Goal: Task Accomplishment & Management: Complete application form

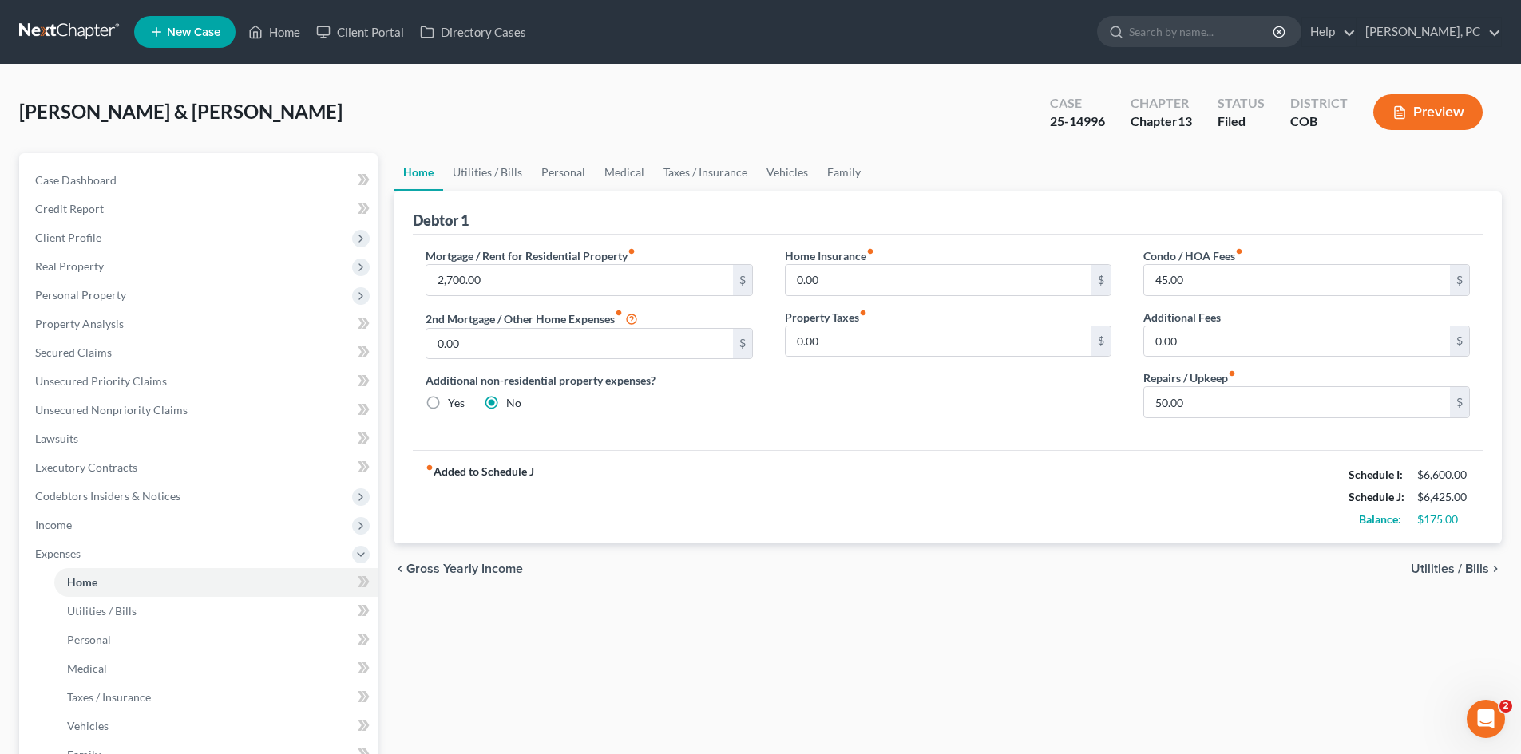
scroll to position [585, 0]
click at [287, 35] on link "Home" at bounding box center [274, 32] width 68 height 29
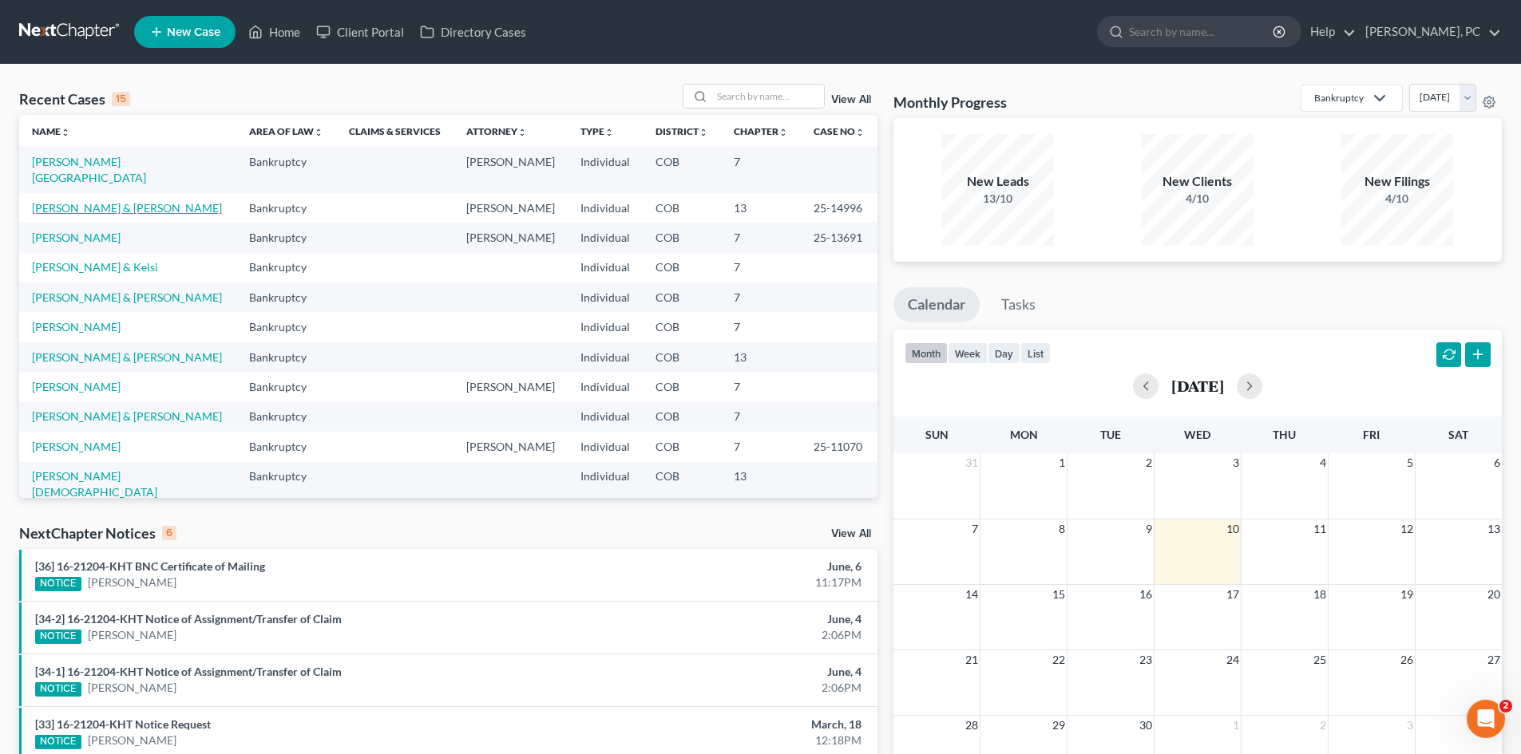
click at [96, 201] on link "[PERSON_NAME] & [PERSON_NAME]" at bounding box center [127, 208] width 190 height 14
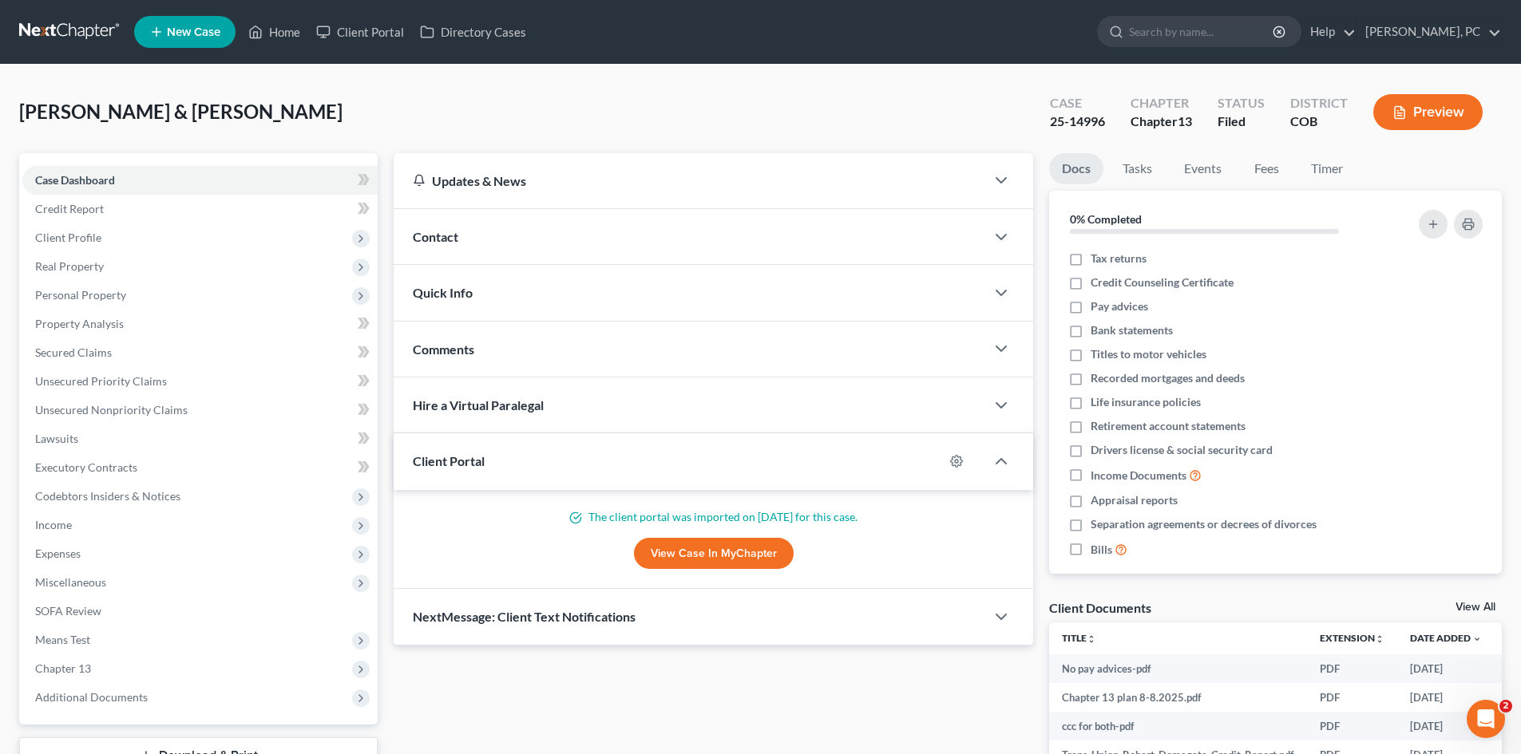
click at [704, 551] on link "View Case in MyChapter" at bounding box center [714, 554] width 160 height 32
drag, startPoint x: 77, startPoint y: 545, endPoint x: 148, endPoint y: 524, distance: 73.3
click at [77, 545] on span "Expenses" at bounding box center [199, 554] width 355 height 29
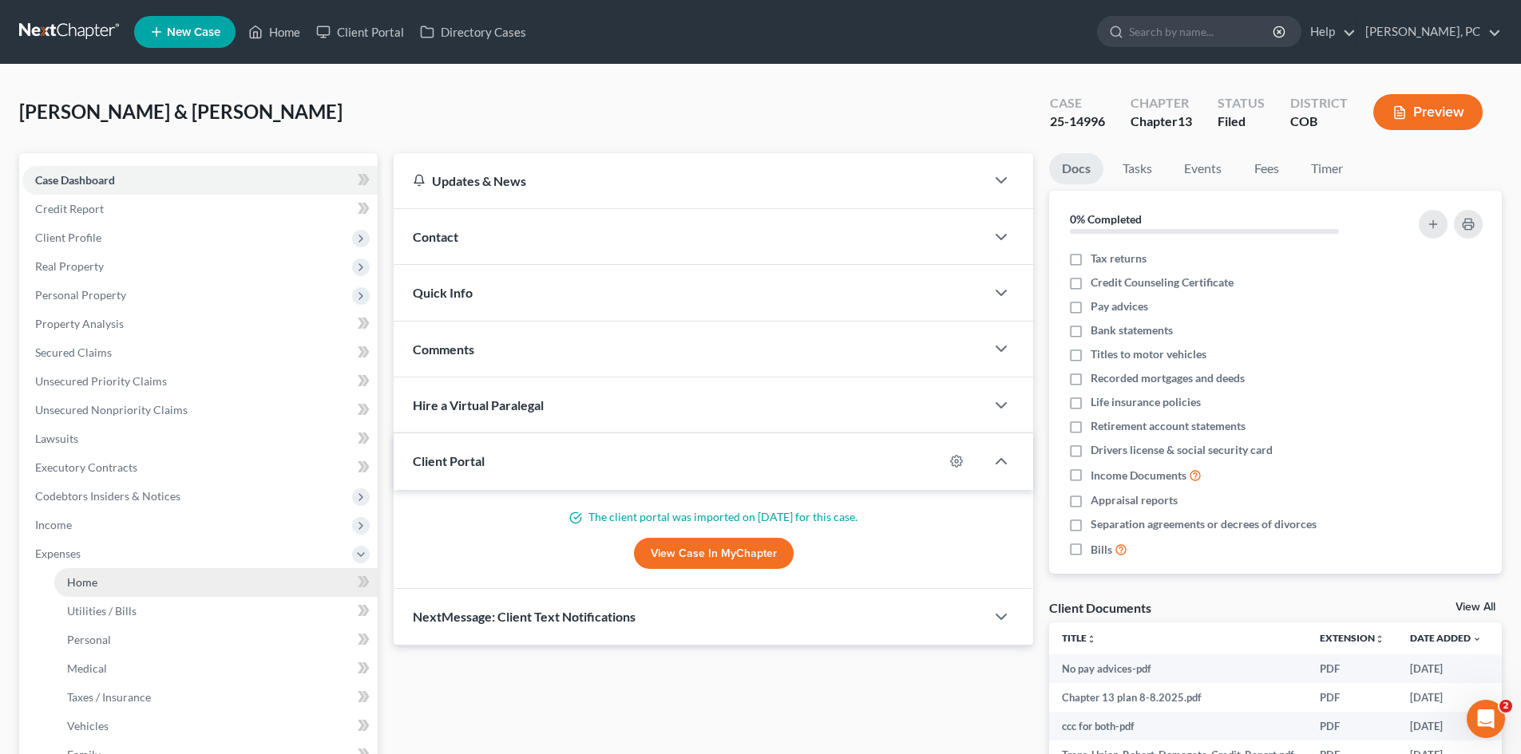
click at [101, 580] on link "Home" at bounding box center [215, 582] width 323 height 29
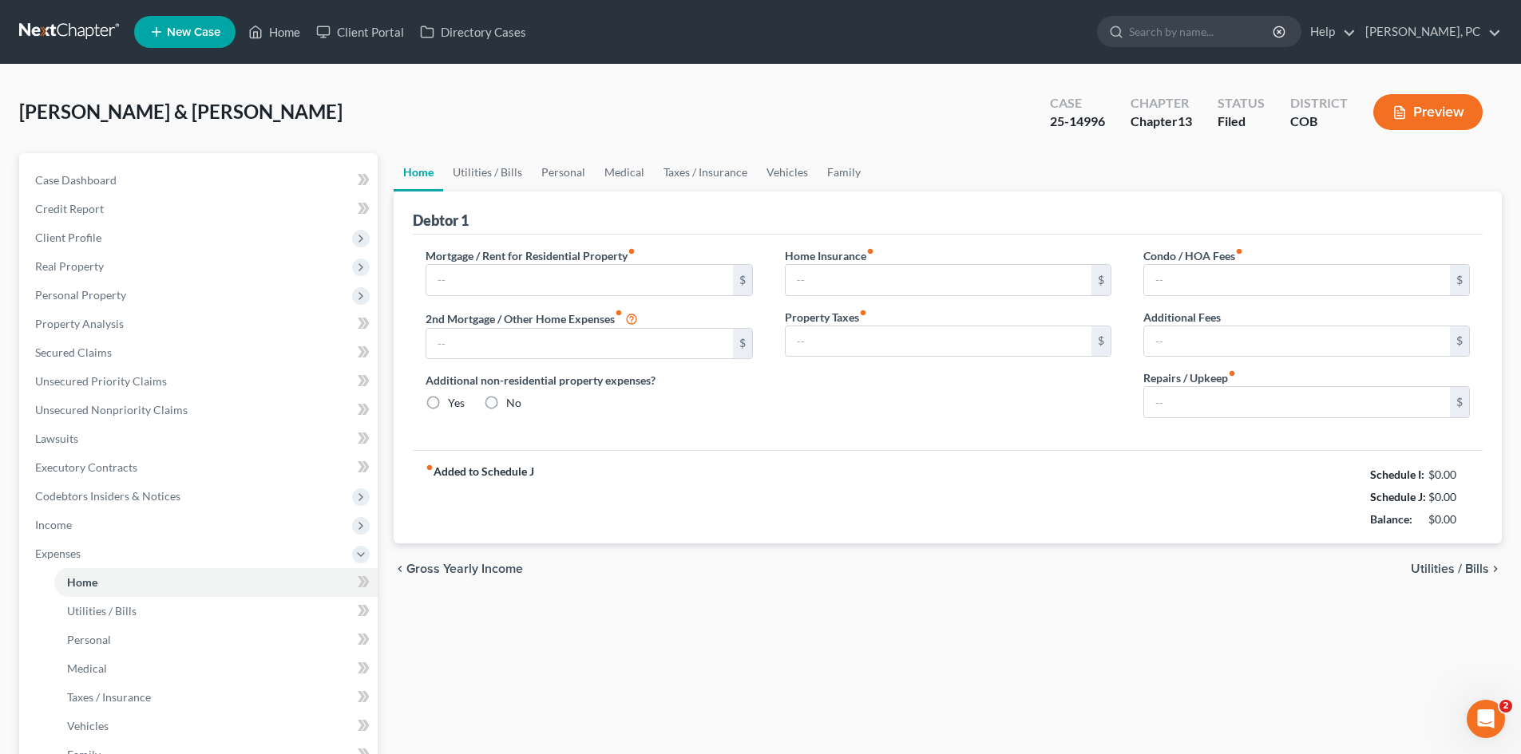
type input "2,700.00"
type input "0.00"
radio input "true"
type input "0.00"
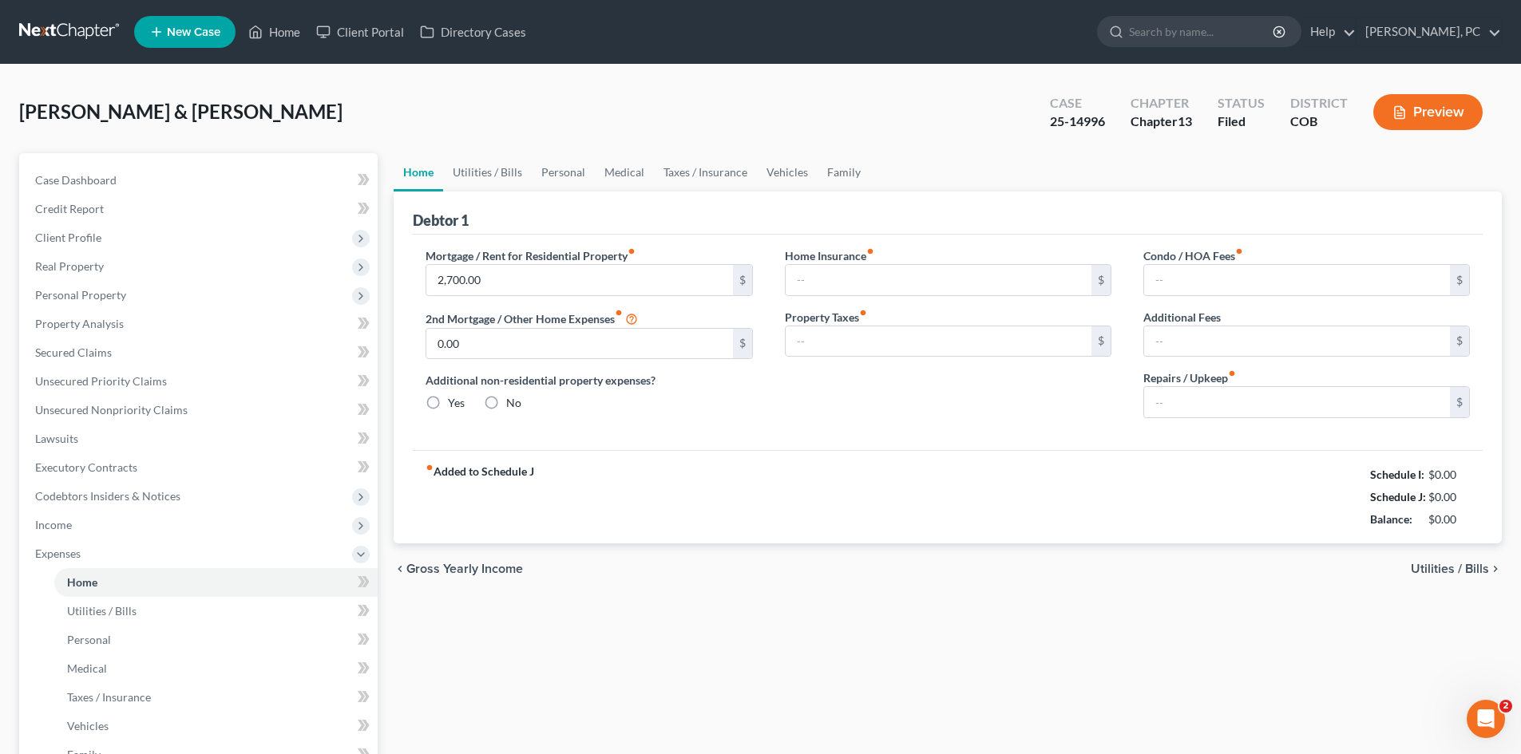
type input "45.00"
type input "0.00"
type input "50.00"
click at [273, 36] on link "Home" at bounding box center [274, 32] width 68 height 29
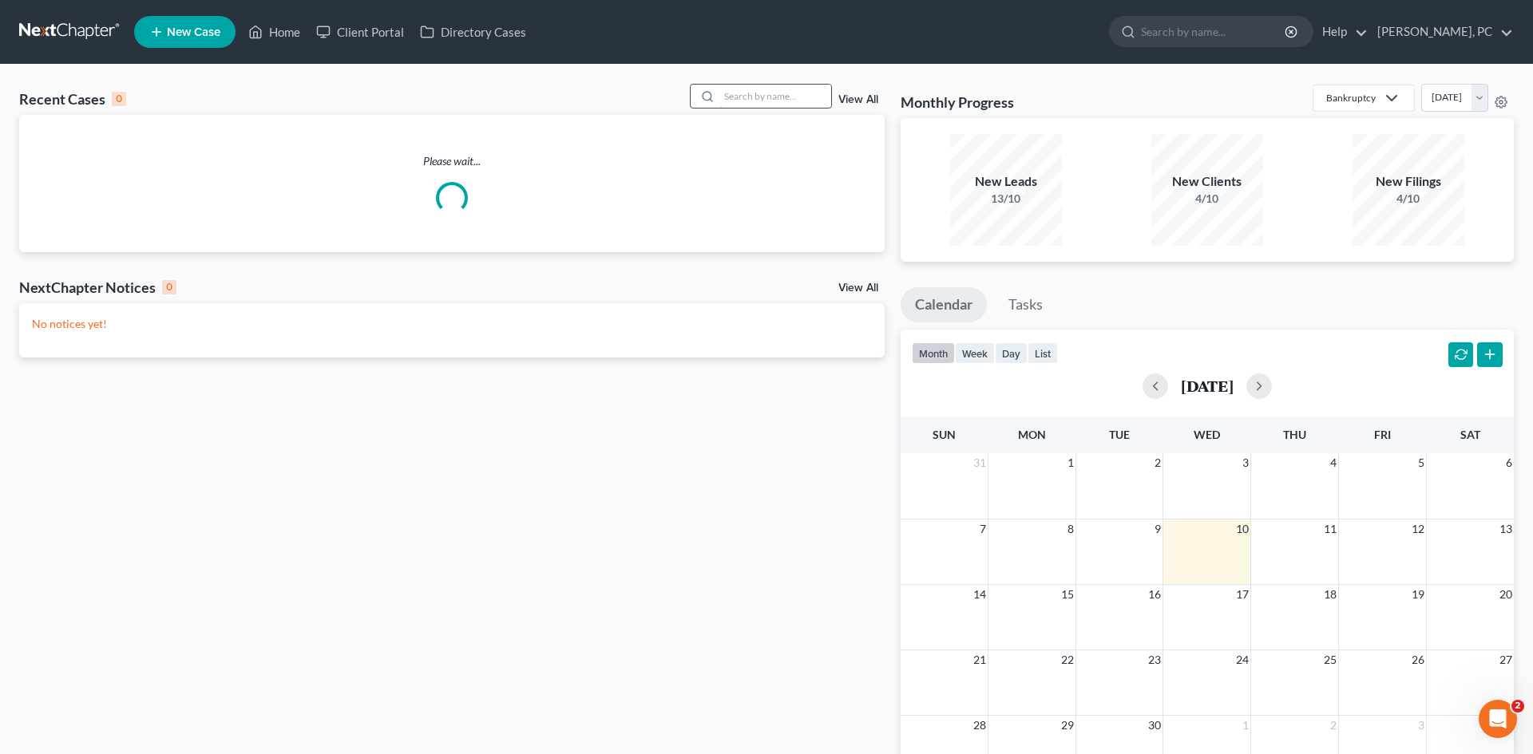
click at [742, 100] on input "search" at bounding box center [775, 96] width 112 height 23
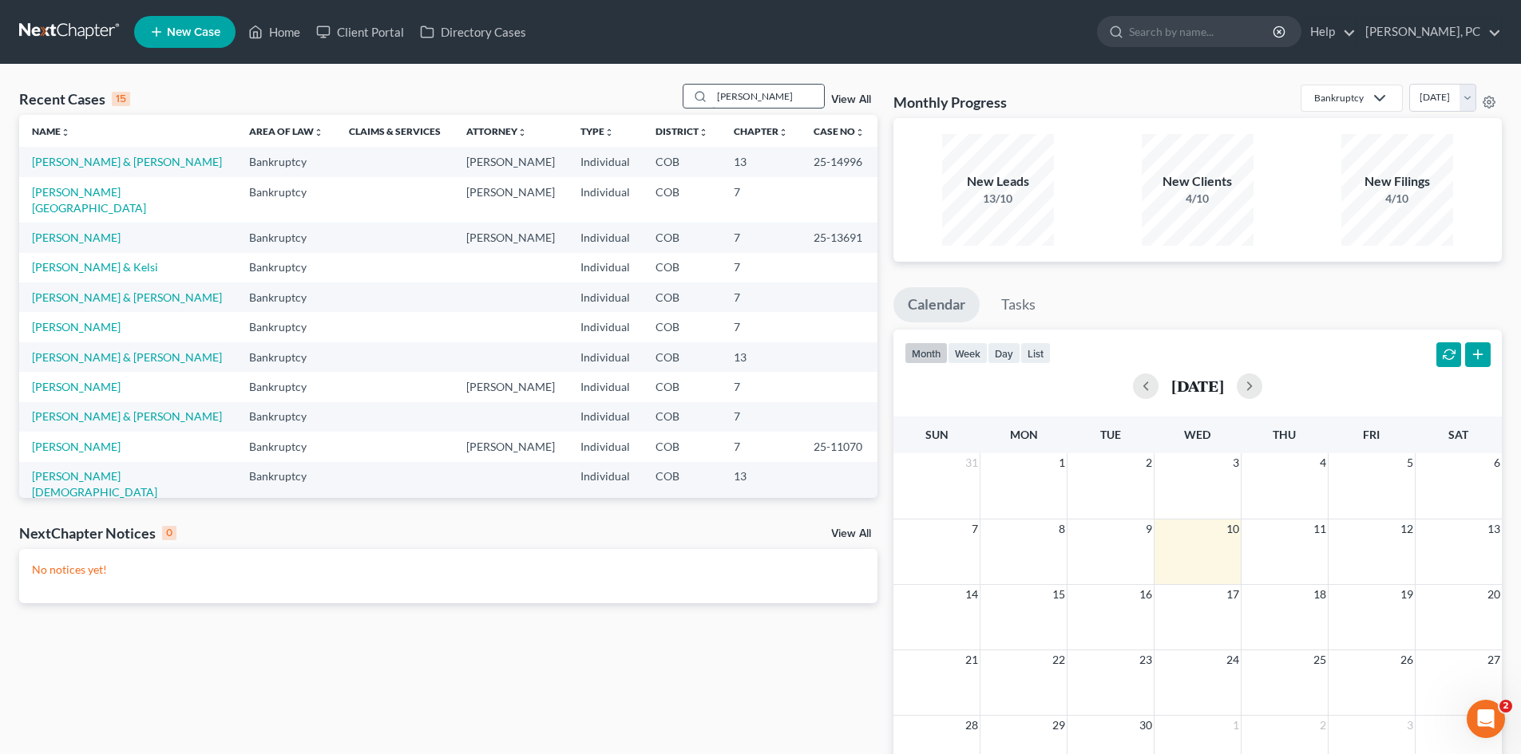
type input "[PERSON_NAME]"
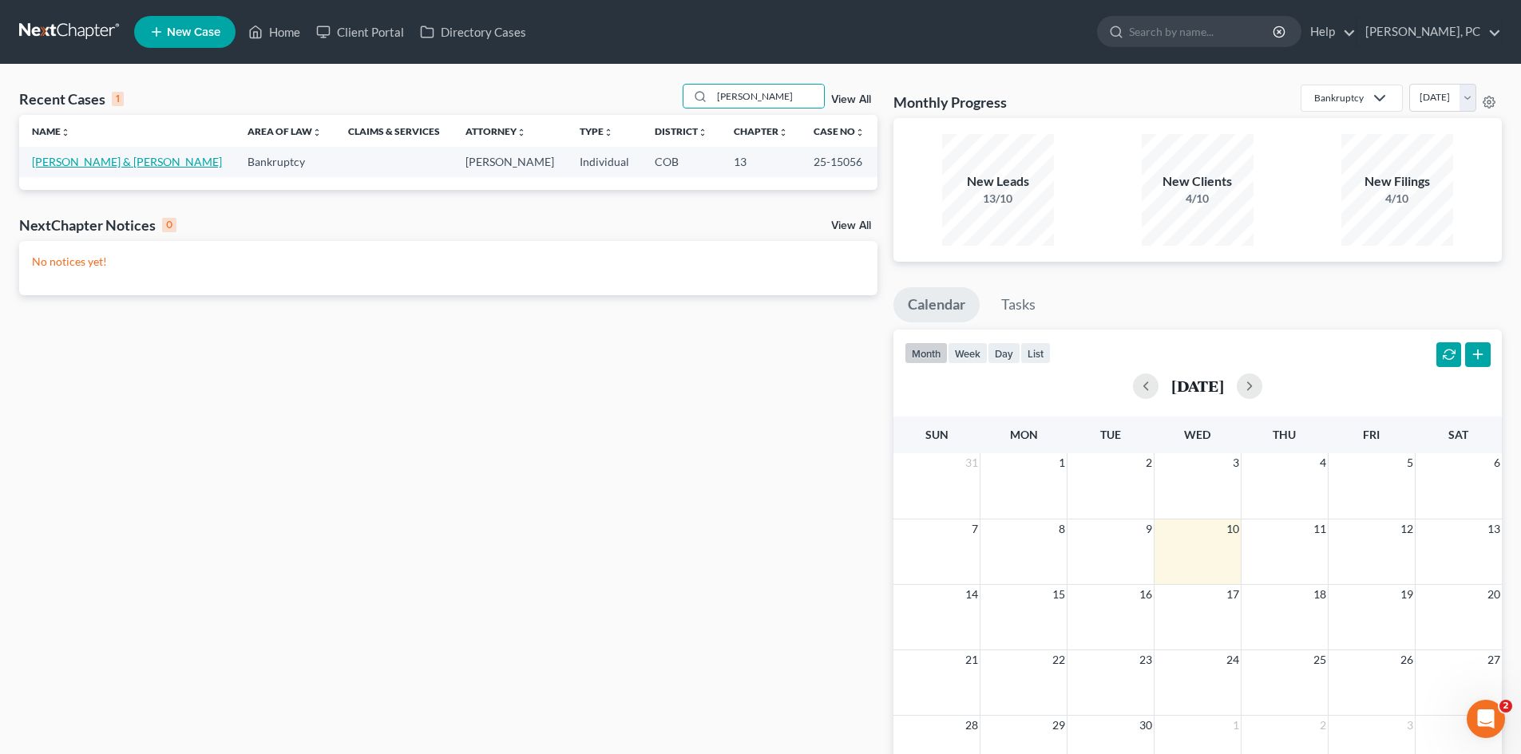
click at [109, 162] on link "[PERSON_NAME] & [PERSON_NAME]" at bounding box center [127, 162] width 190 height 14
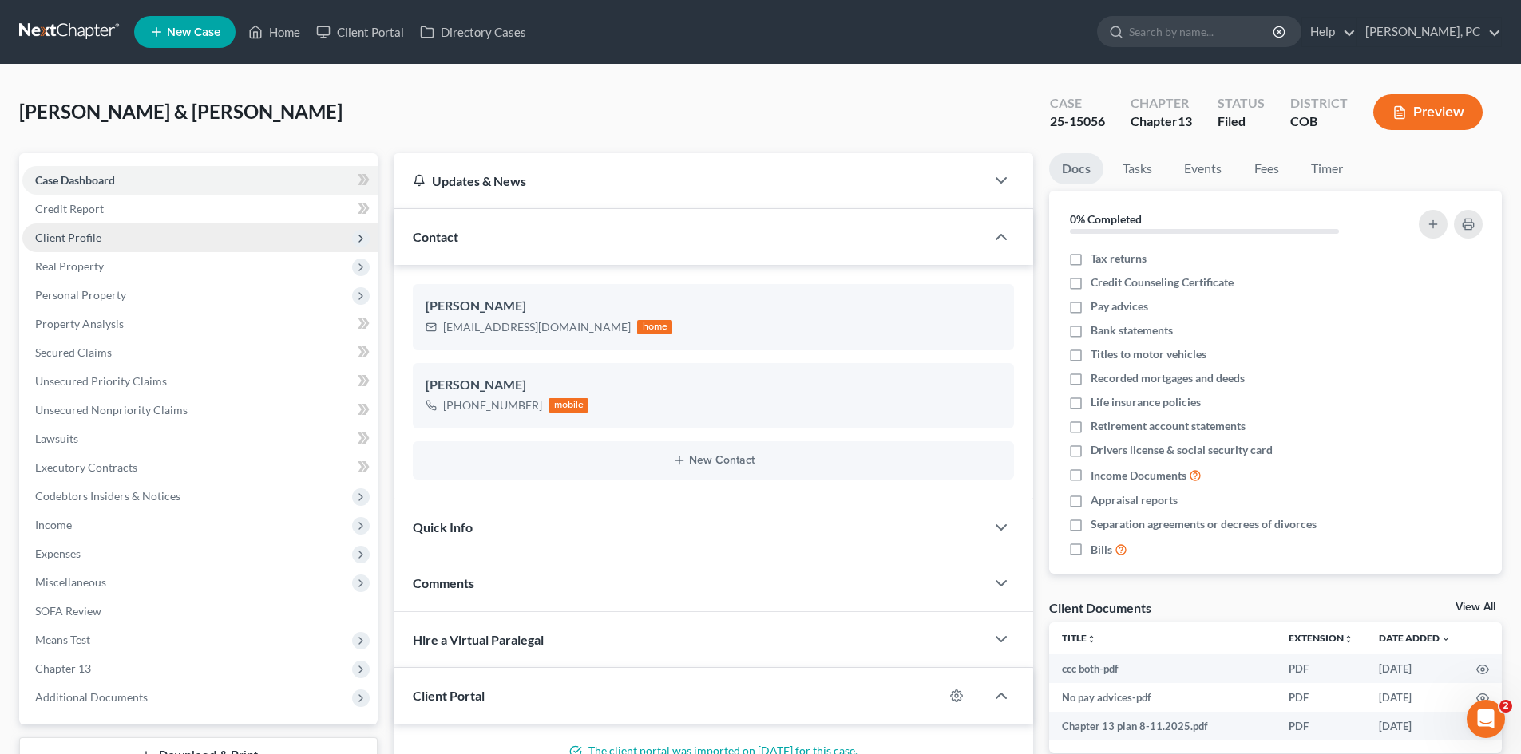
click at [77, 231] on span "Client Profile" at bounding box center [68, 238] width 66 height 14
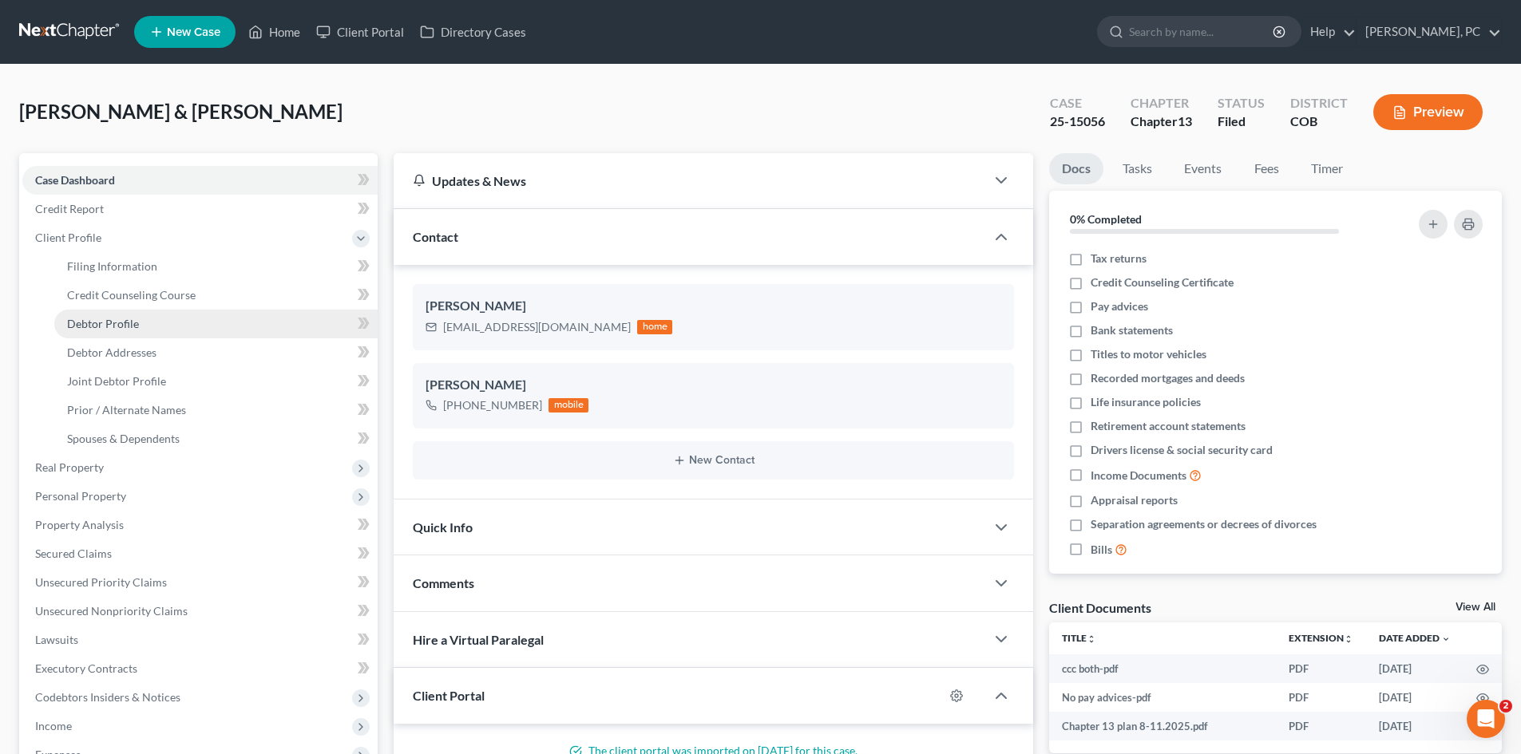
click at [123, 323] on span "Debtor Profile" at bounding box center [103, 324] width 72 height 14
select select "1"
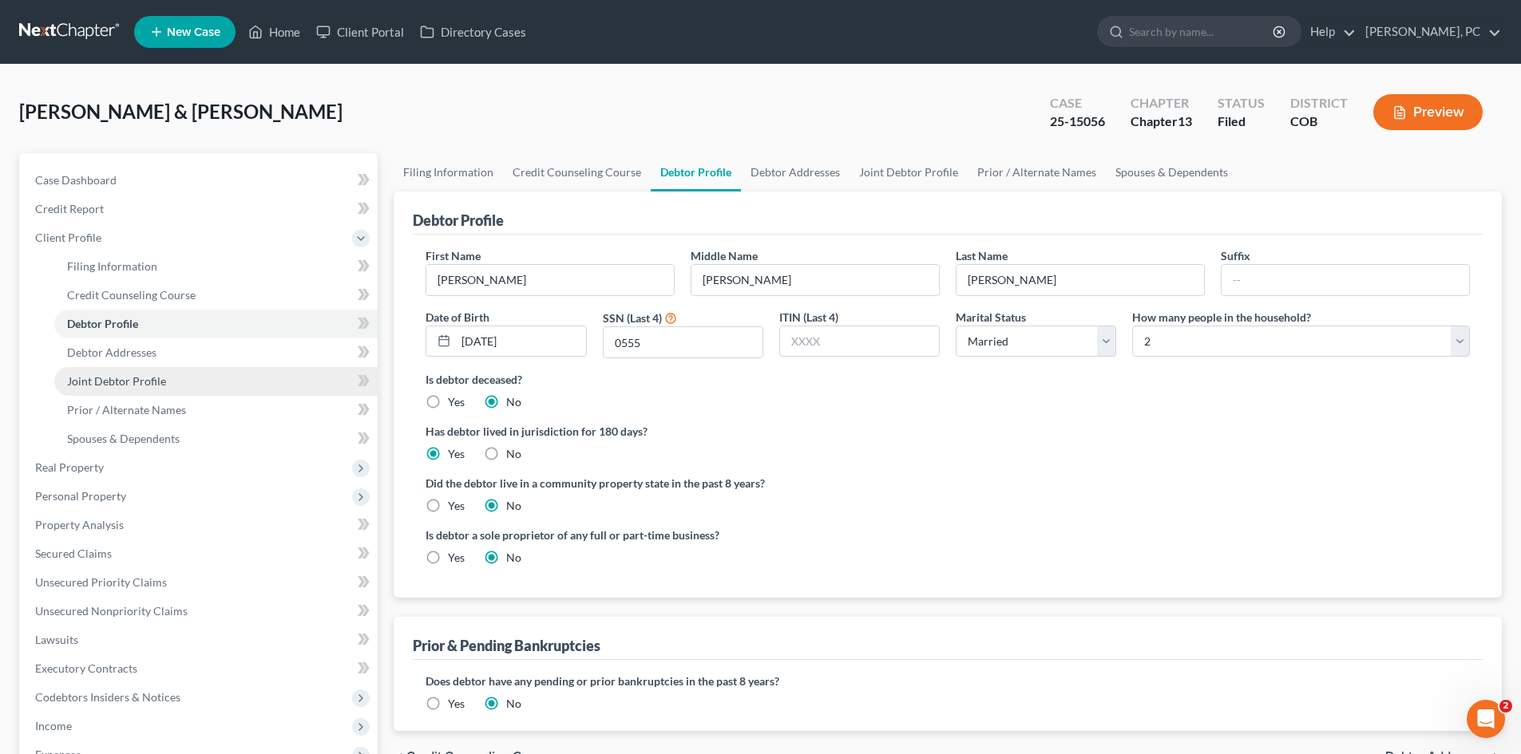
click at [137, 373] on link "Joint Debtor Profile" at bounding box center [215, 381] width 323 height 29
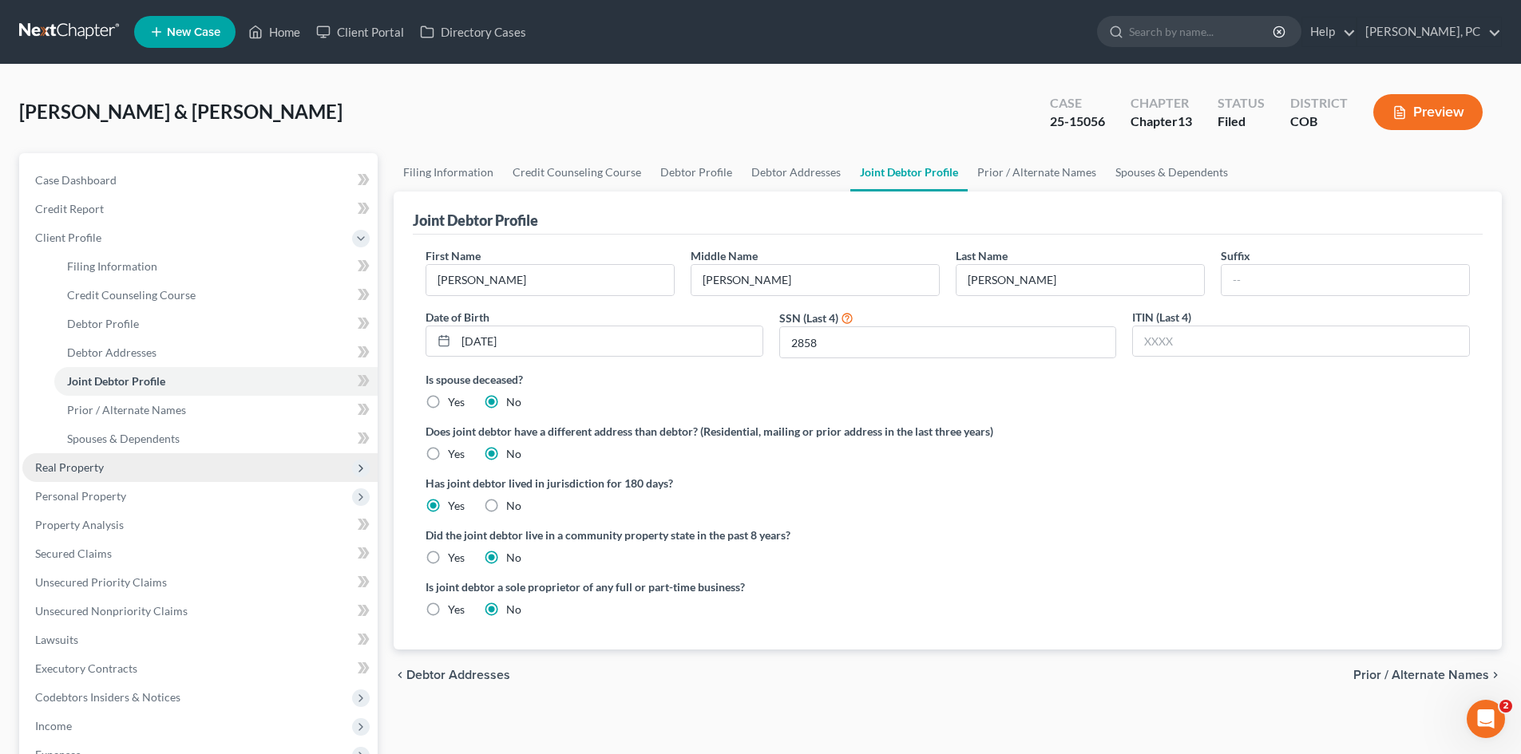
click at [56, 467] on span "Real Property" at bounding box center [69, 468] width 69 height 14
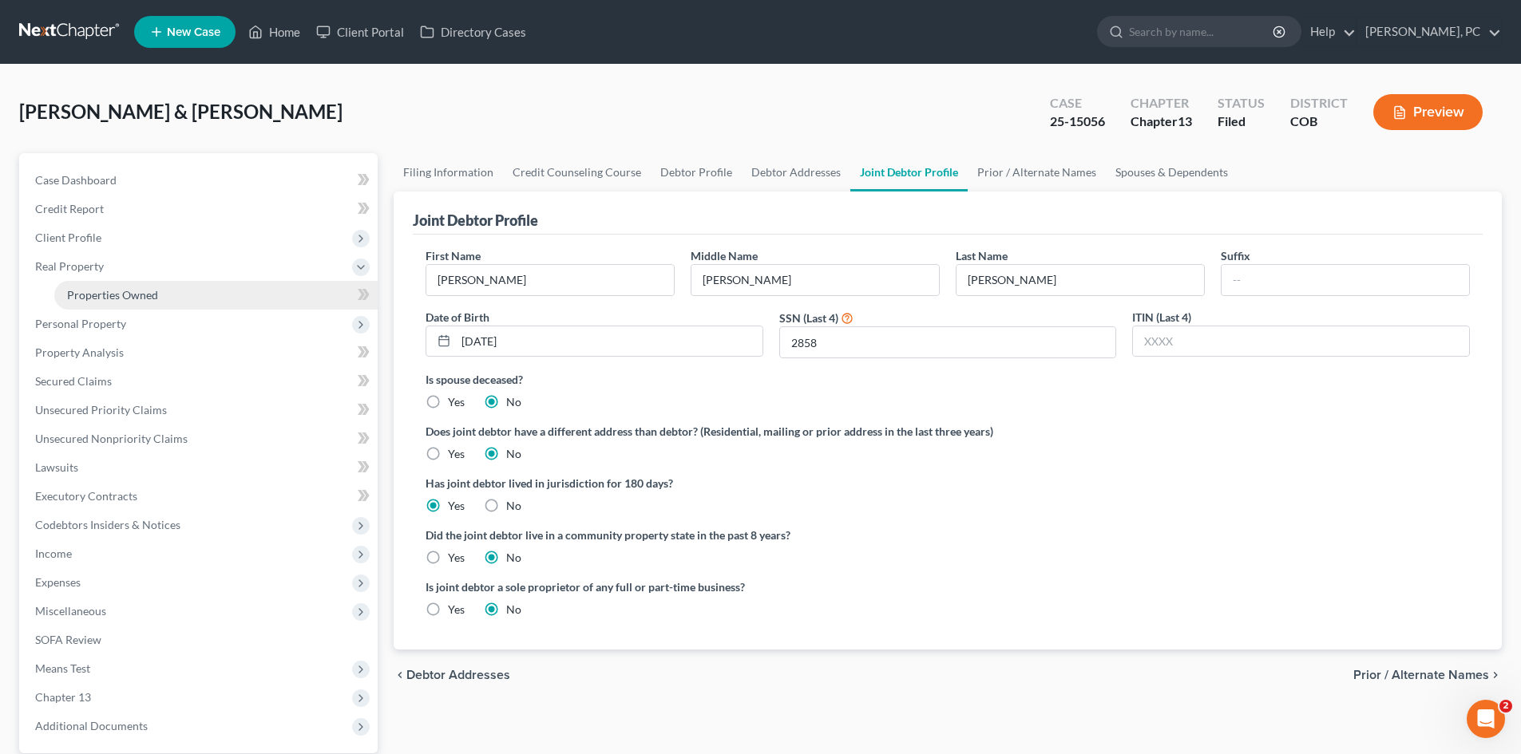
click at [144, 297] on span "Properties Owned" at bounding box center [112, 295] width 91 height 14
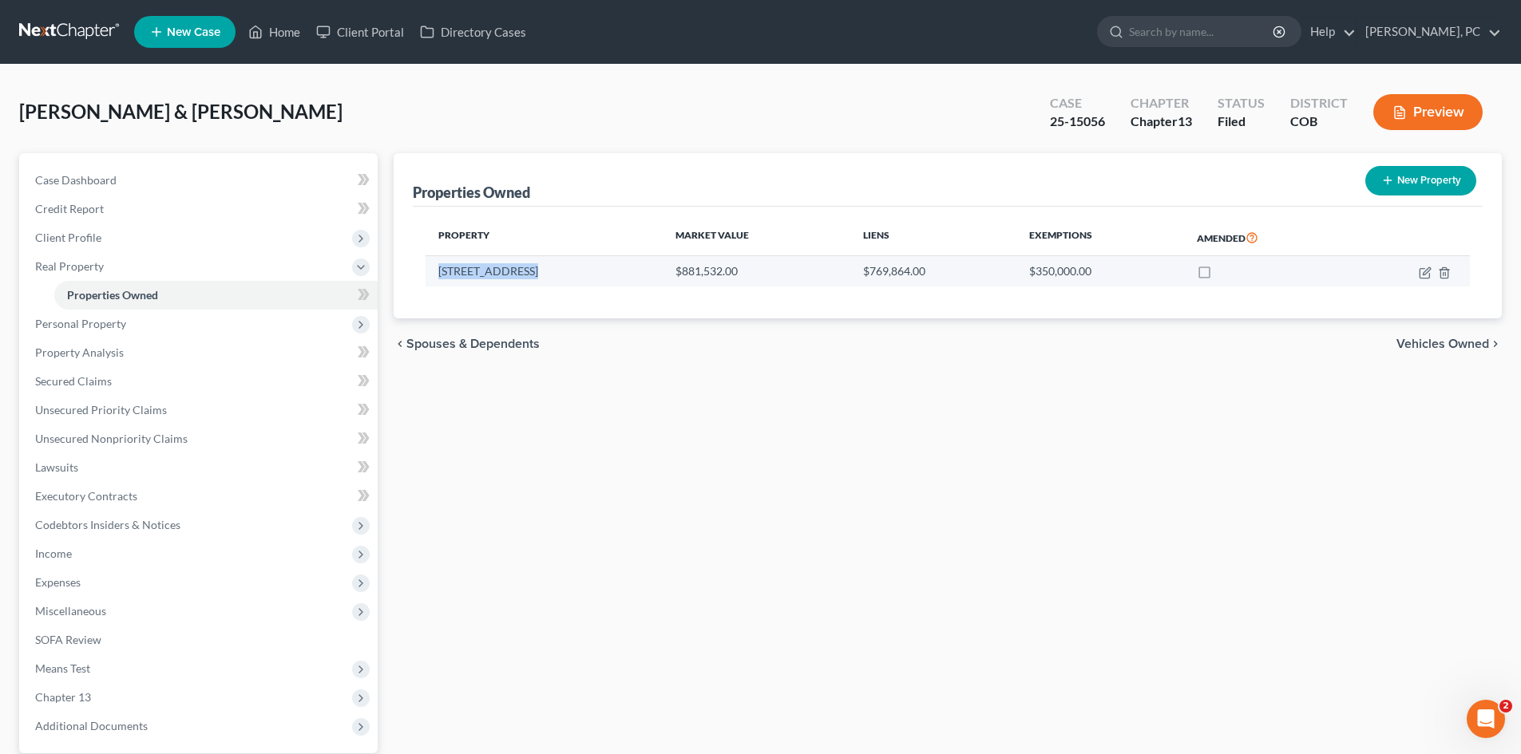
drag, startPoint x: 435, startPoint y: 272, endPoint x: 545, endPoint y: 267, distance: 110.3
click at [545, 267] on td "[STREET_ADDRESS]" at bounding box center [543, 271] width 237 height 30
click at [530, 275] on td "[STREET_ADDRESS]" at bounding box center [543, 271] width 237 height 30
drag, startPoint x: 528, startPoint y: 273, endPoint x: 433, endPoint y: 271, distance: 95.0
click at [433, 271] on td "[STREET_ADDRESS]" at bounding box center [543, 271] width 237 height 30
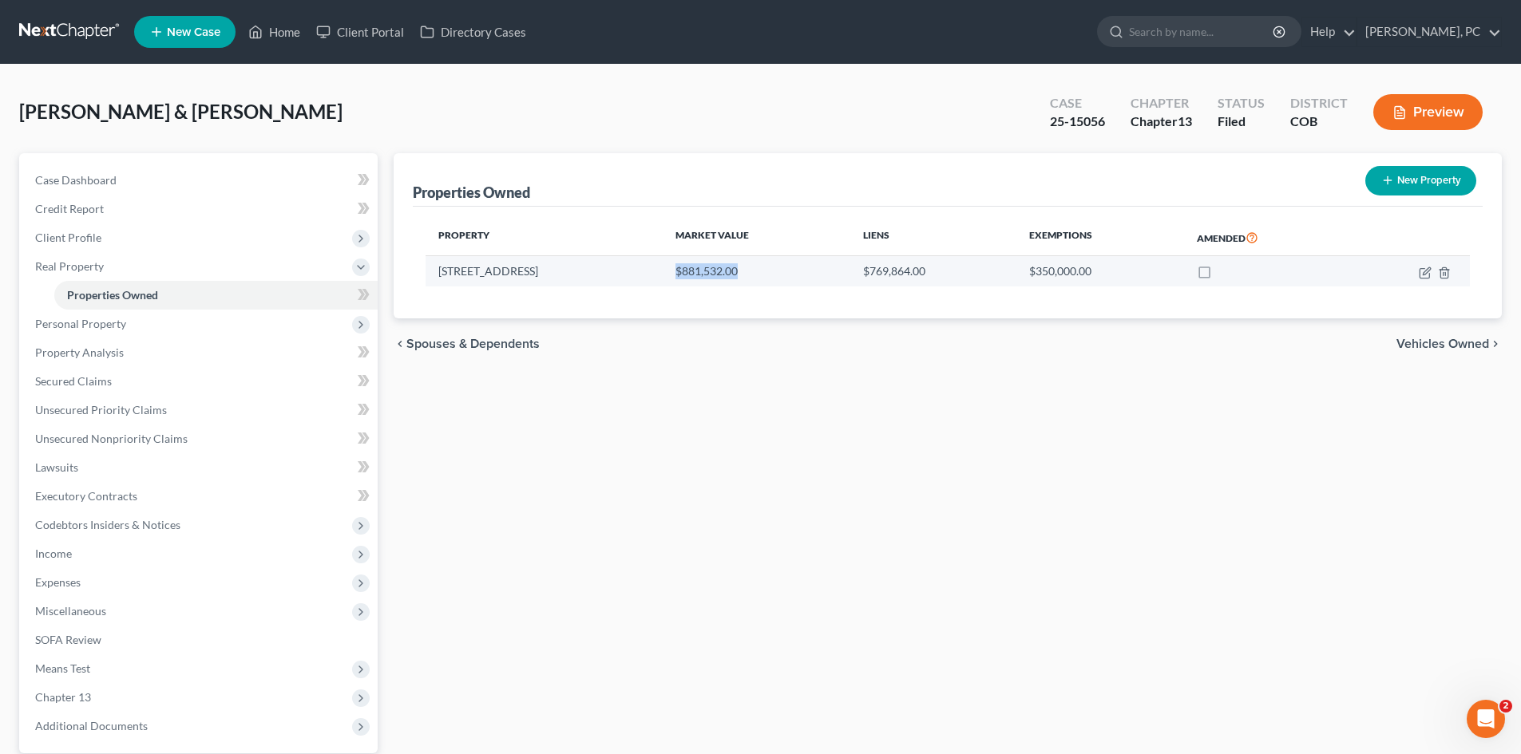
drag, startPoint x: 657, startPoint y: 266, endPoint x: 728, endPoint y: 274, distance: 71.5
click at [728, 274] on td "$881,532.00" at bounding box center [757, 271] width 188 height 30
drag, startPoint x: 912, startPoint y: 271, endPoint x: 833, endPoint y: 273, distance: 78.3
click at [833, 273] on tr "[STREET_ADDRESS] $881,532.00 $769,864.00 $350,000.00" at bounding box center [947, 271] width 1044 height 30
click at [842, 393] on div "Properties Owned New Property Property Market Value Liens Exemptions Amended [S…" at bounding box center [948, 499] width 1124 height 692
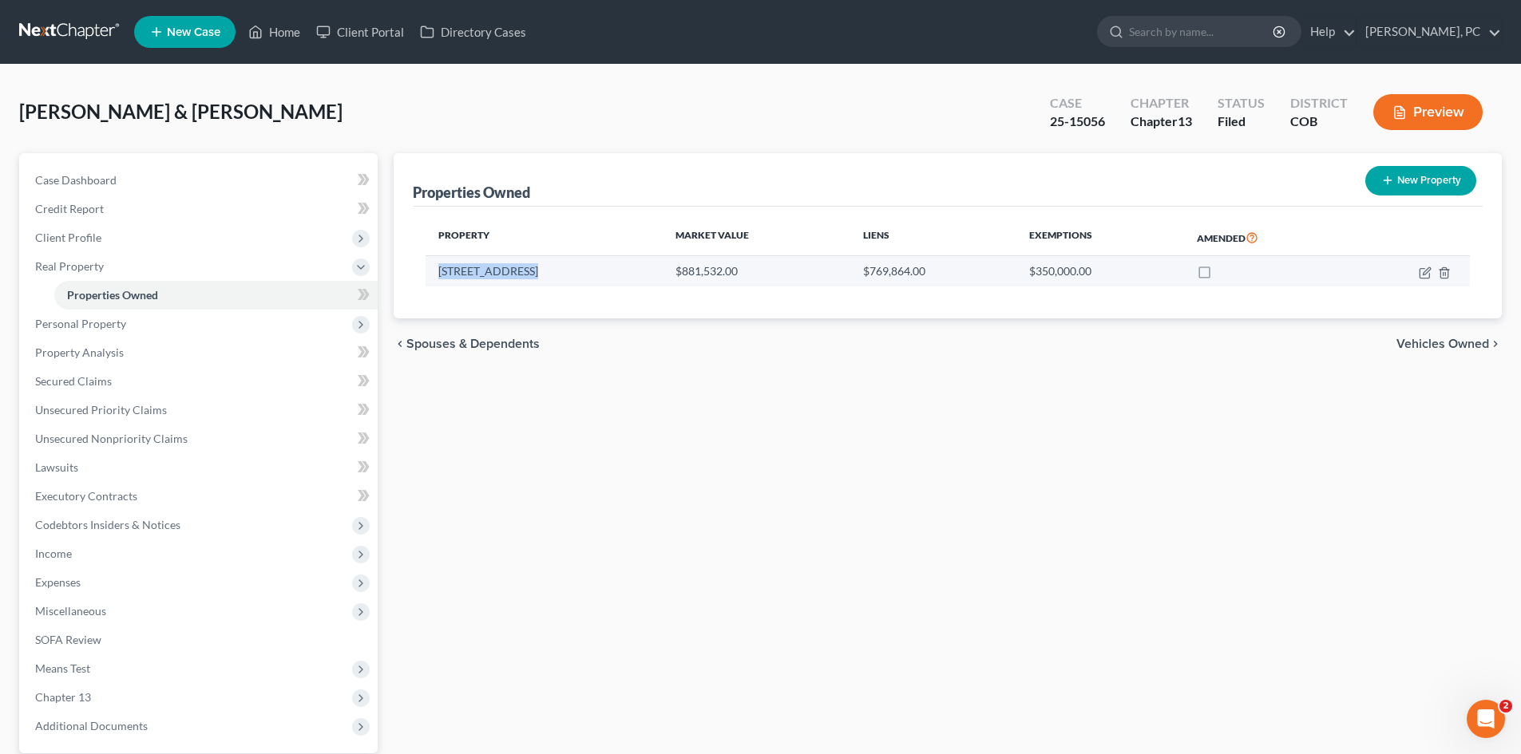
drag, startPoint x: 433, startPoint y: 269, endPoint x: 532, endPoint y: 272, distance: 99.0
click at [532, 272] on td "[STREET_ADDRESS]" at bounding box center [543, 271] width 237 height 30
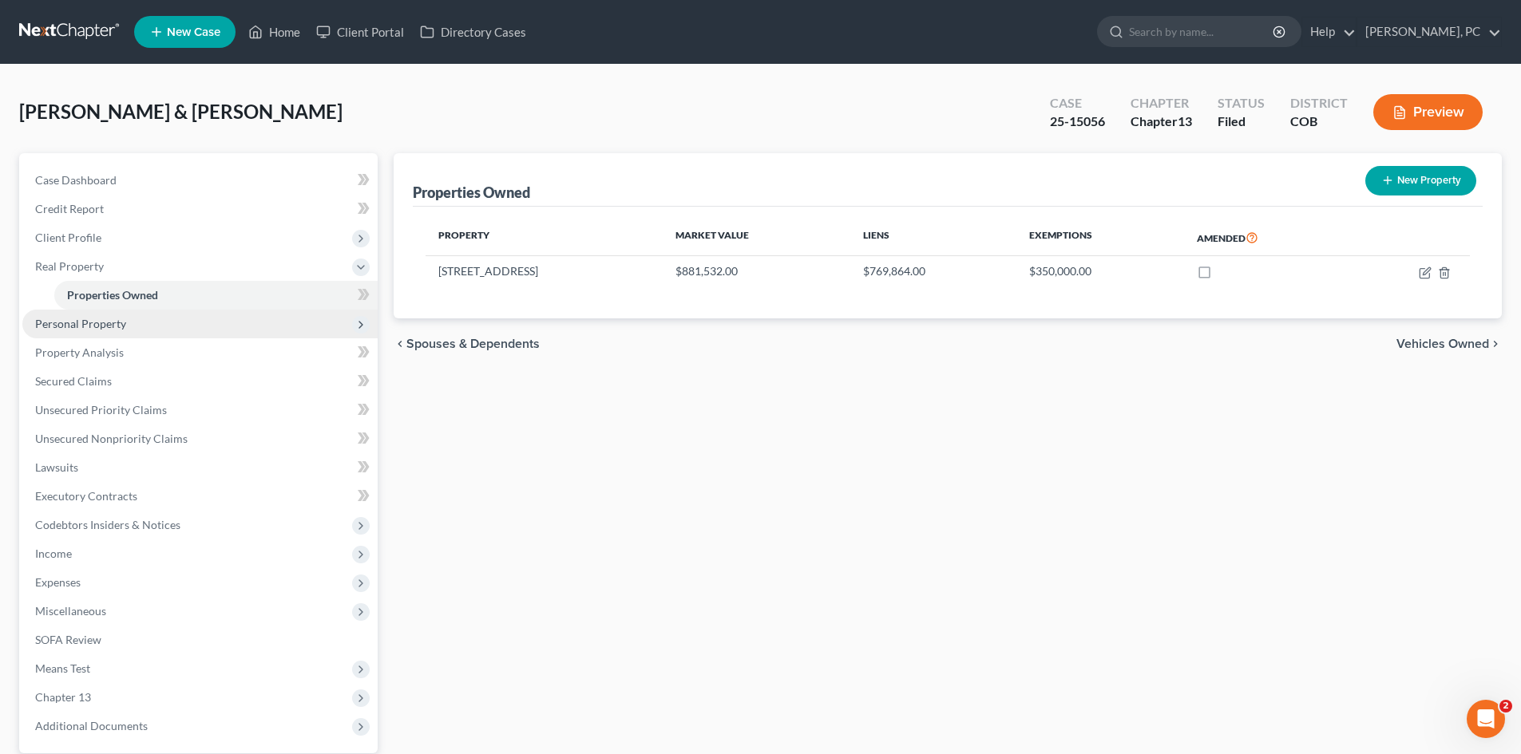
click at [102, 321] on span "Personal Property" at bounding box center [80, 324] width 91 height 14
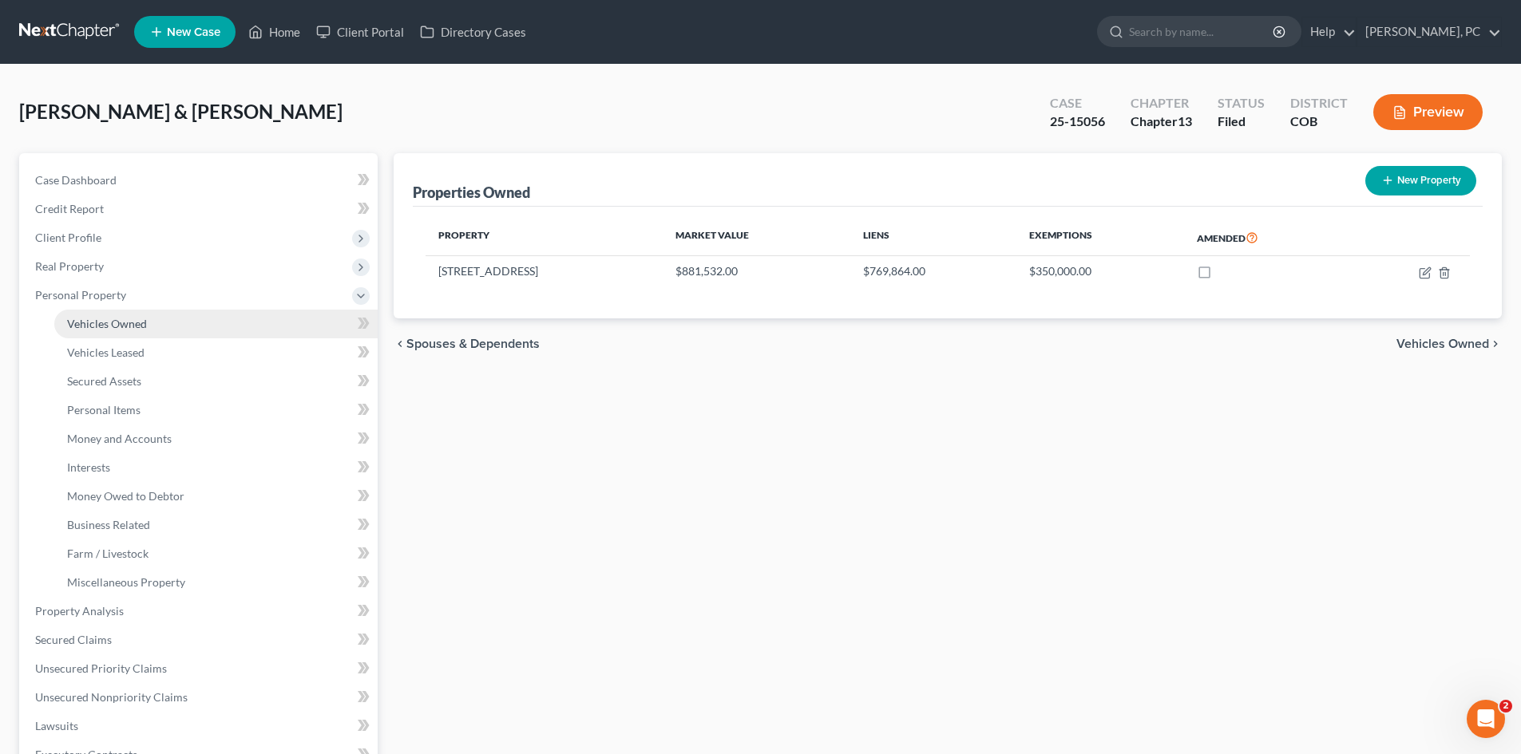
click at [120, 326] on span "Vehicles Owned" at bounding box center [107, 324] width 80 height 14
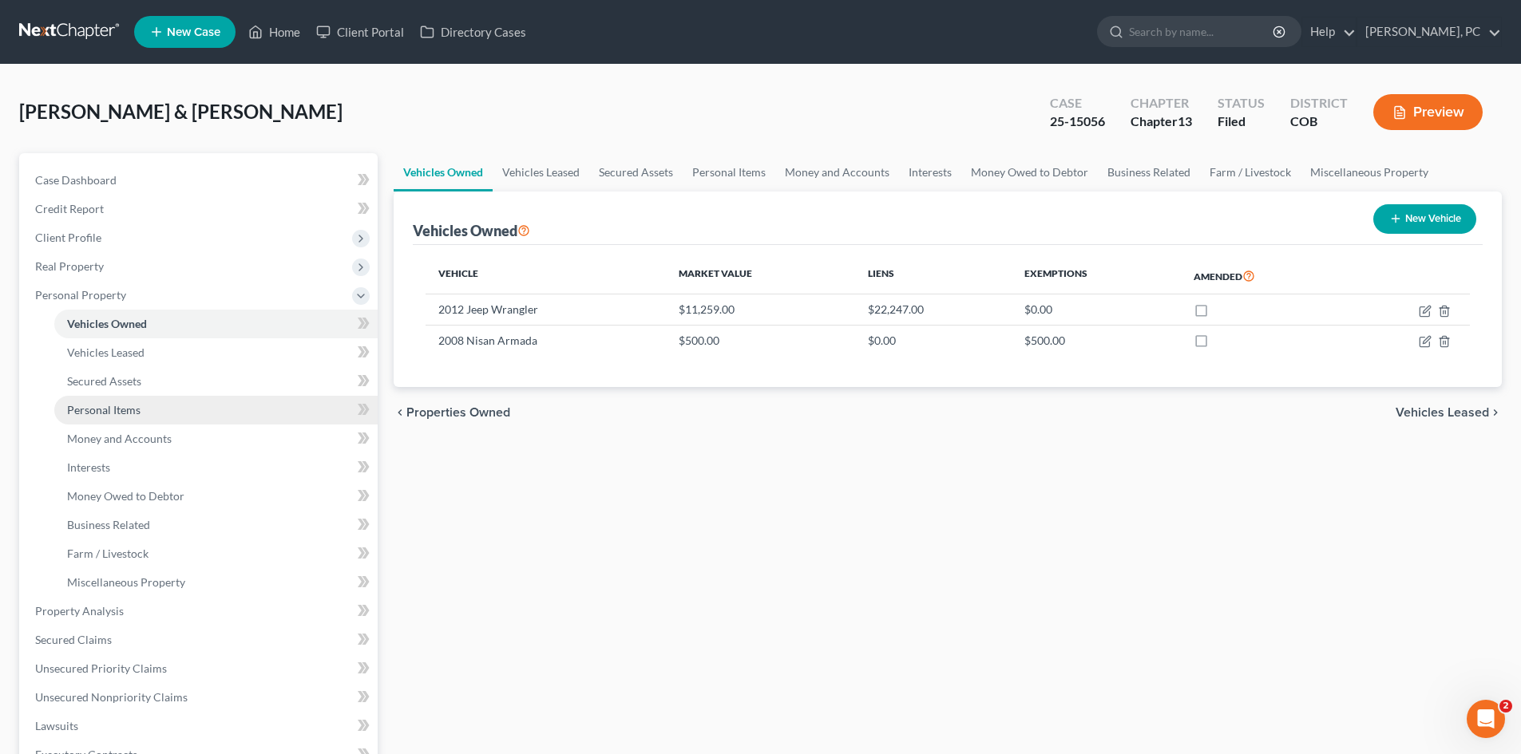
click at [123, 412] on span "Personal Items" at bounding box center [103, 410] width 73 height 14
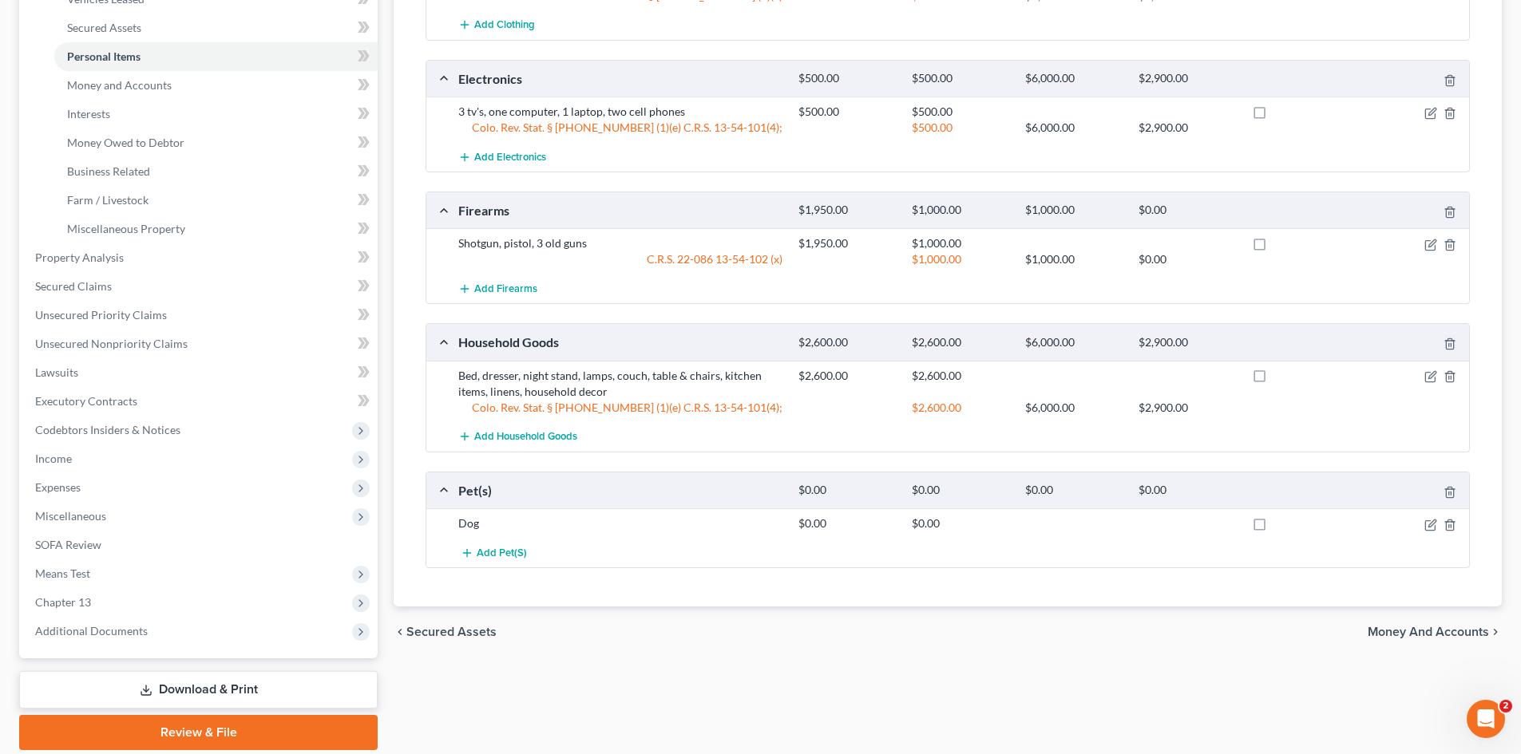
scroll to position [399, 0]
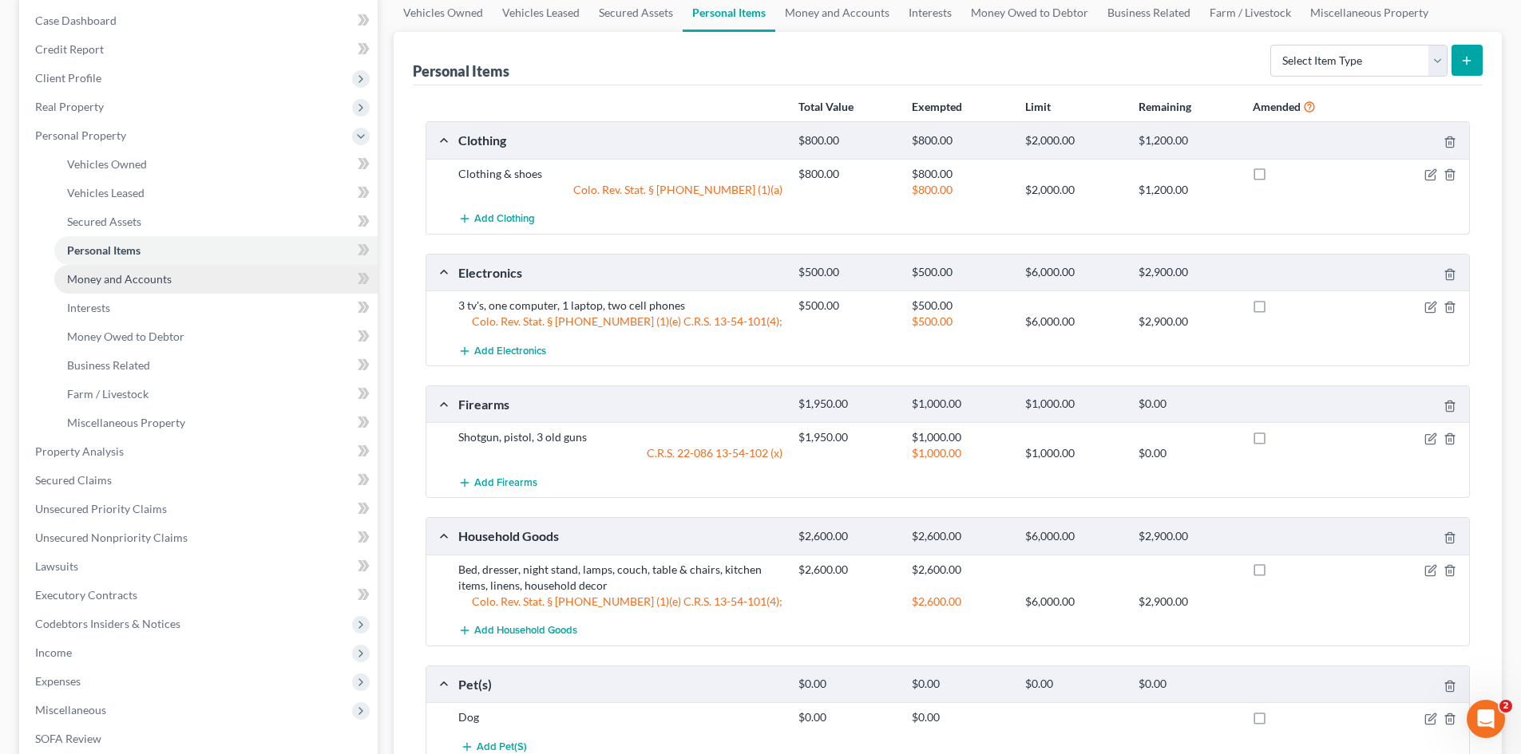
click at [148, 283] on span "Money and Accounts" at bounding box center [119, 279] width 105 height 14
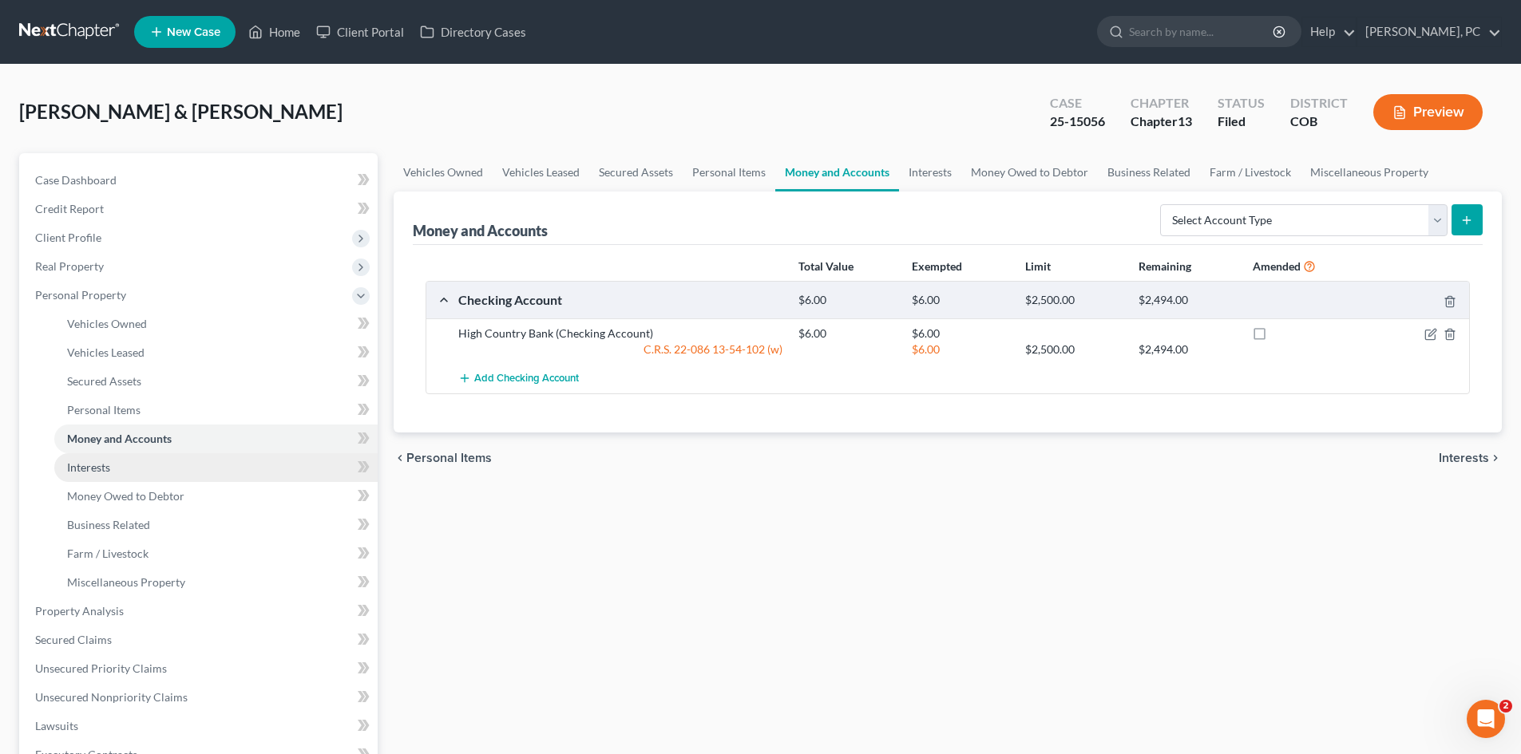
click at [113, 465] on link "Interests" at bounding box center [215, 467] width 323 height 29
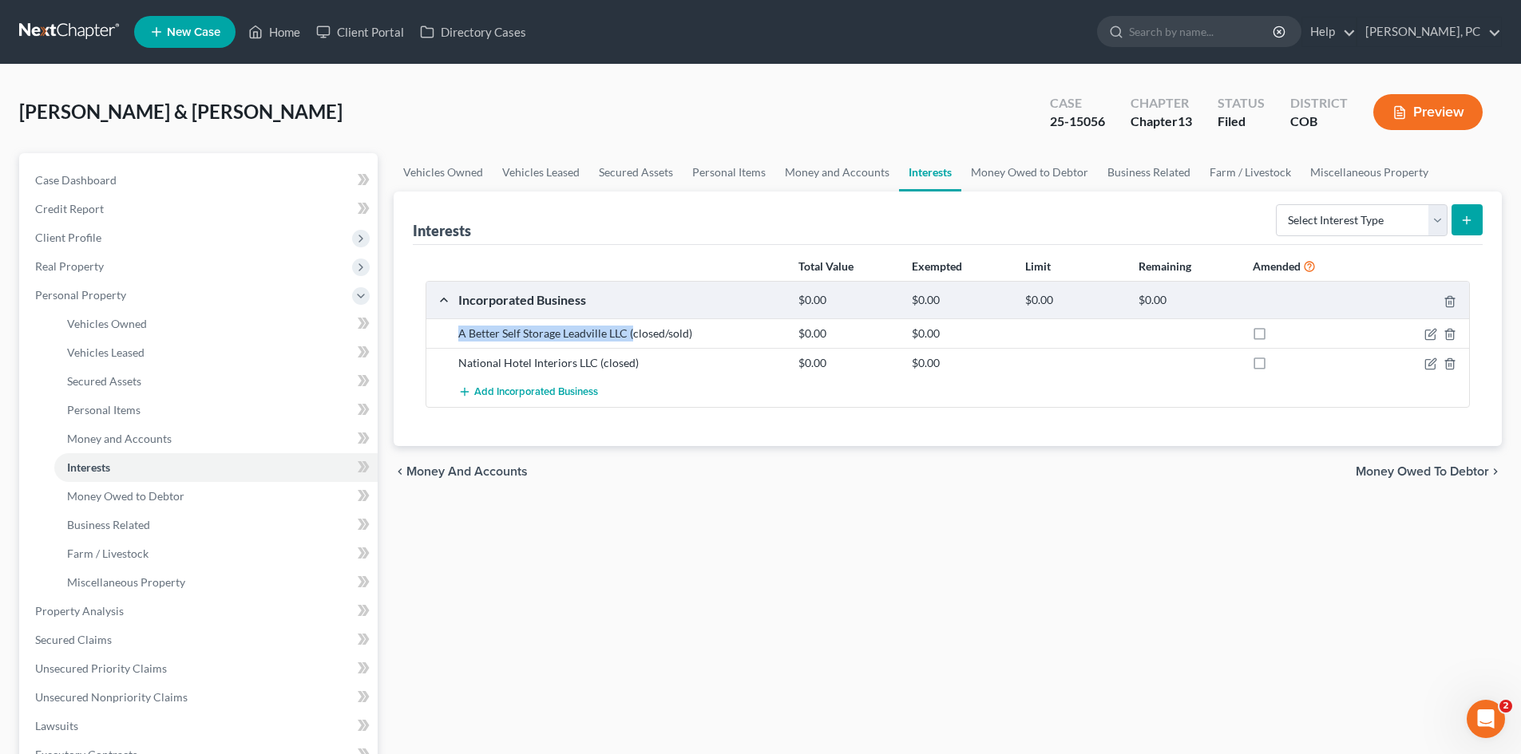
drag, startPoint x: 459, startPoint y: 335, endPoint x: 635, endPoint y: 333, distance: 175.6
click at [635, 333] on div "A Better Self Storage Leadville LLC (closed/sold)" at bounding box center [620, 334] width 340 height 16
drag, startPoint x: 458, startPoint y: 366, endPoint x: 600, endPoint y: 364, distance: 141.3
click at [600, 364] on div "National Hotel Interiors LLC (closed)" at bounding box center [620, 363] width 340 height 16
click at [394, 414] on div "Interests Select Interest Type 401K Annuity Bond Education IRA Government Bond …" at bounding box center [948, 319] width 1108 height 255
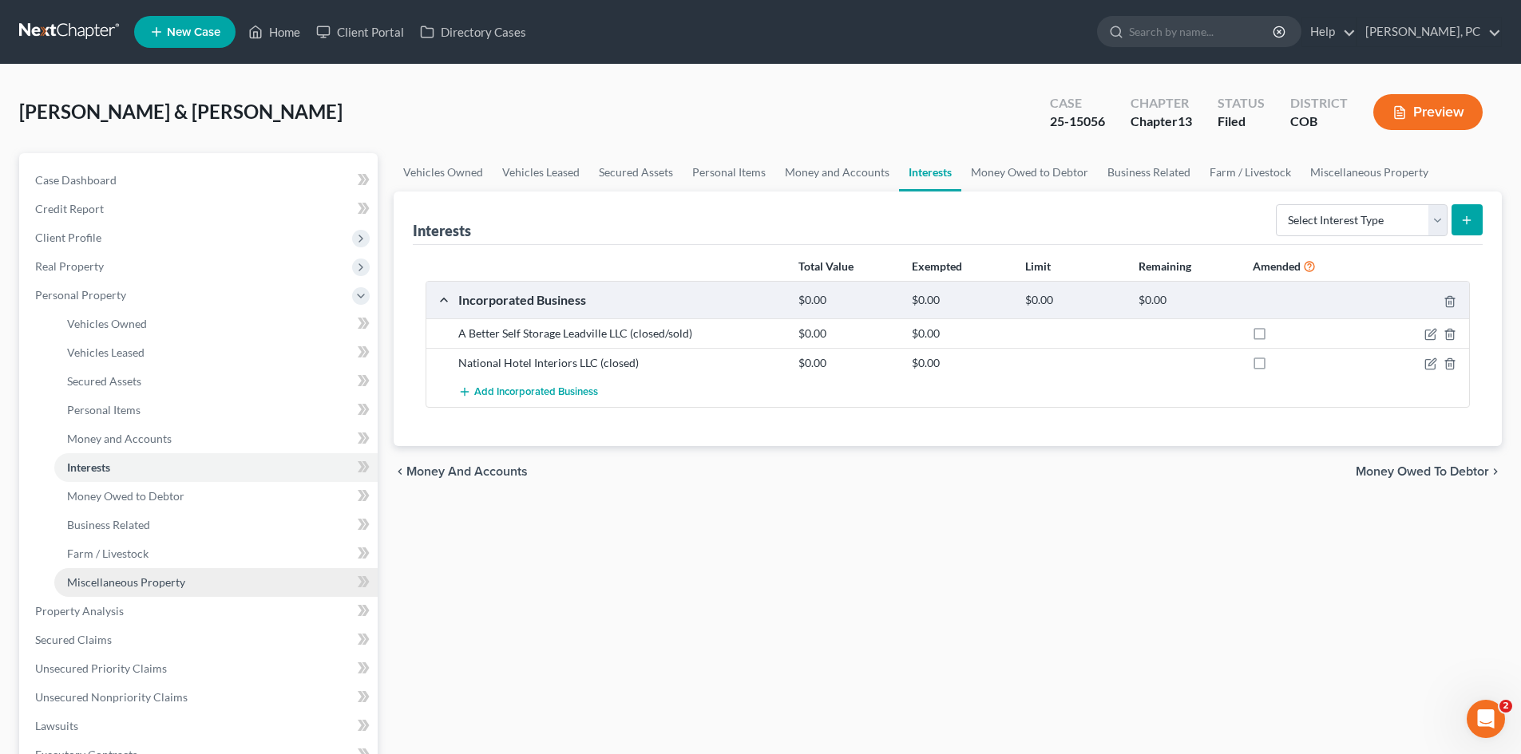
click at [137, 579] on span "Miscellaneous Property" at bounding box center [126, 583] width 118 height 14
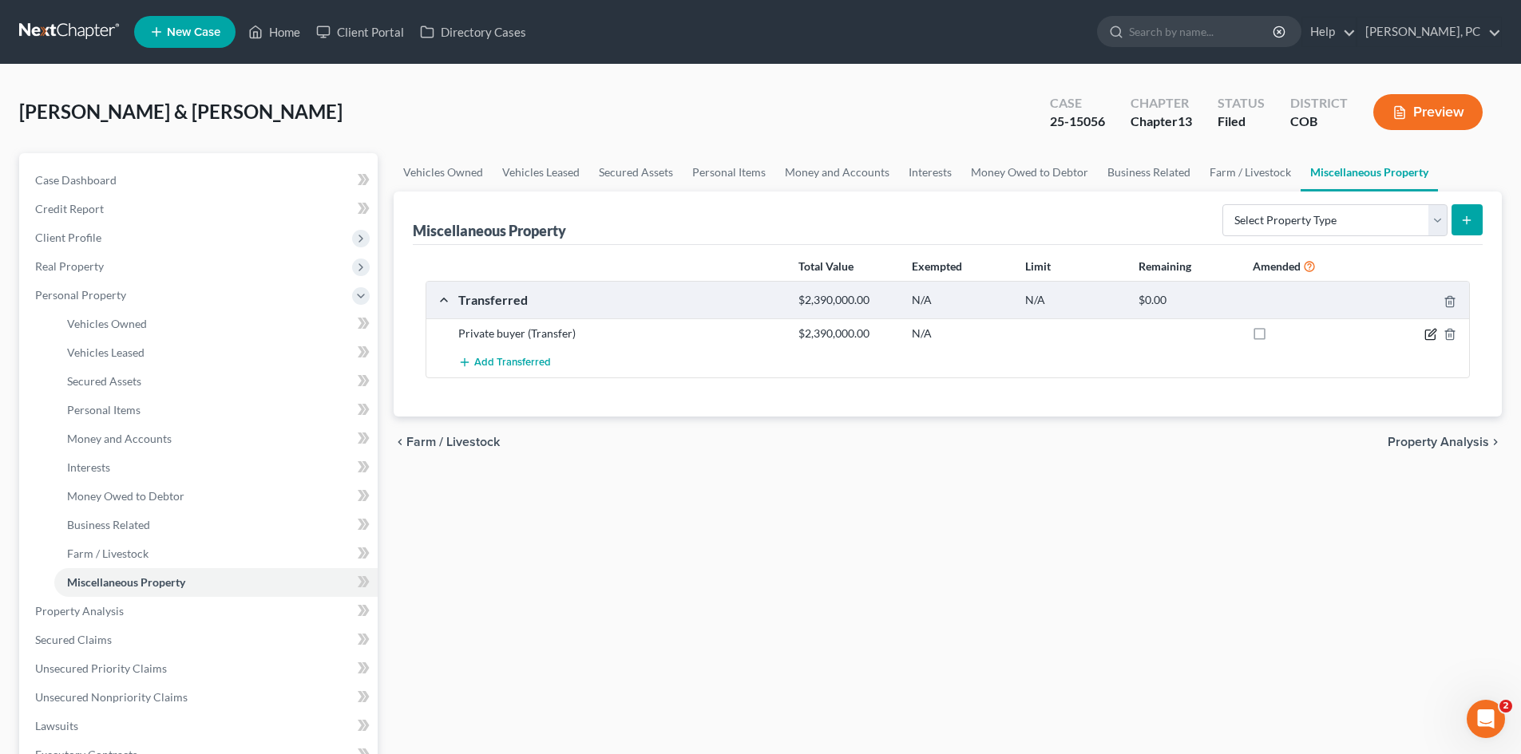
click at [1431, 337] on icon "button" at bounding box center [1430, 334] width 13 height 13
select select "Ordinary ([DATE])"
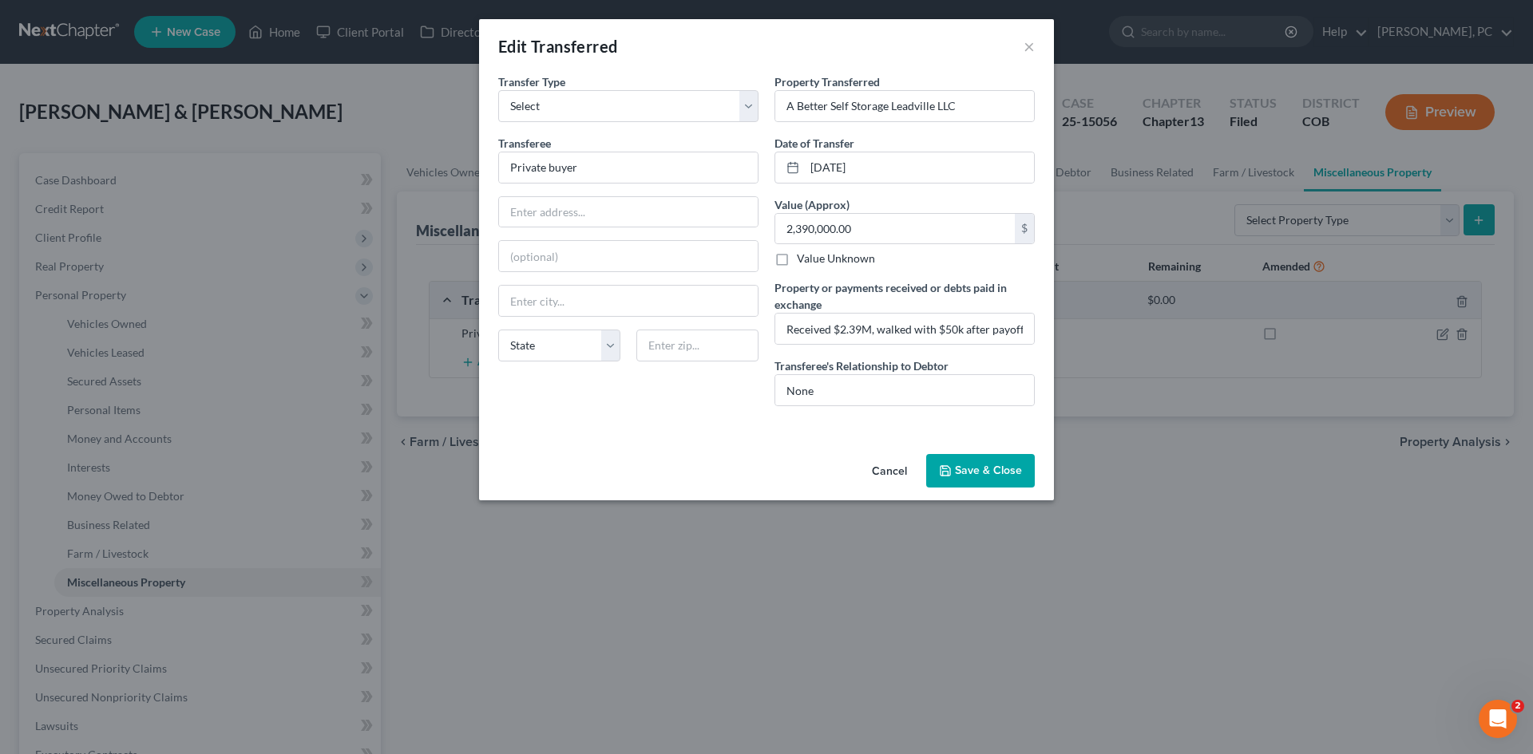
click at [979, 476] on button "Save & Close" at bounding box center [980, 471] width 109 height 34
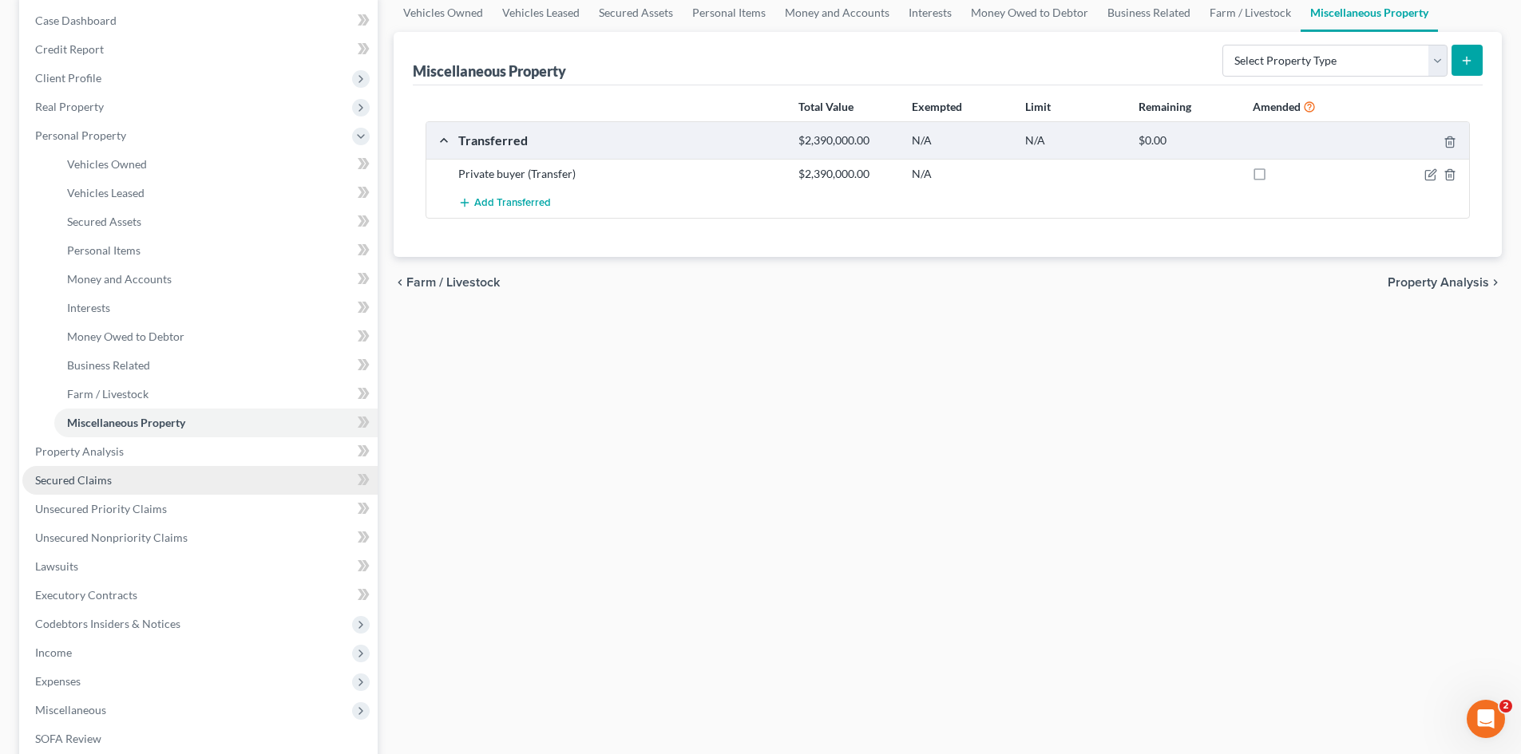
click at [72, 485] on span "Secured Claims" at bounding box center [73, 480] width 77 height 14
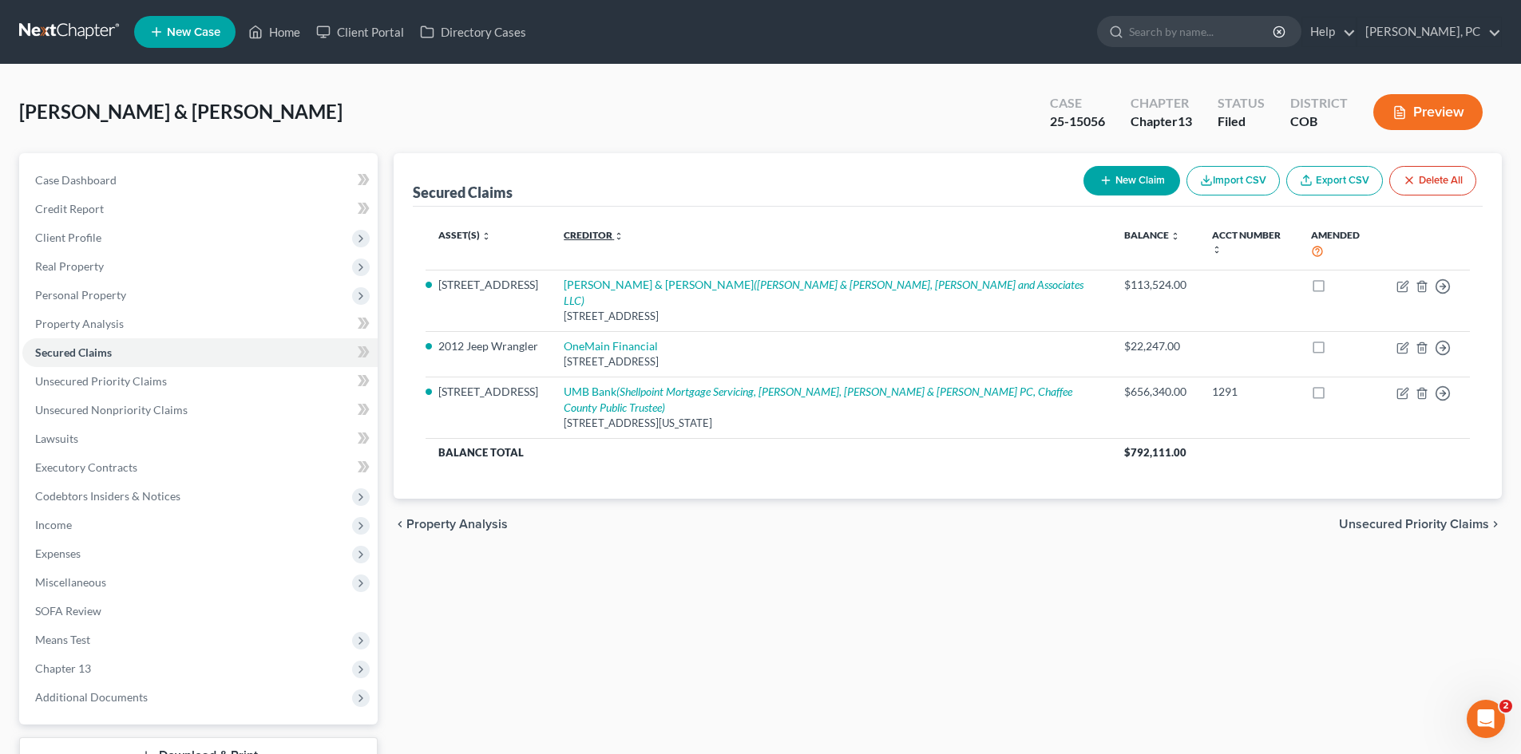
drag, startPoint x: 568, startPoint y: 237, endPoint x: 619, endPoint y: 240, distance: 51.2
click at [619, 240] on th "Creditor expand_more expand_less unfold_more" at bounding box center [831, 245] width 560 height 50
click at [774, 192] on div "Secured Claims New Claim Import CSV Export CSV Delete All" at bounding box center [948, 179] width 1070 height 53
click at [140, 408] on span "Unsecured Nonpriority Claims" at bounding box center [111, 410] width 152 height 14
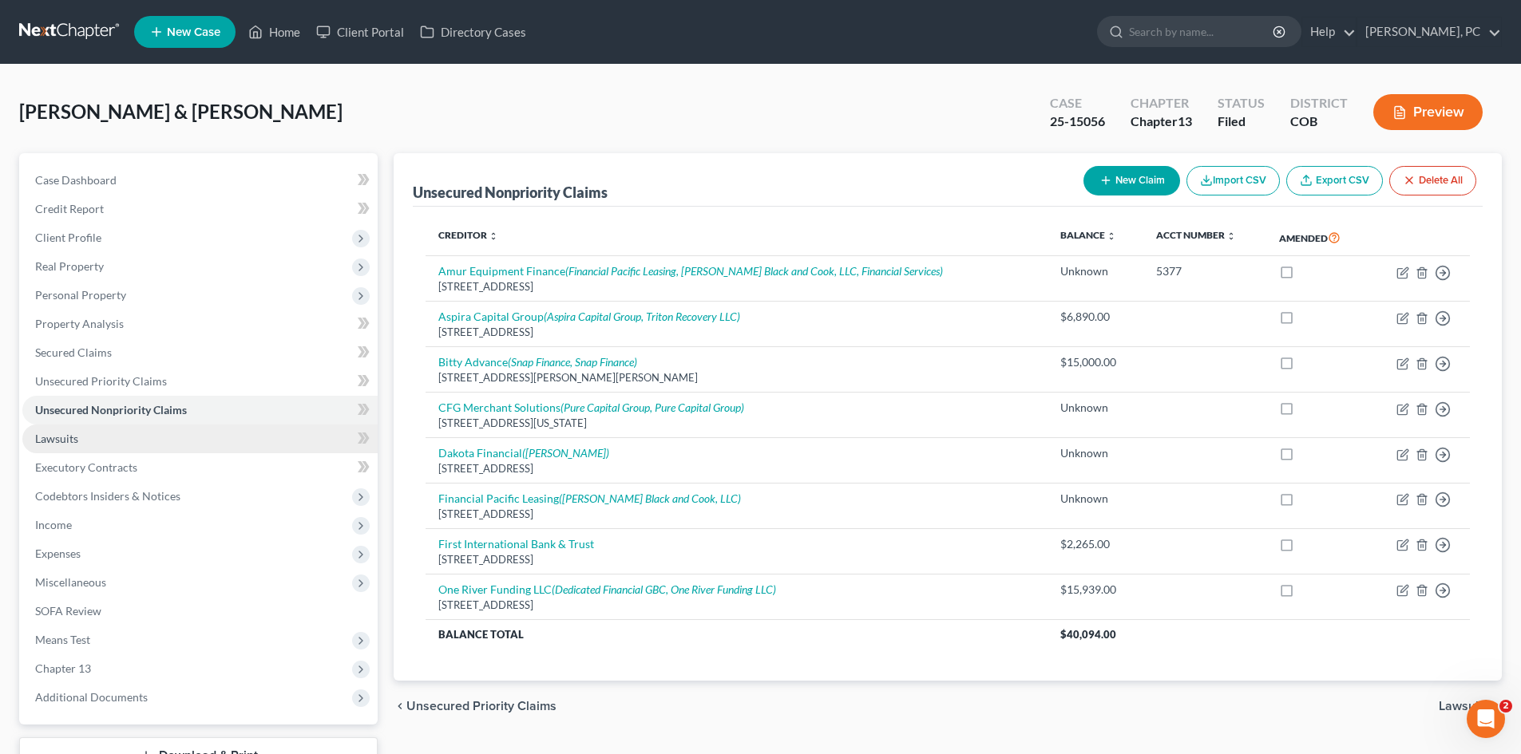
click at [51, 441] on span "Lawsuits" at bounding box center [56, 439] width 43 height 14
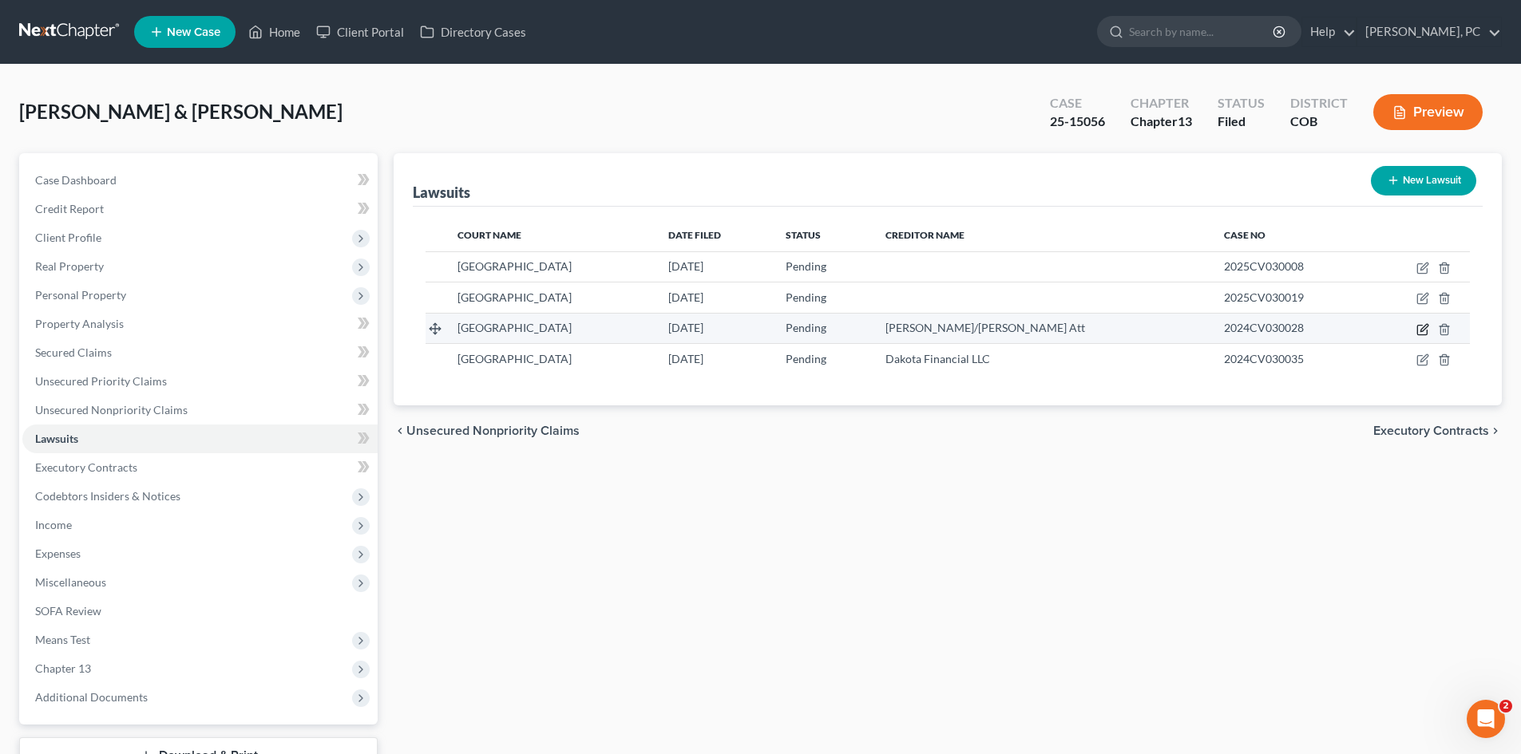
click at [1420, 327] on icon "button" at bounding box center [1422, 329] width 13 height 13
select select "0"
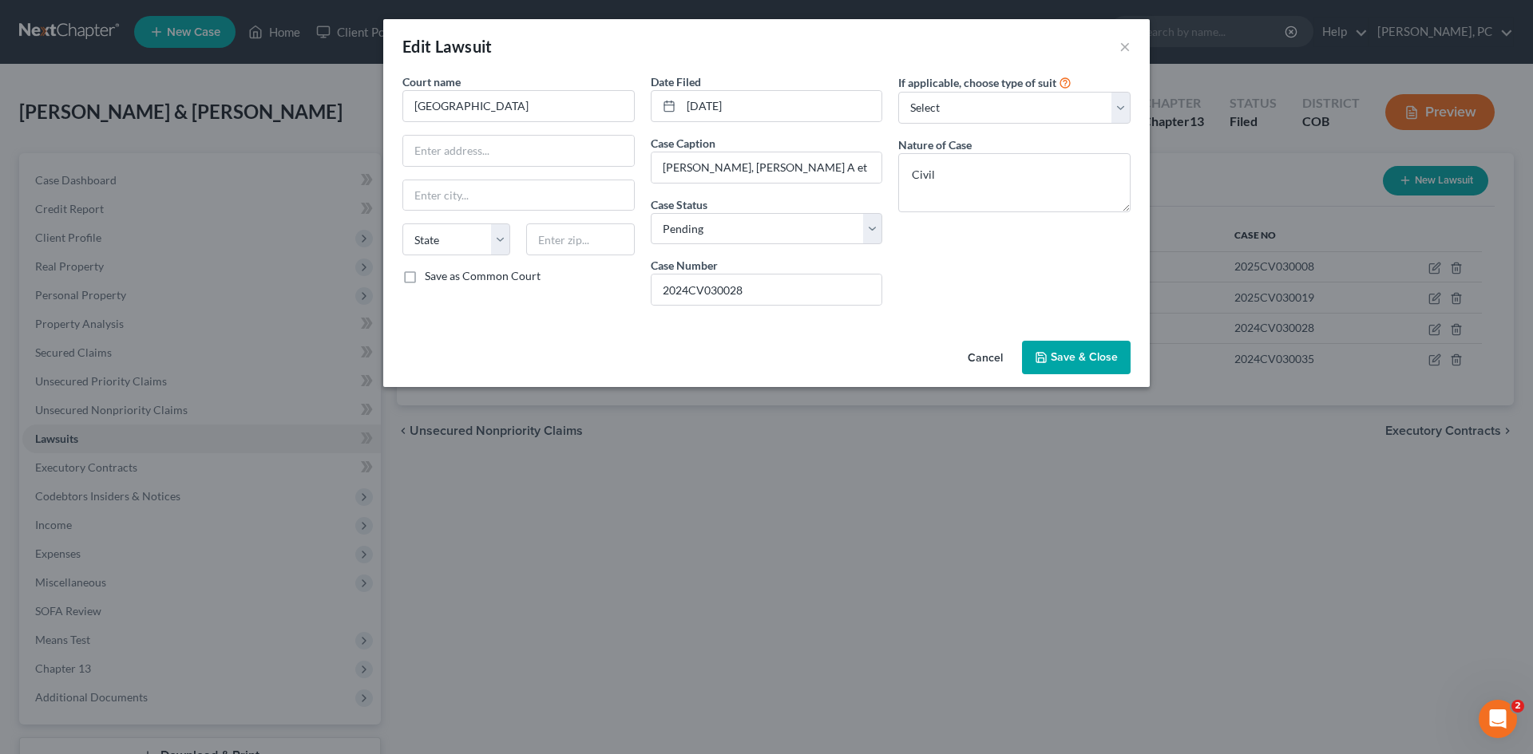
click at [1059, 347] on button "Save & Close" at bounding box center [1076, 358] width 109 height 34
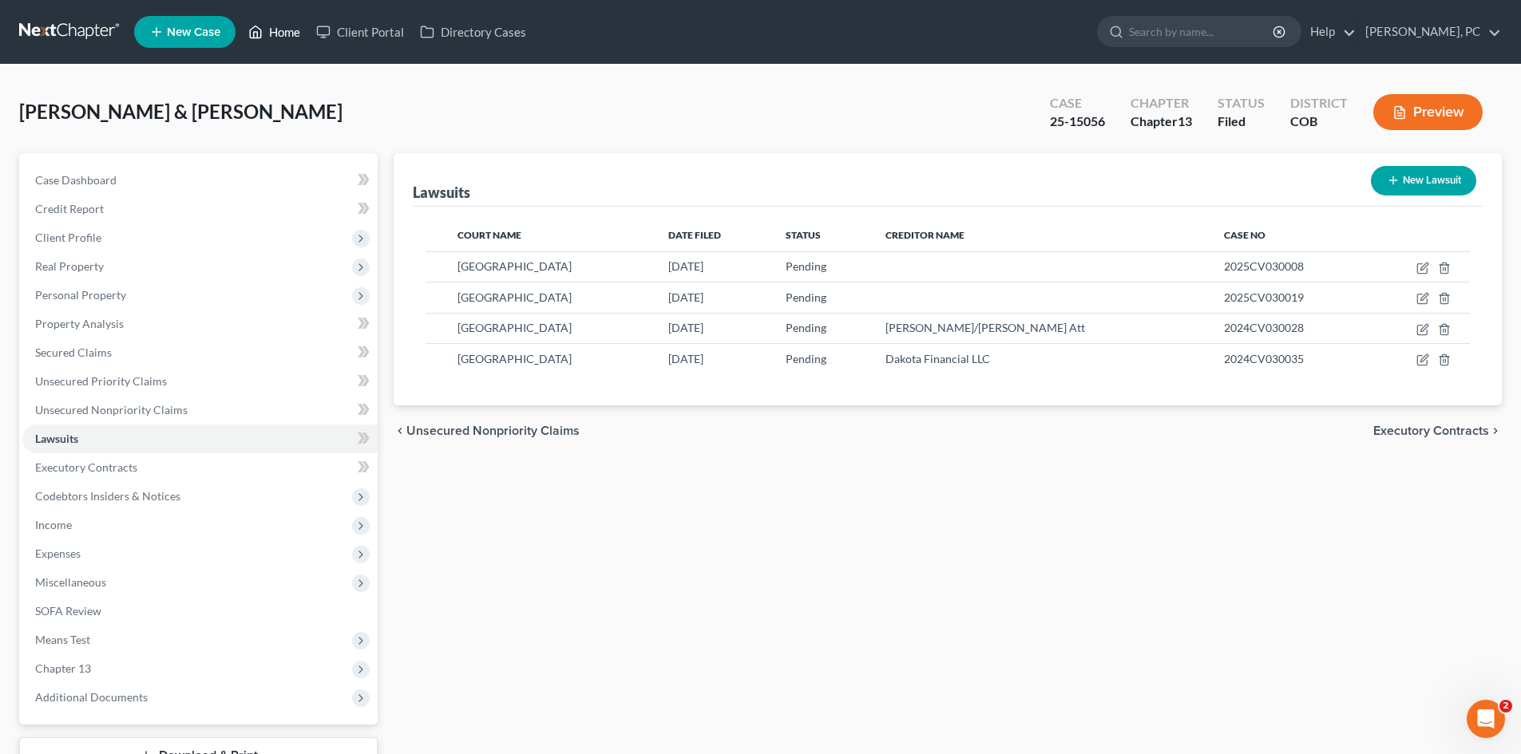
click at [283, 28] on link "Home" at bounding box center [274, 32] width 68 height 29
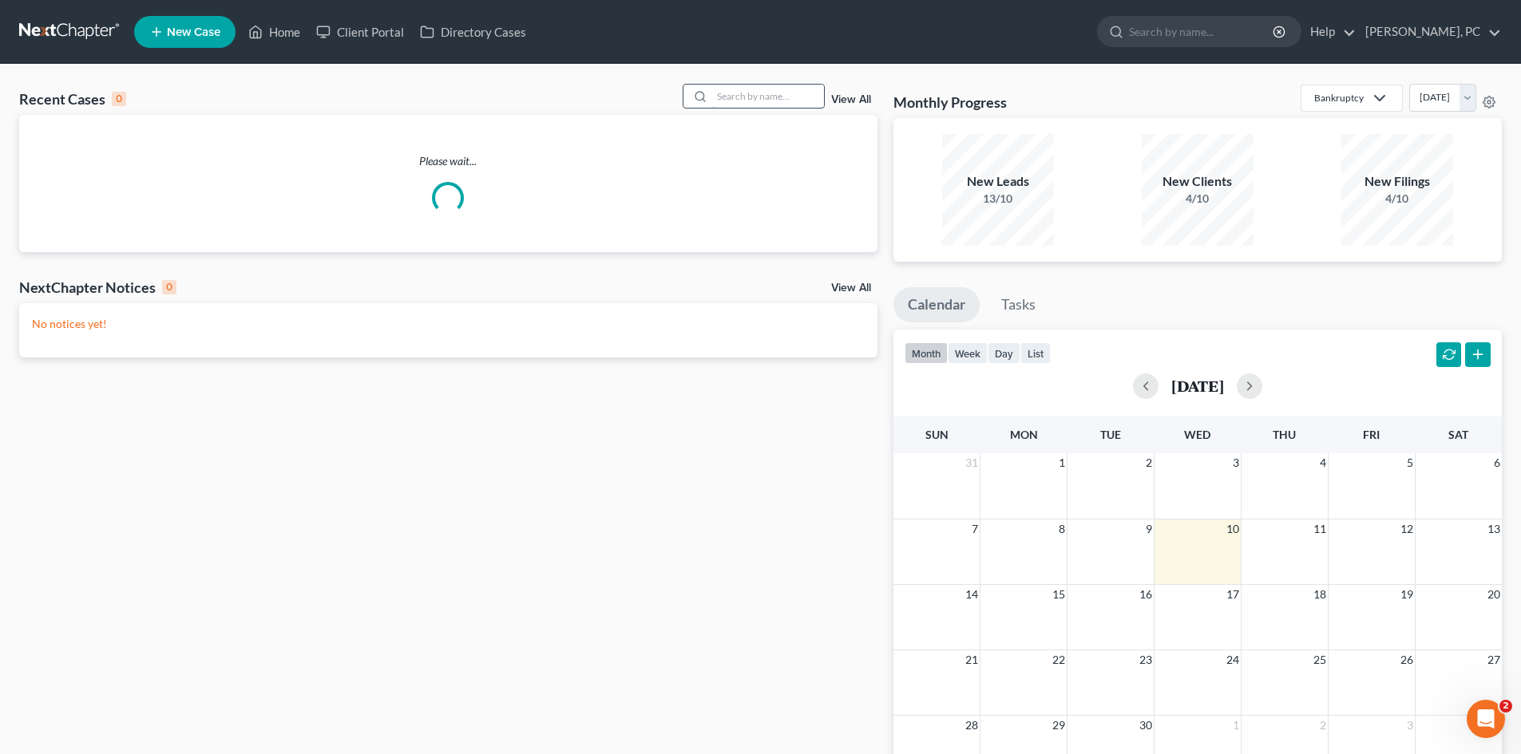
click at [730, 92] on input "search" at bounding box center [768, 96] width 112 height 23
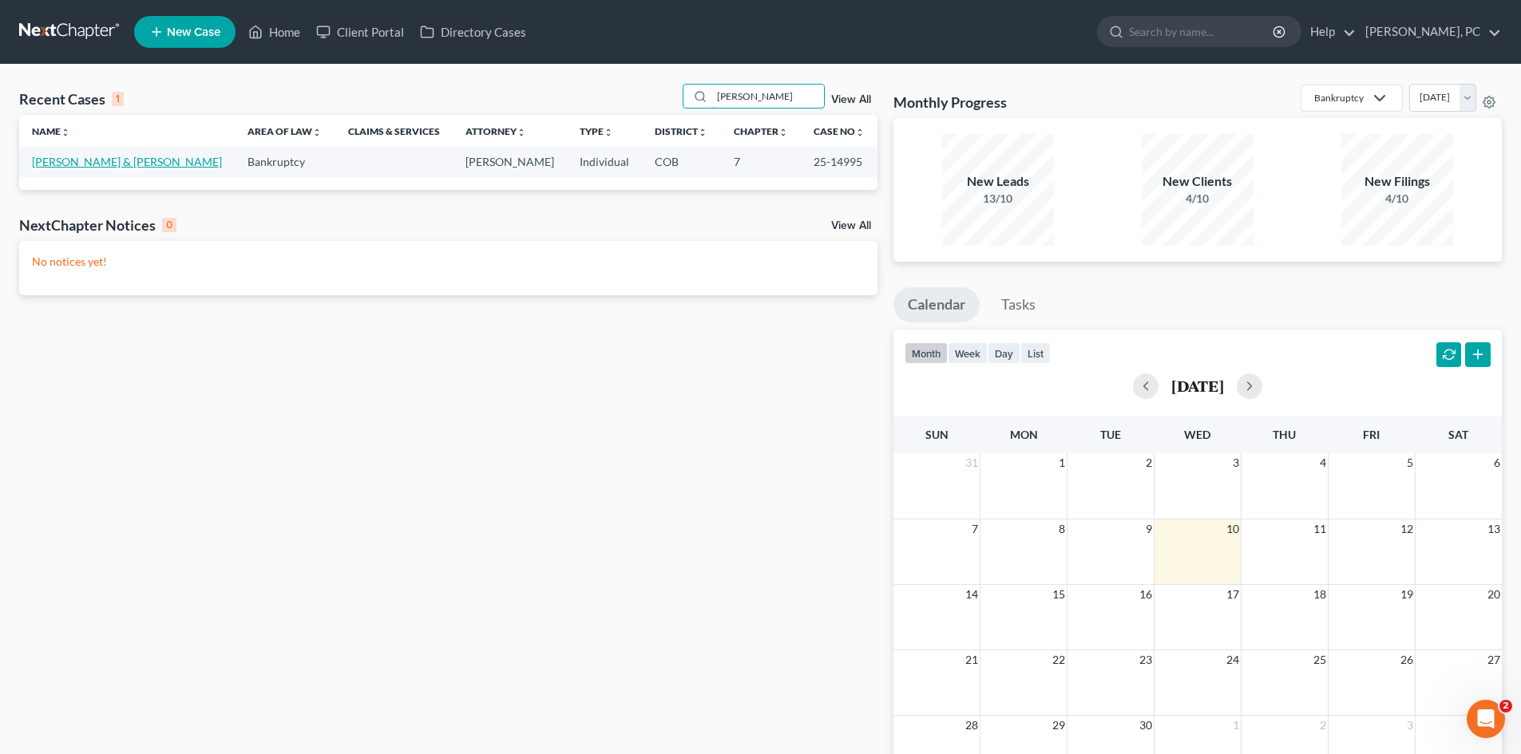
type input "[PERSON_NAME]"
click at [121, 163] on link "[PERSON_NAME] & [PERSON_NAME]" at bounding box center [127, 162] width 190 height 14
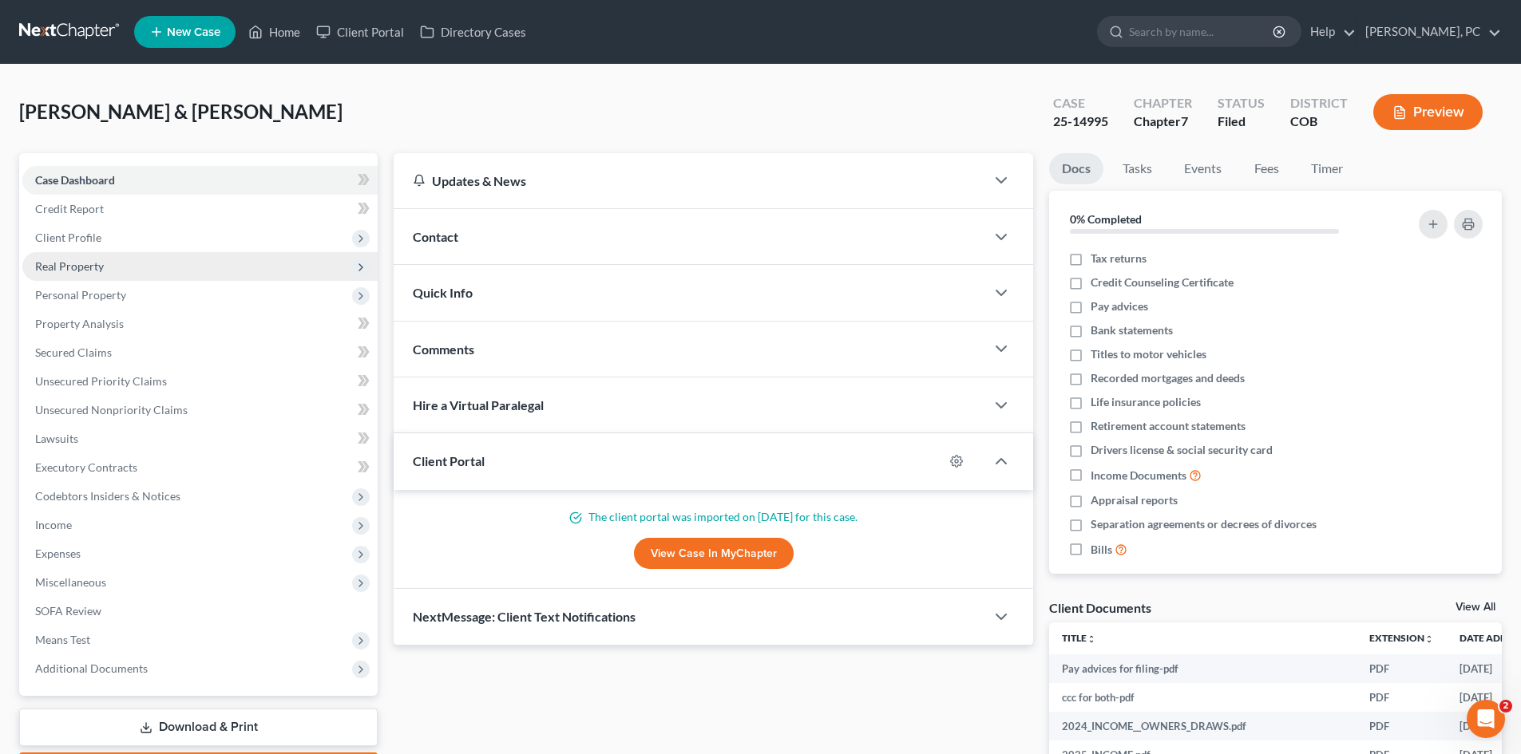
drag, startPoint x: 79, startPoint y: 247, endPoint x: 101, endPoint y: 261, distance: 26.6
click at [79, 247] on span "Client Profile" at bounding box center [199, 238] width 355 height 29
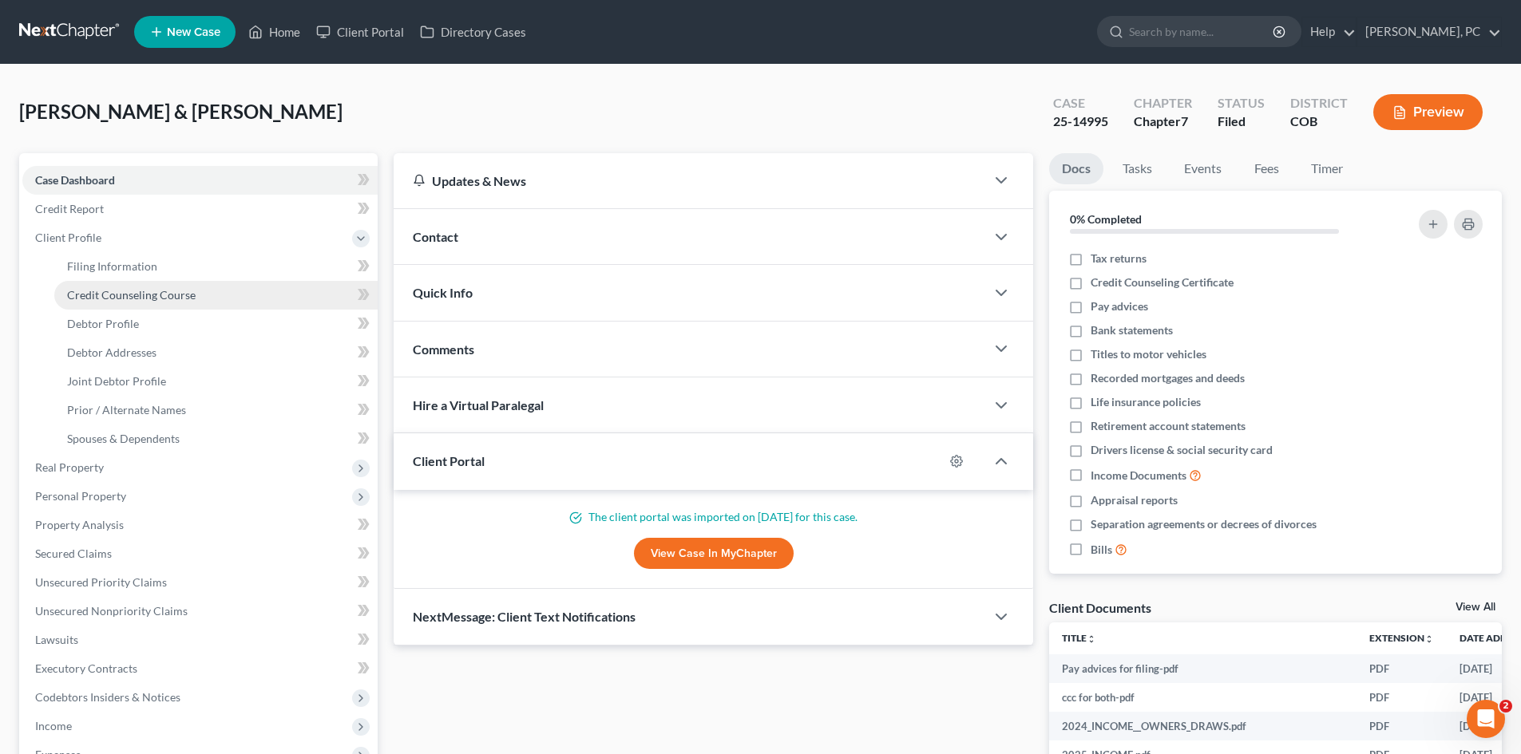
click at [113, 297] on span "Credit Counseling Course" at bounding box center [131, 295] width 129 height 14
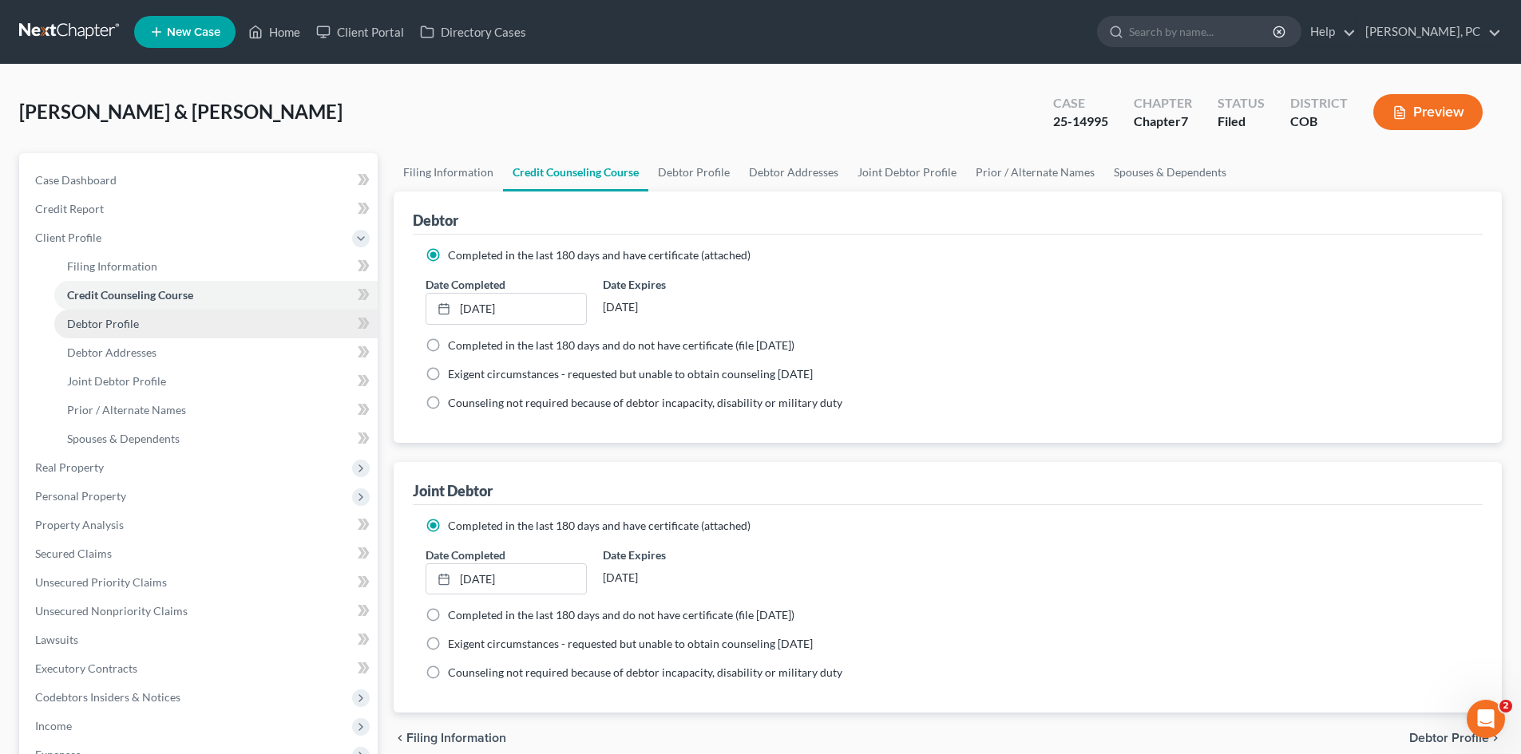
click at [120, 320] on span "Debtor Profile" at bounding box center [103, 324] width 72 height 14
select select "1"
select select "3"
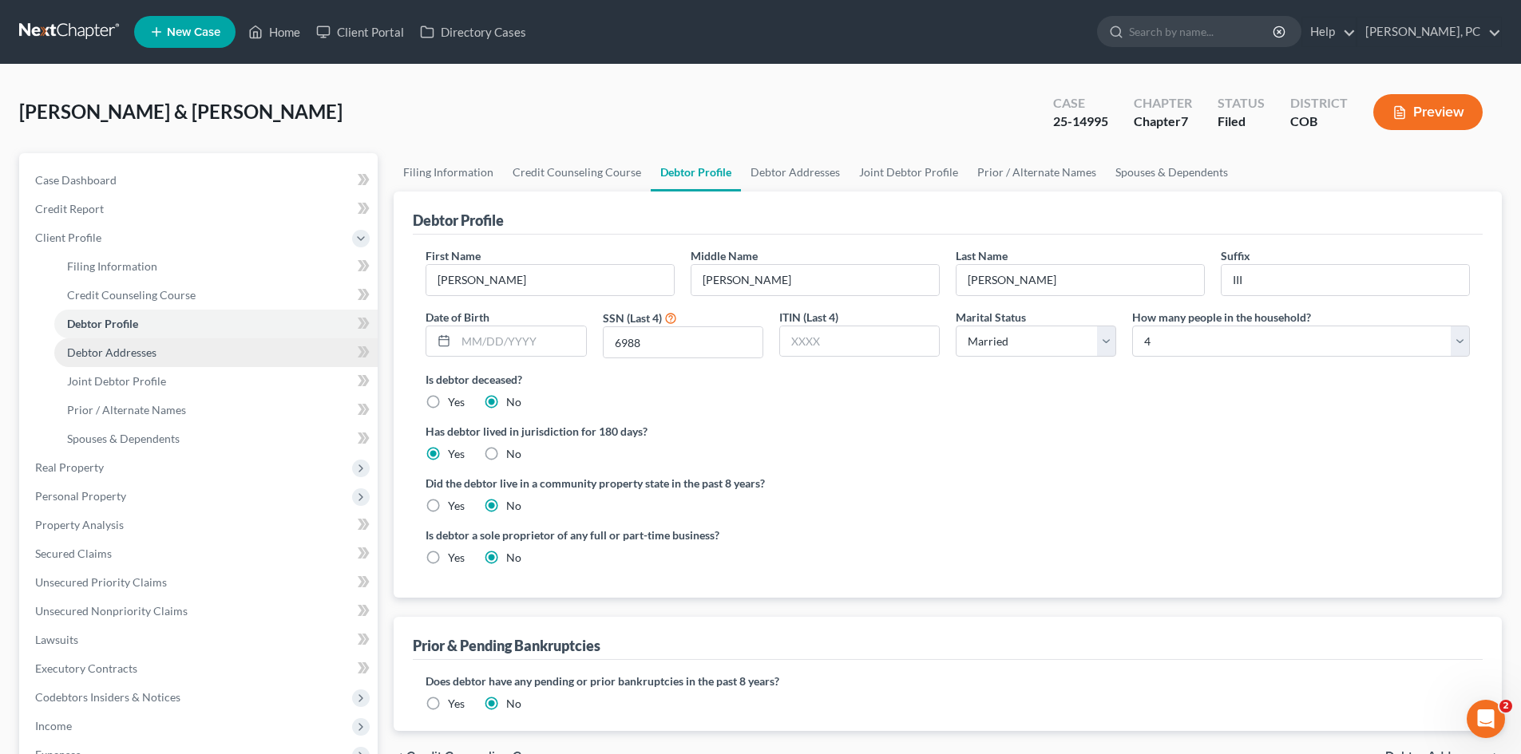
click at [135, 354] on span "Debtor Addresses" at bounding box center [111, 353] width 89 height 14
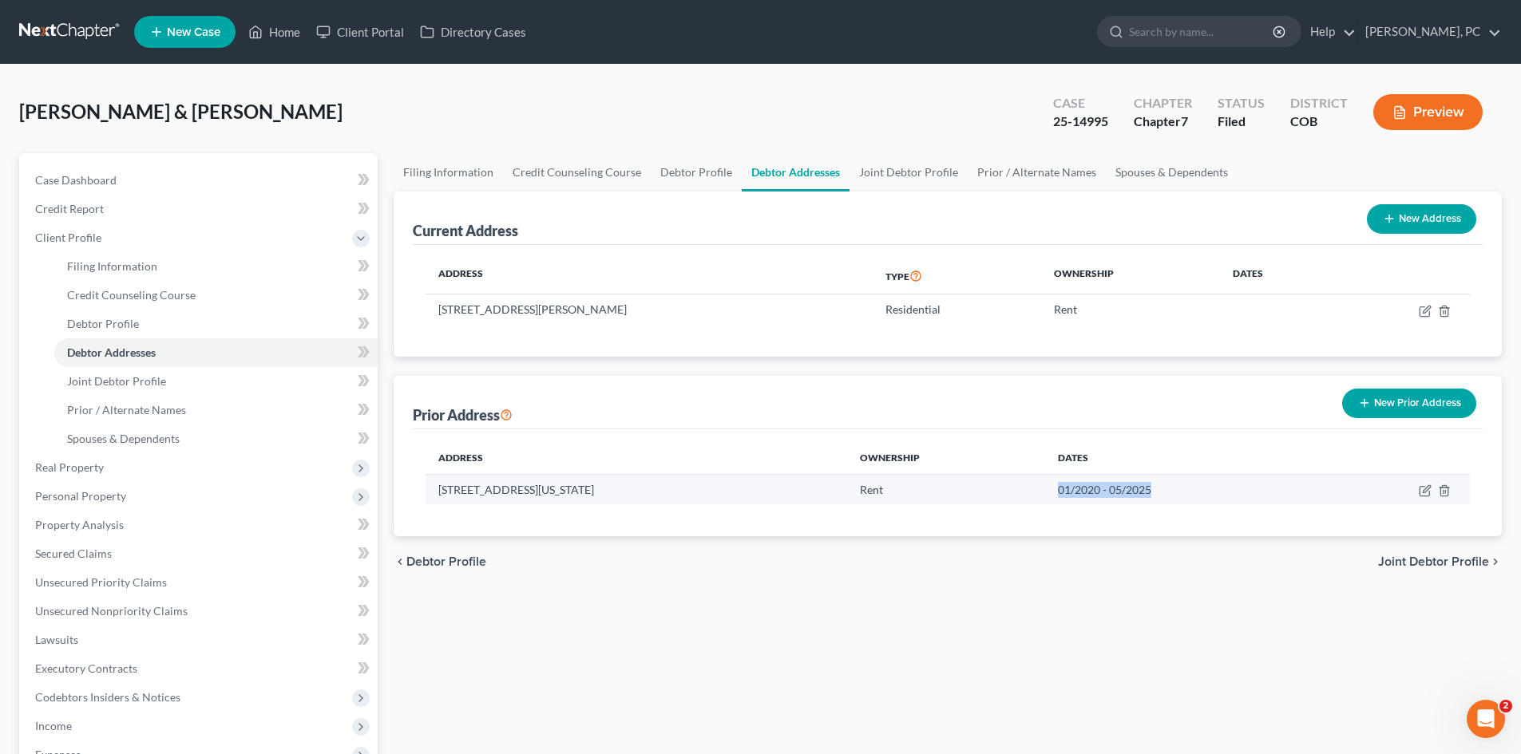
drag, startPoint x: 1125, startPoint y: 494, endPoint x: 1225, endPoint y: 501, distance: 100.0
click at [1225, 501] on td "01/2020 - 05/2025" at bounding box center [1183, 489] width 276 height 30
drag, startPoint x: 678, startPoint y: 493, endPoint x: 425, endPoint y: 489, distance: 253.1
click at [425, 489] on div "Address Ownership Dates [STREET_ADDRESS][US_STATE] Rent 01/2020 - 05/2025" at bounding box center [948, 482] width 1070 height 107
click at [742, 541] on div "chevron_left Debtor Profile Joint Debtor Profile chevron_right" at bounding box center [948, 561] width 1108 height 51
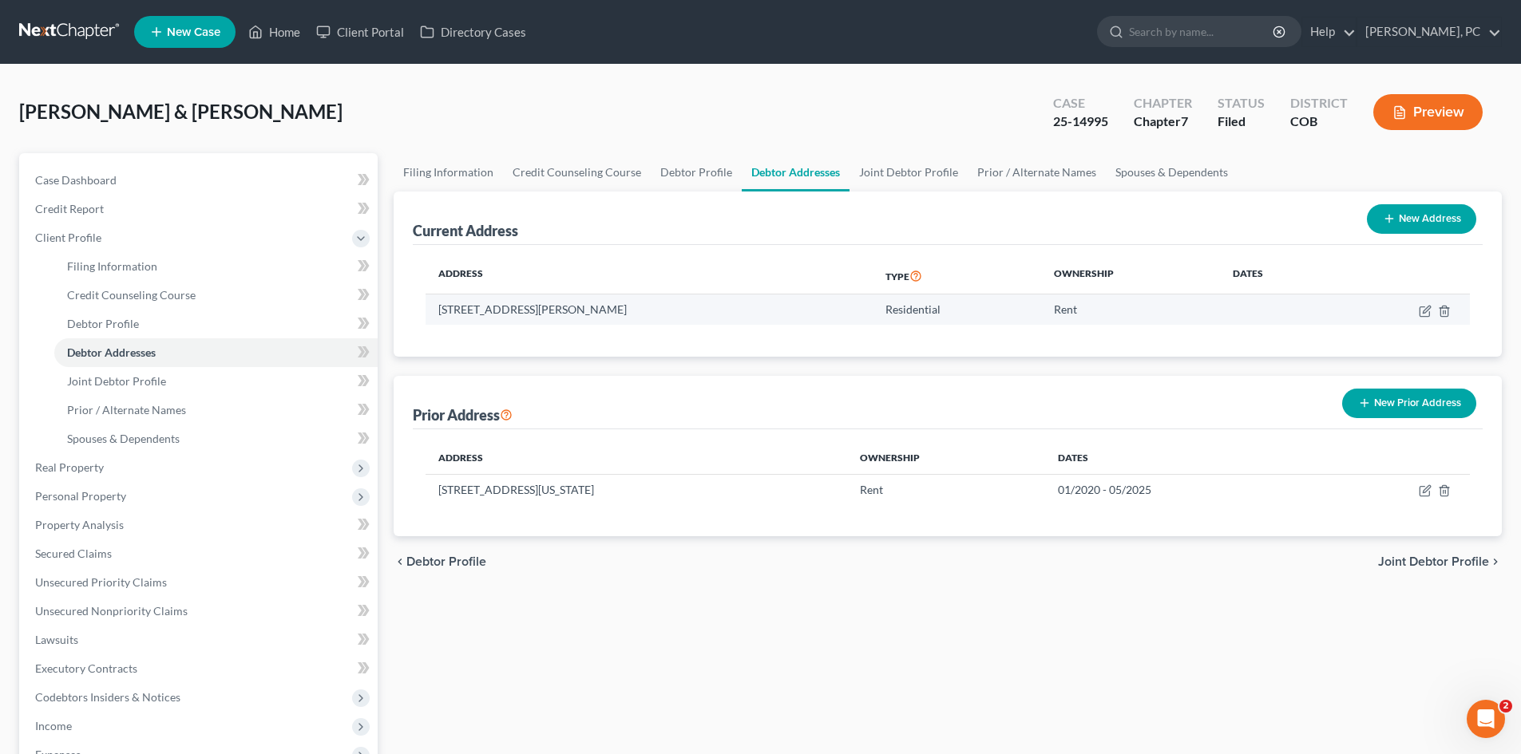
drag, startPoint x: 600, startPoint y: 307, endPoint x: 437, endPoint y: 318, distance: 163.2
click at [437, 318] on td "[STREET_ADDRESS][PERSON_NAME]" at bounding box center [648, 310] width 447 height 30
click at [866, 571] on div "chevron_left Debtor Profile Joint Debtor Profile chevron_right" at bounding box center [948, 561] width 1108 height 51
drag, startPoint x: 613, startPoint y: 311, endPoint x: 433, endPoint y: 312, distance: 179.6
click at [433, 312] on td "[STREET_ADDRESS][PERSON_NAME]" at bounding box center [648, 310] width 447 height 30
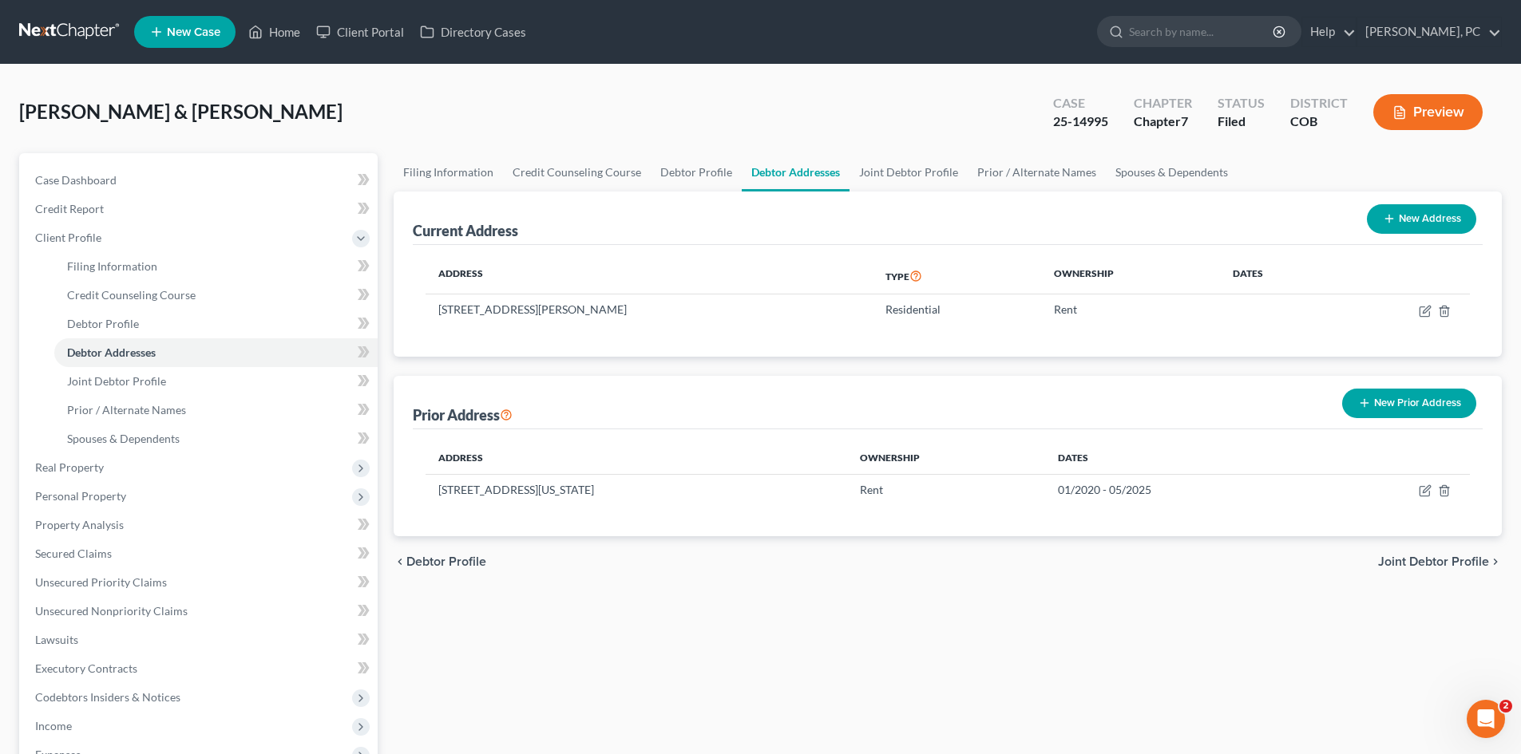
click at [382, 315] on div "Case Dashboard Payments Invoices Payments Payments Credit Report Client Profile" at bounding box center [198, 571] width 374 height 836
click at [150, 439] on span "Spouses & Dependents" at bounding box center [123, 439] width 113 height 14
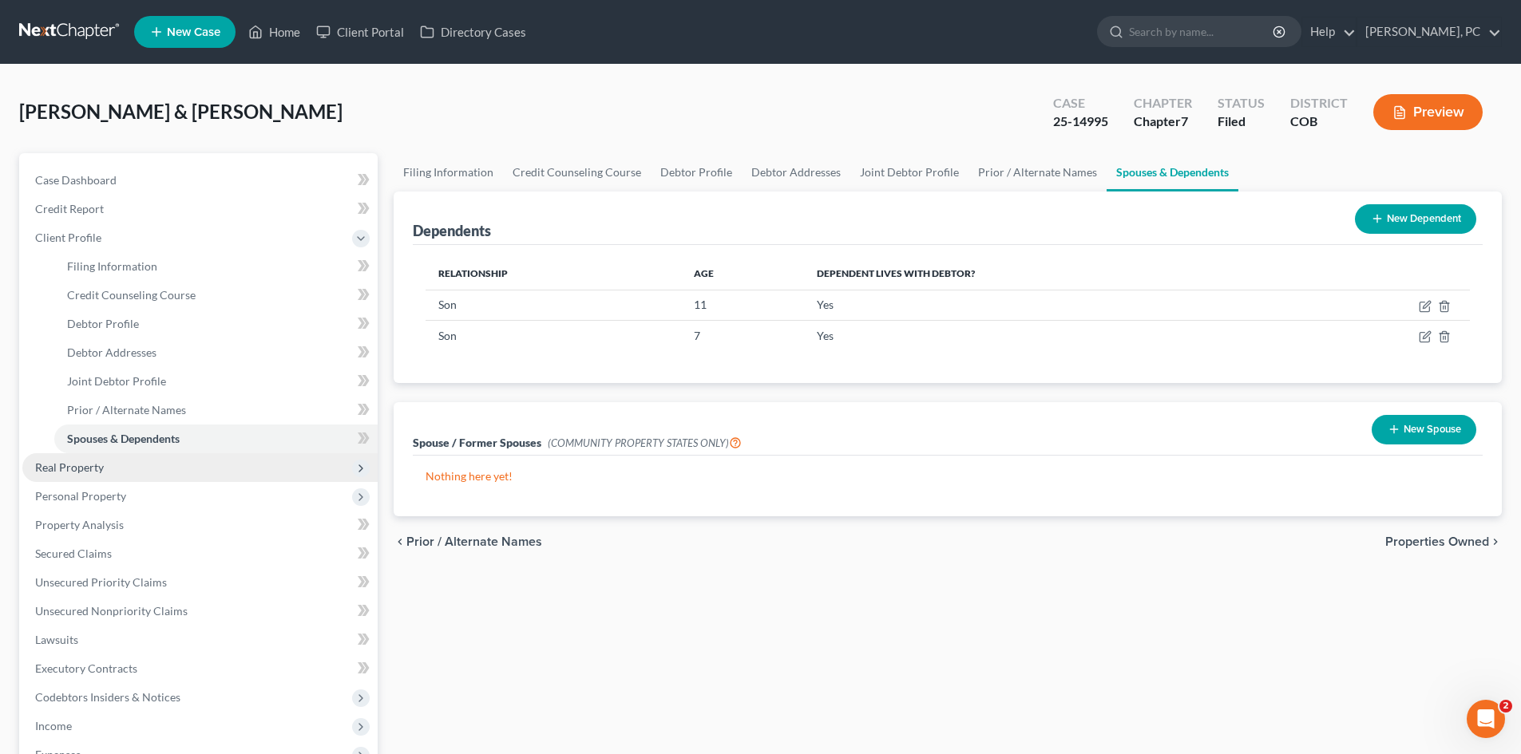
click at [93, 461] on span "Real Property" at bounding box center [69, 468] width 69 height 14
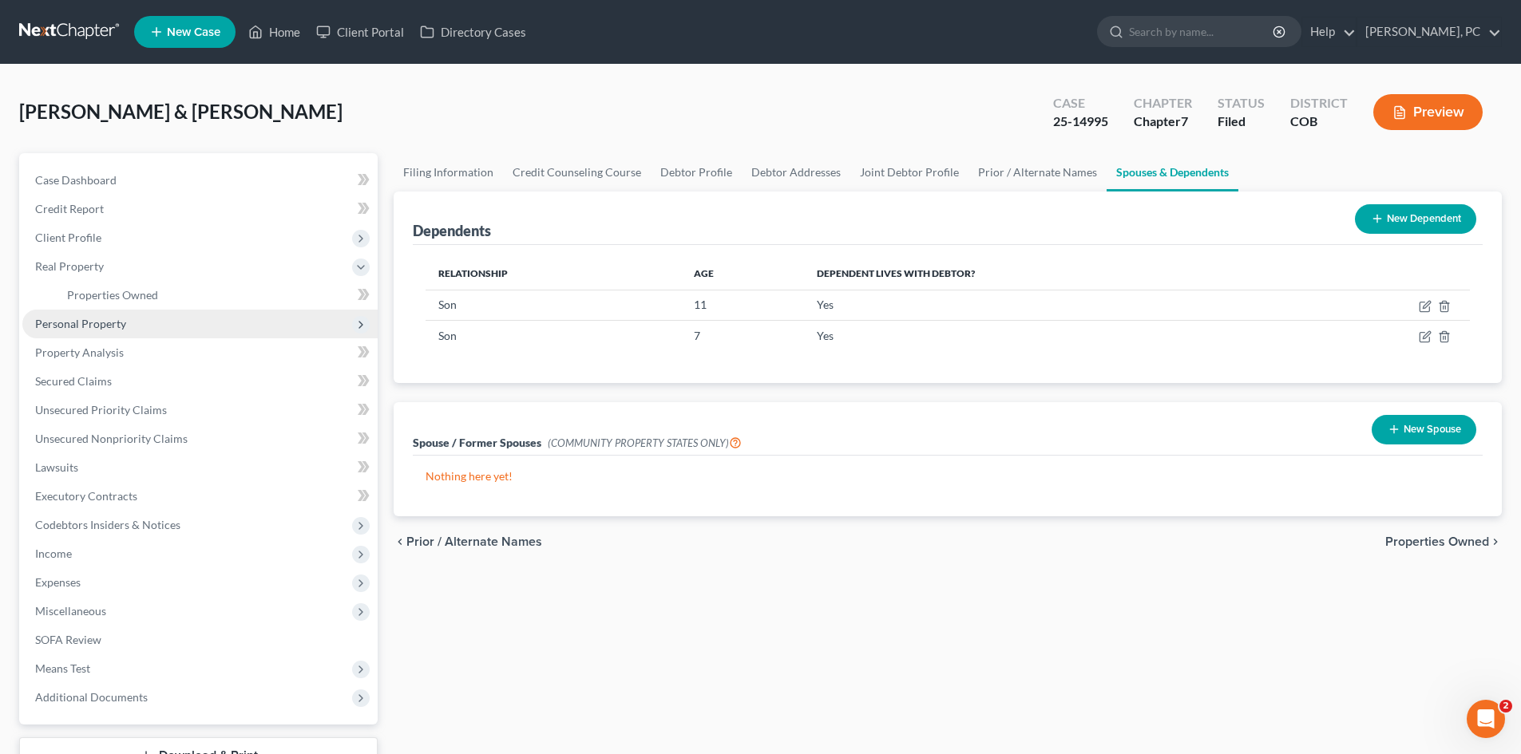
click at [117, 326] on span "Personal Property" at bounding box center [80, 324] width 91 height 14
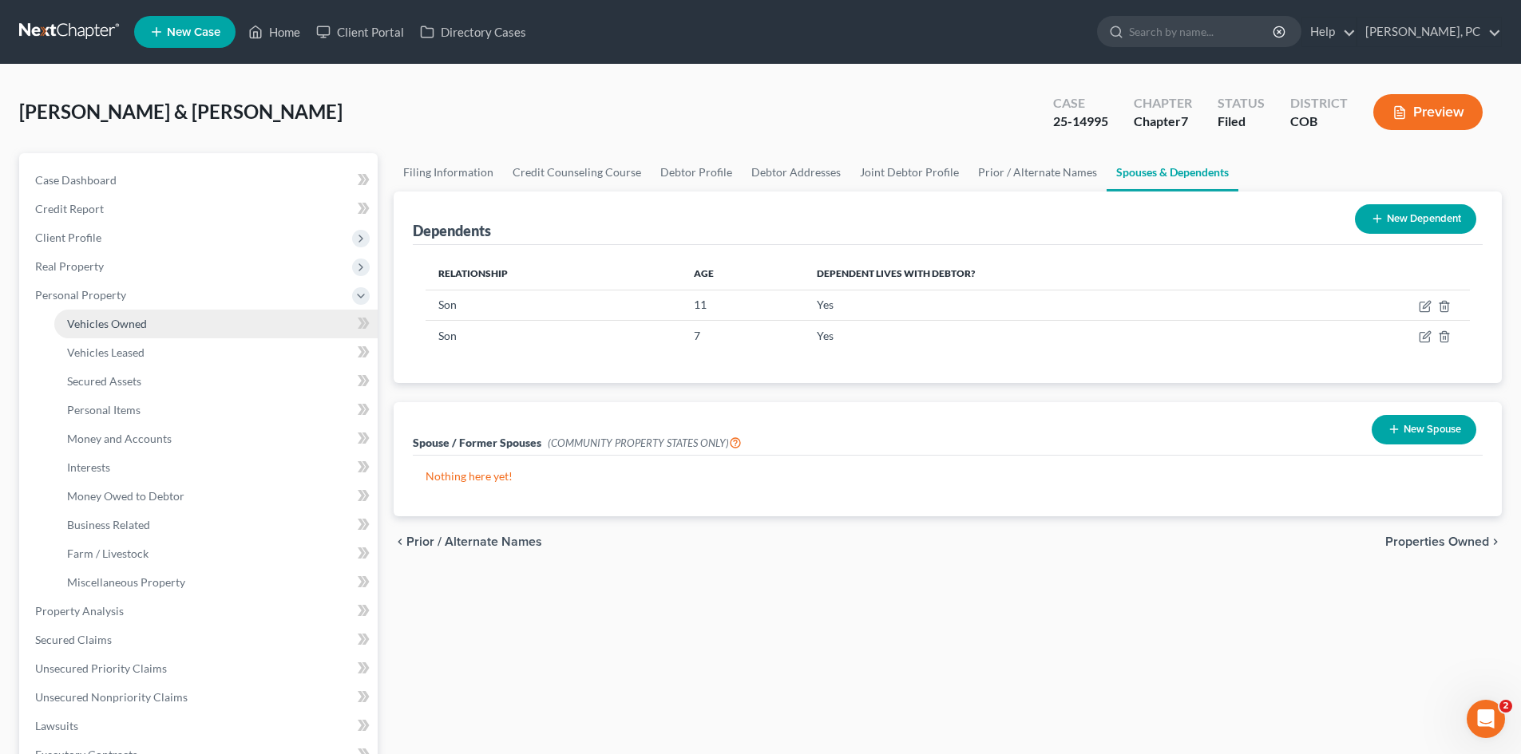
click at [129, 328] on span "Vehicles Owned" at bounding box center [107, 324] width 80 height 14
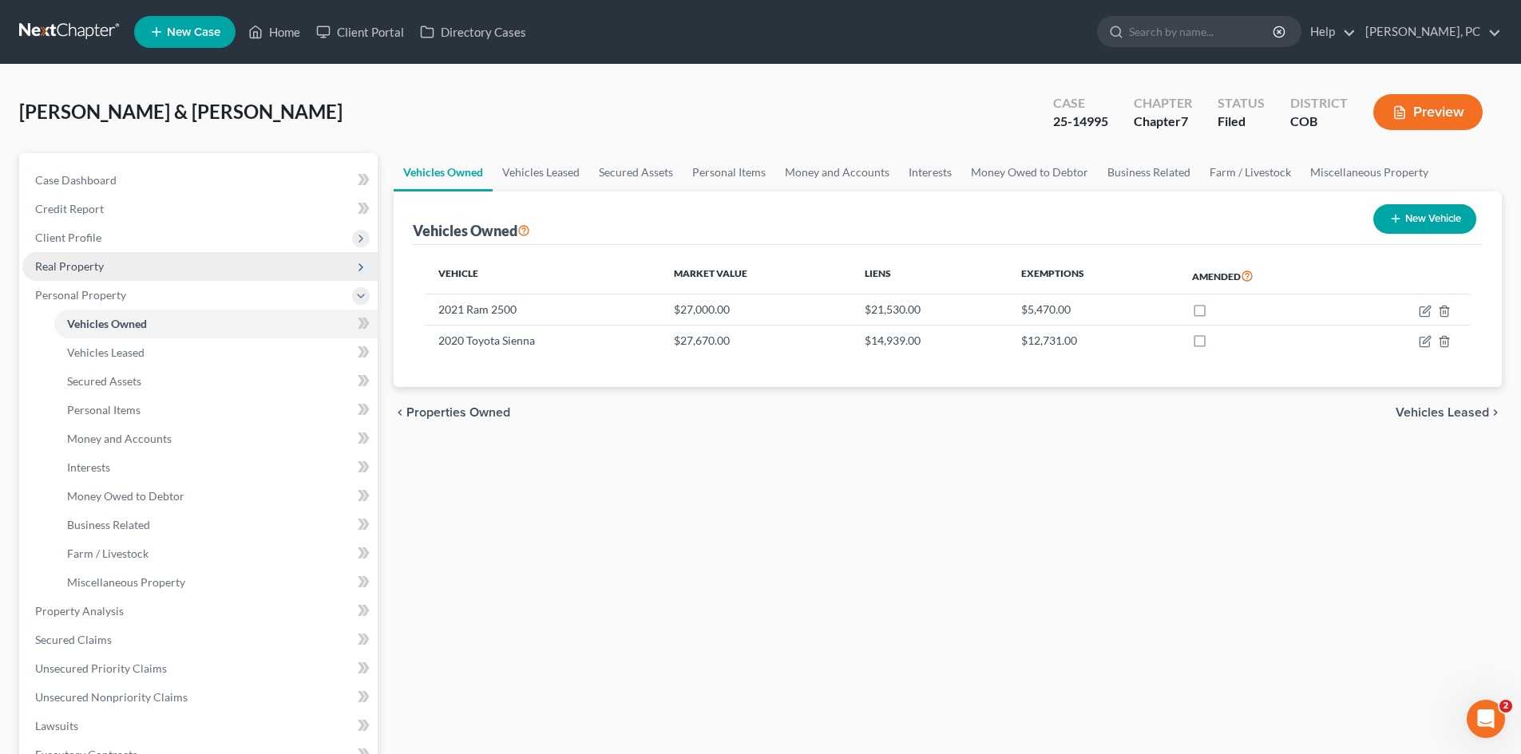
click at [84, 273] on span "Real Property" at bounding box center [199, 266] width 355 height 29
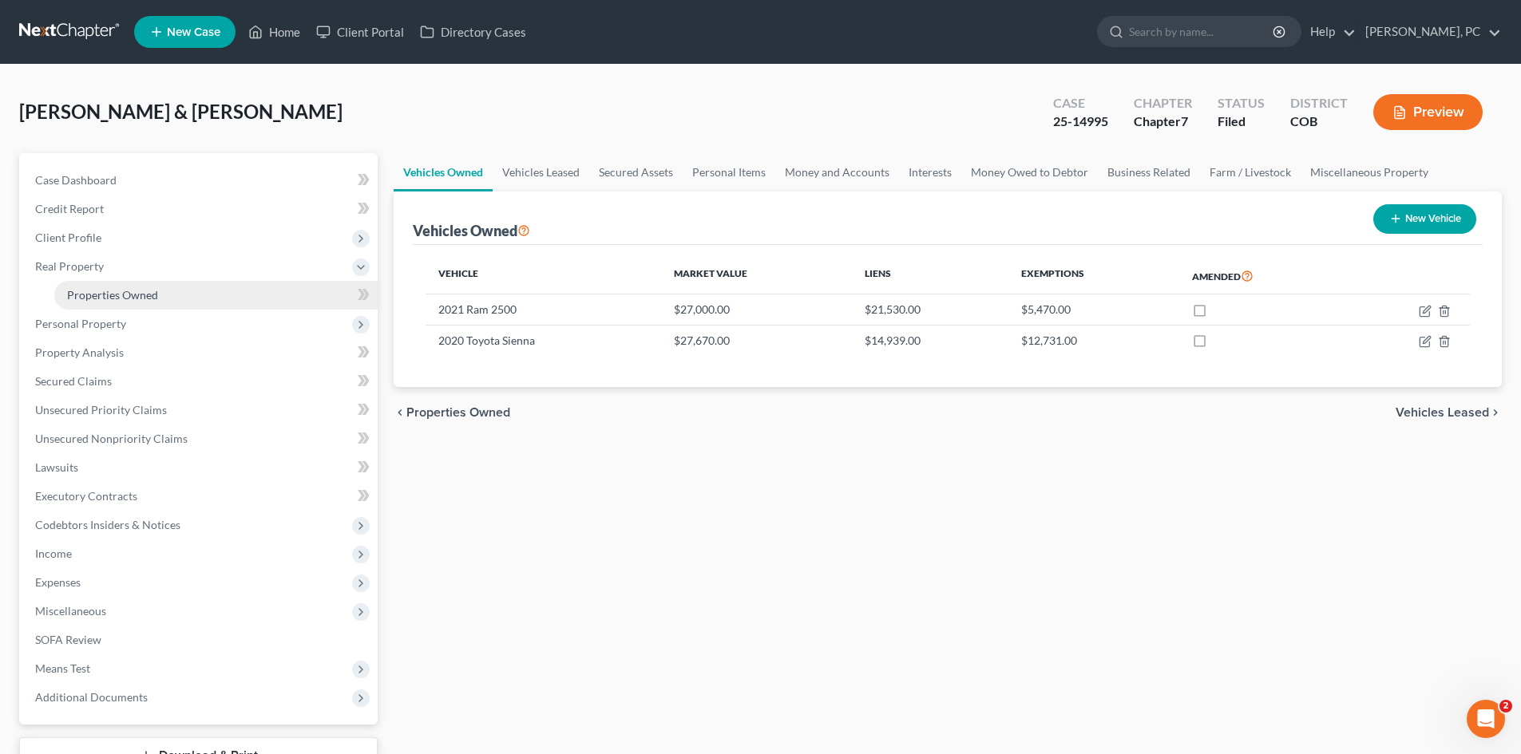
click at [106, 293] on span "Properties Owned" at bounding box center [112, 295] width 91 height 14
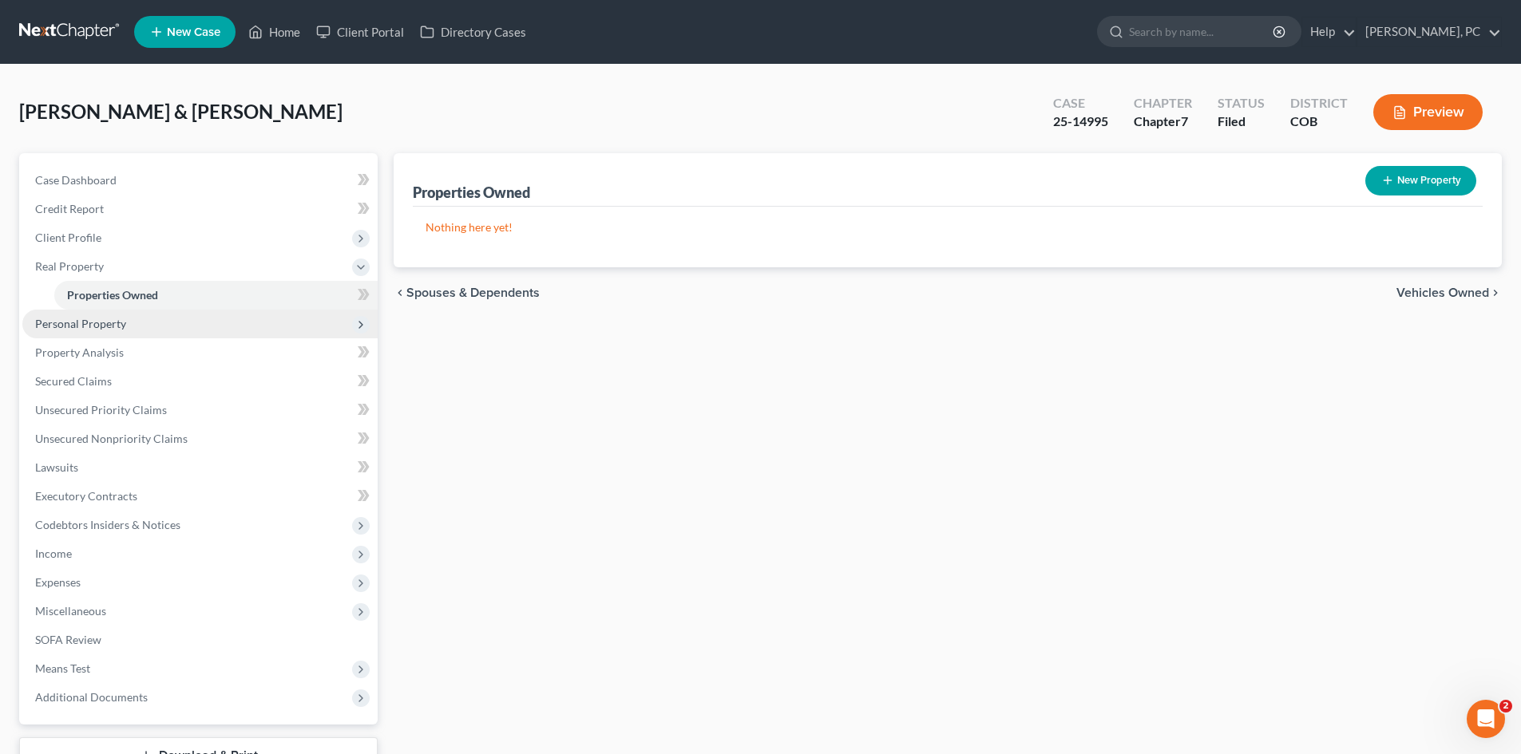
click at [105, 319] on span "Personal Property" at bounding box center [80, 324] width 91 height 14
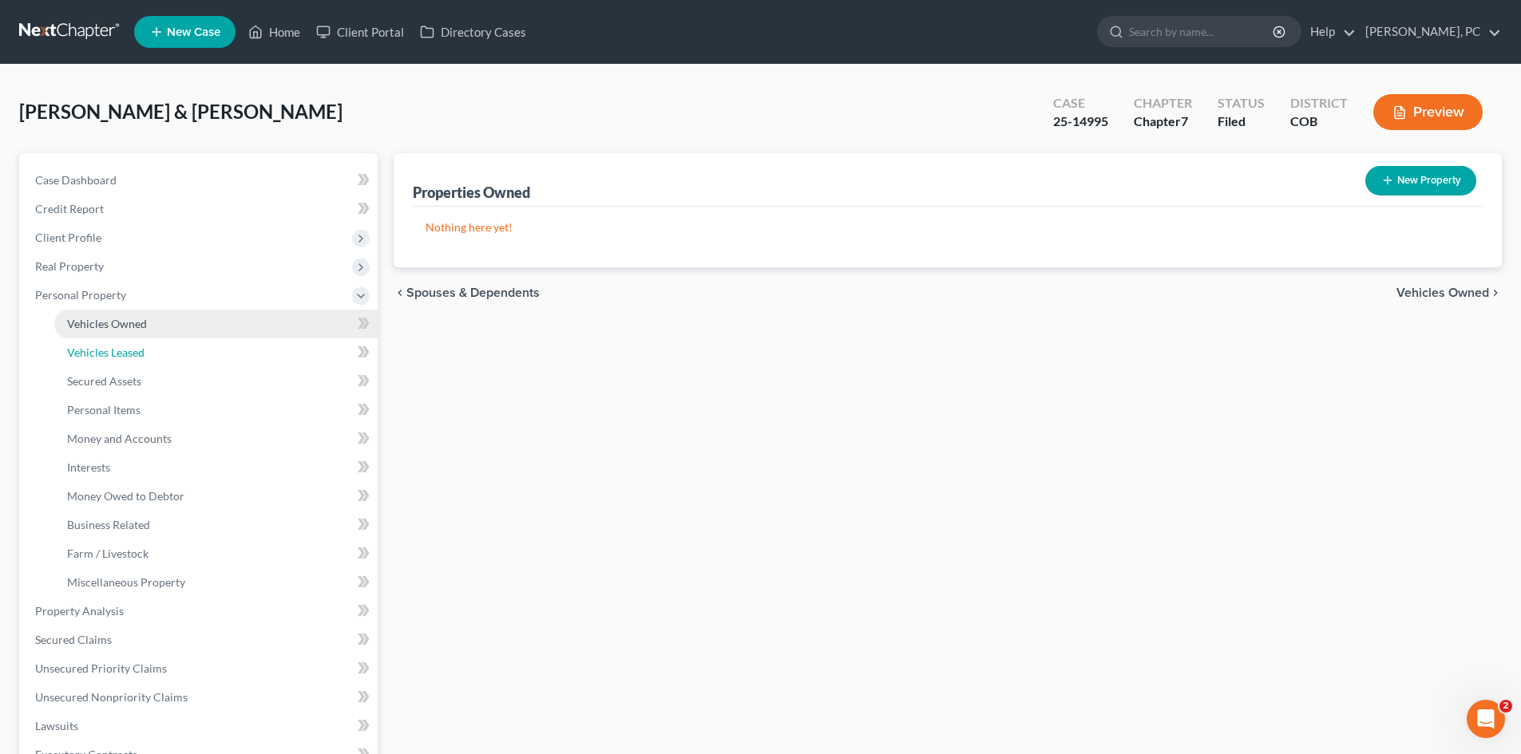
click at [113, 342] on link "Vehicles Leased" at bounding box center [215, 352] width 323 height 29
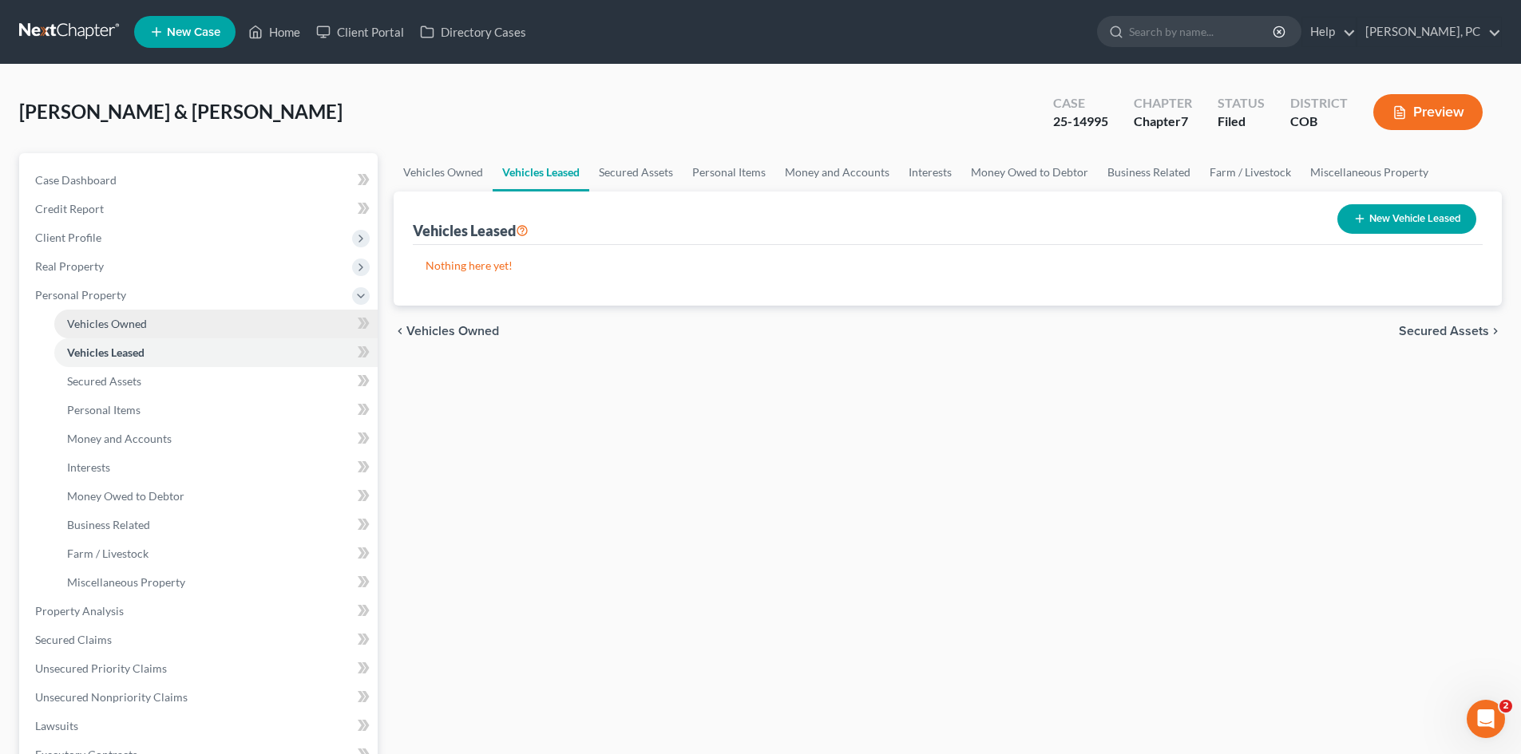
click at [113, 326] on span "Vehicles Owned" at bounding box center [107, 324] width 80 height 14
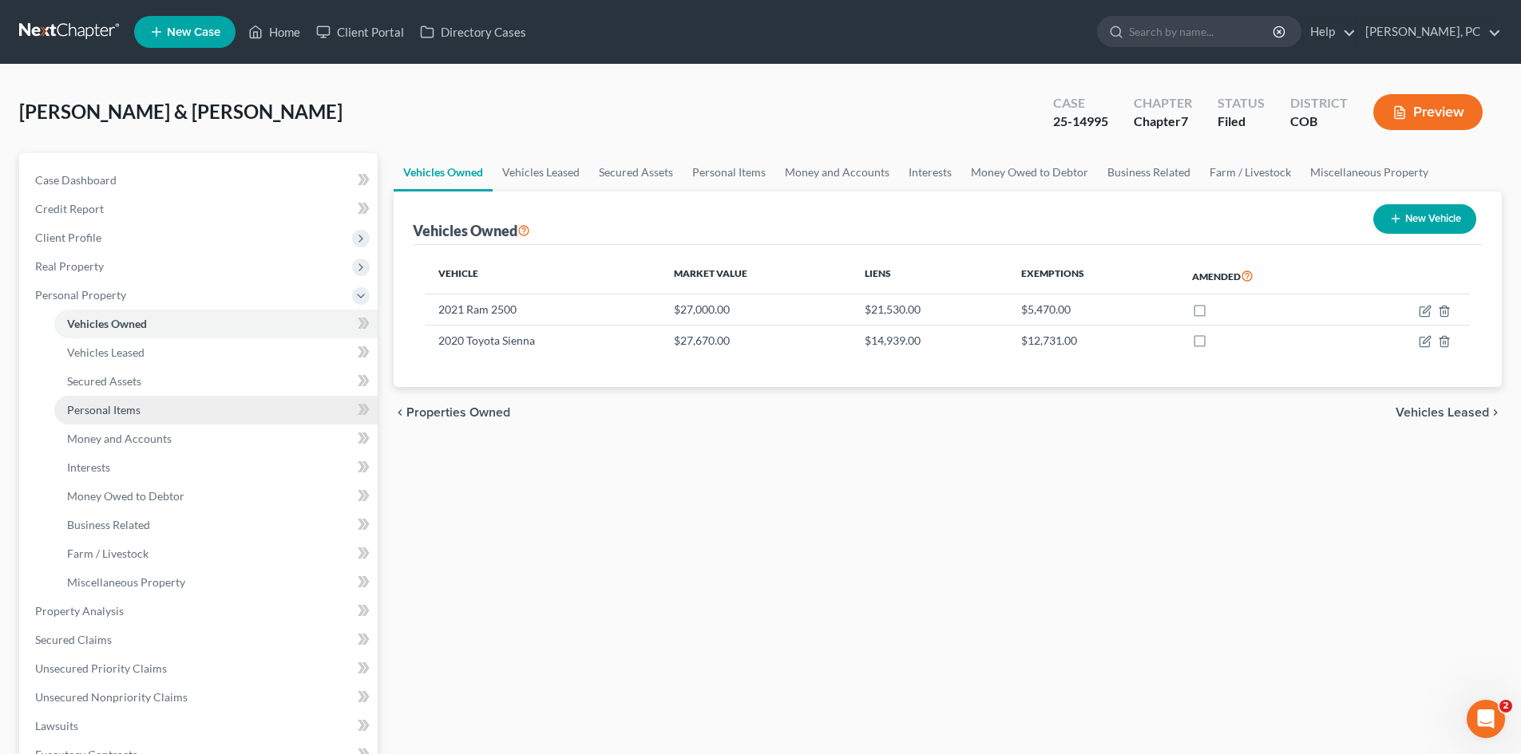
click at [108, 415] on span "Personal Items" at bounding box center [103, 410] width 73 height 14
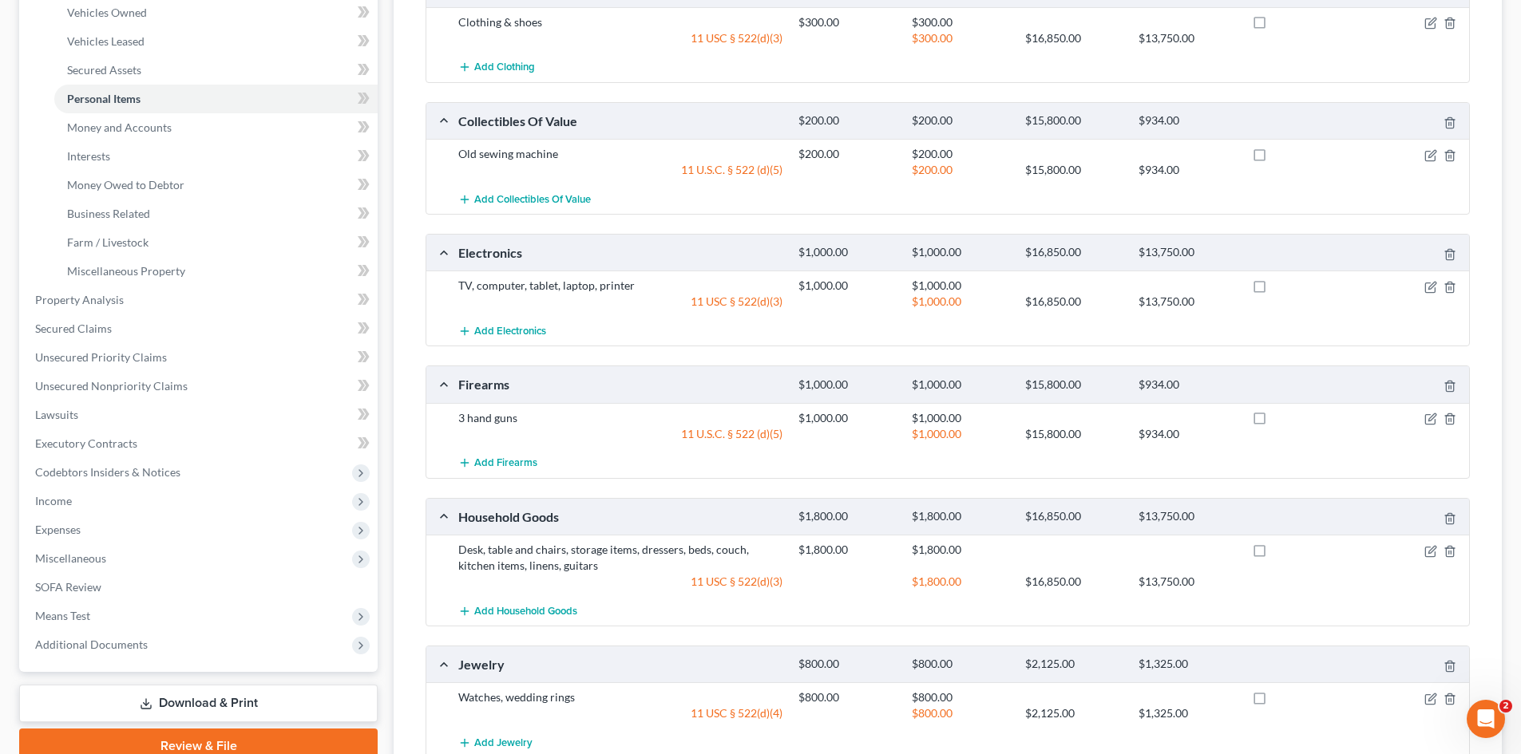
scroll to position [235, 0]
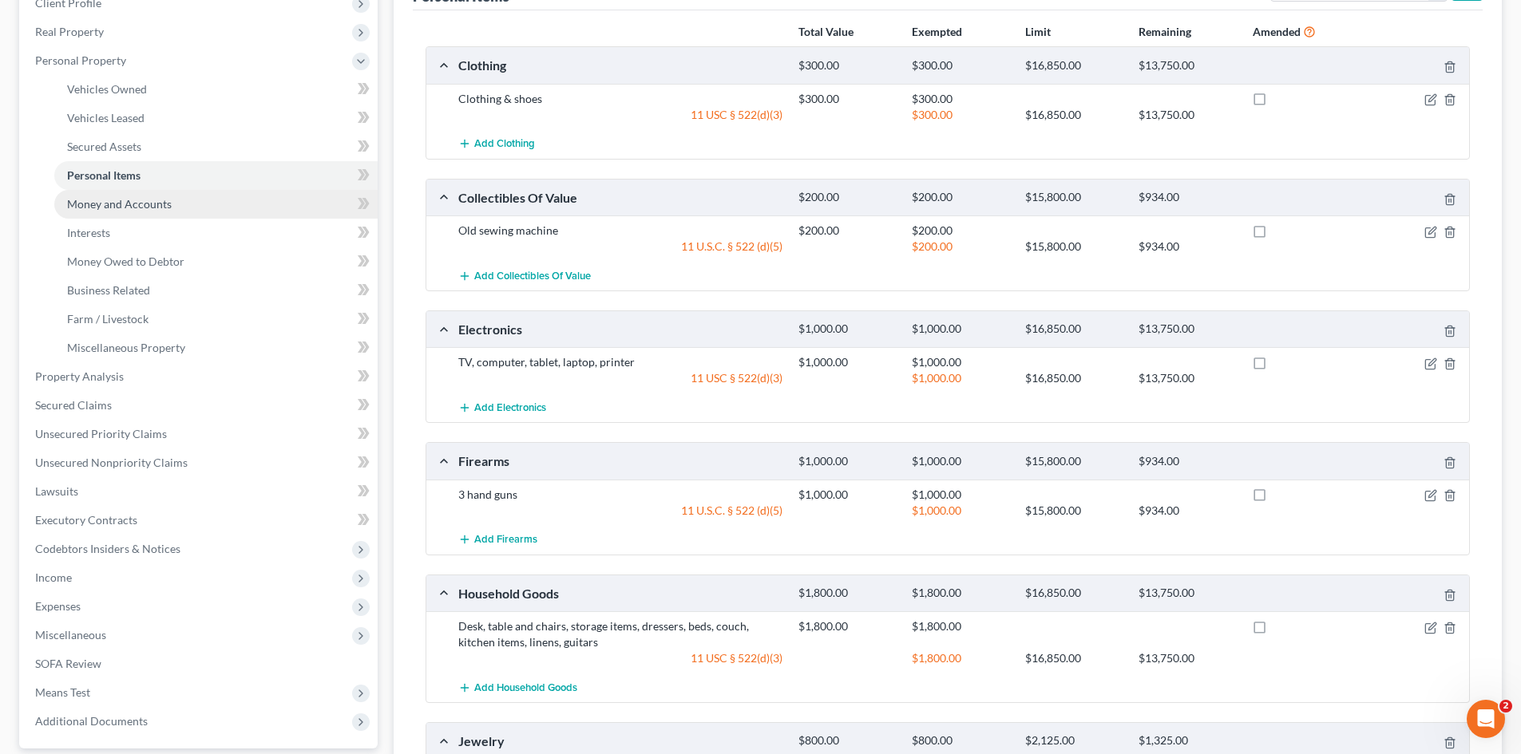
click at [136, 206] on span "Money and Accounts" at bounding box center [119, 204] width 105 height 14
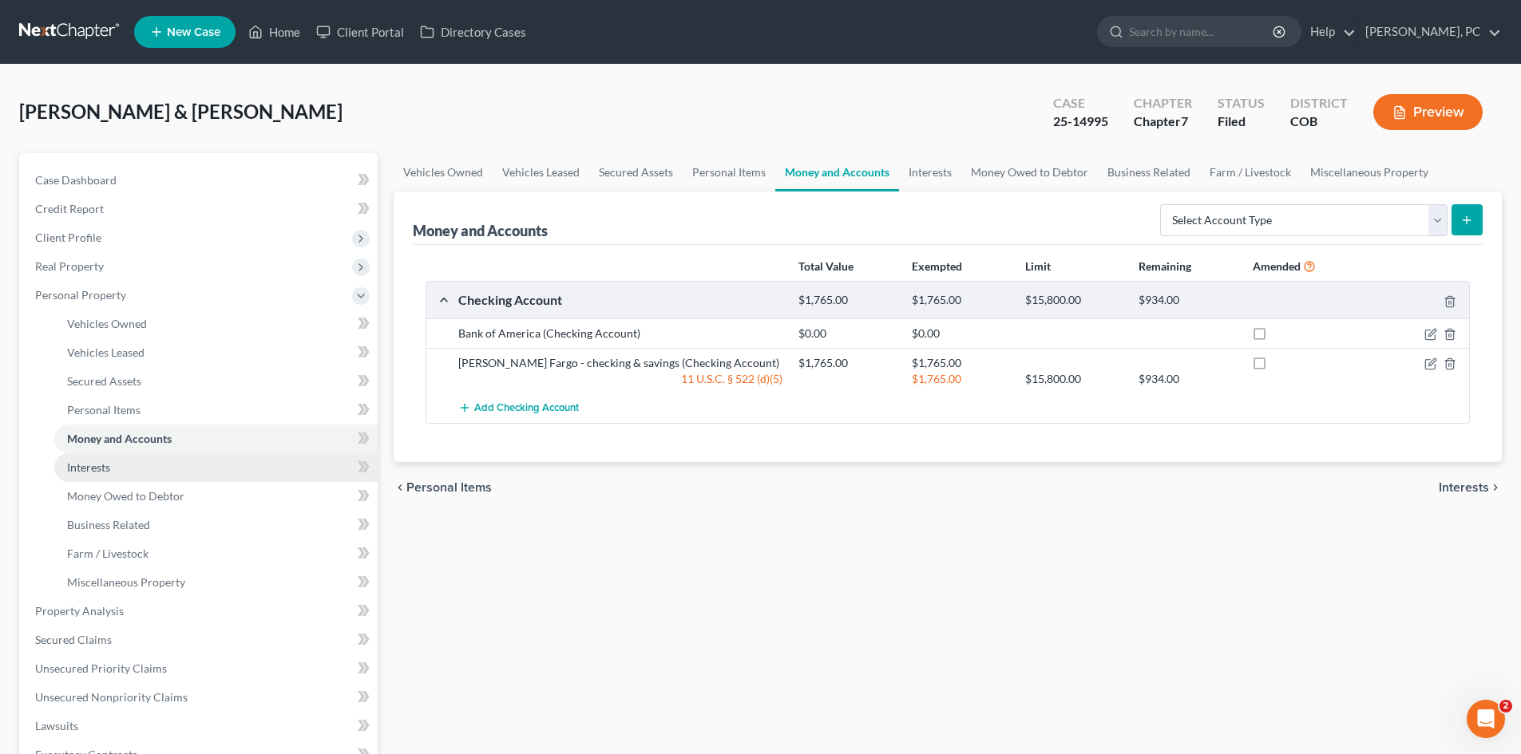
click at [98, 474] on link "Interests" at bounding box center [215, 467] width 323 height 29
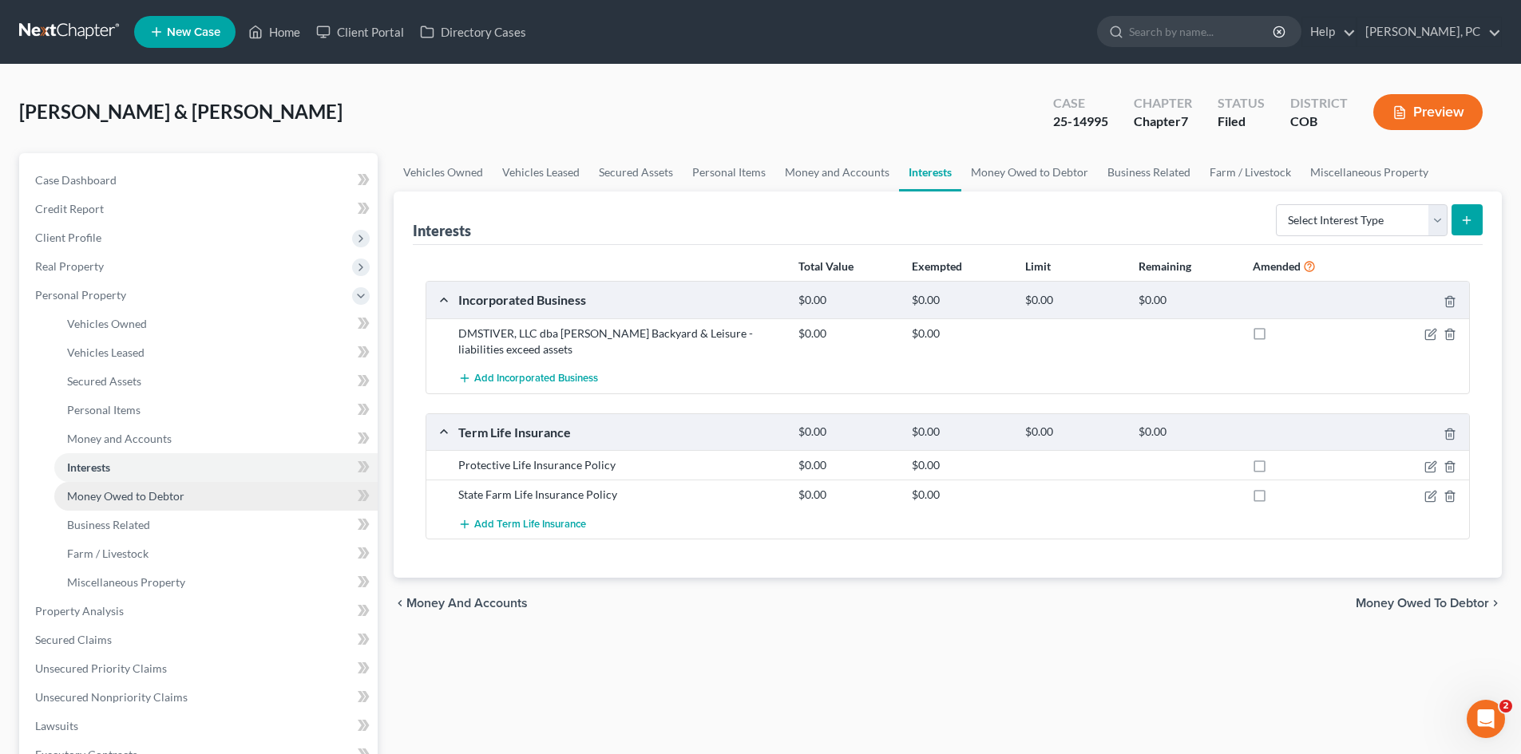
click at [156, 496] on span "Money Owed to Debtor" at bounding box center [125, 496] width 117 height 14
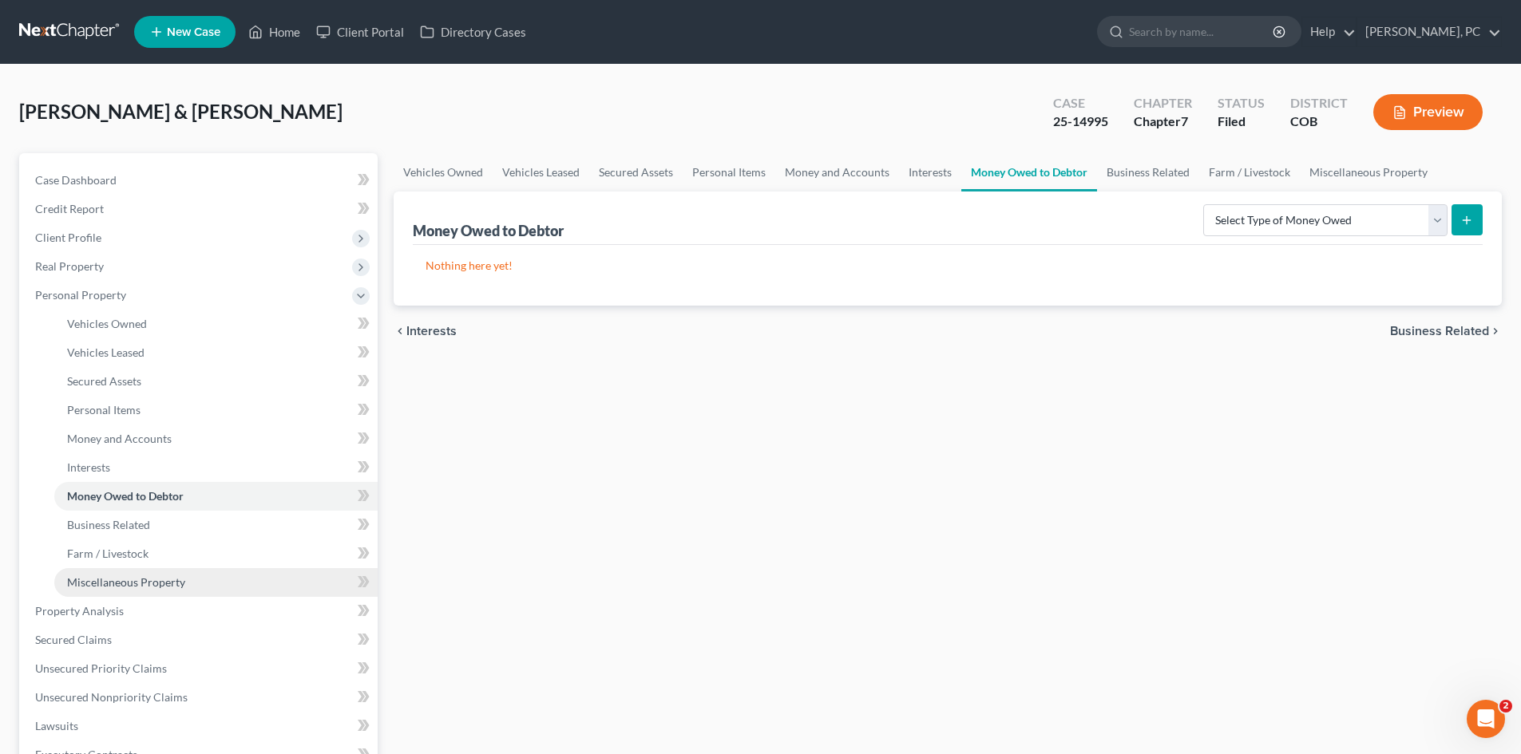
click at [141, 572] on link "Miscellaneous Property" at bounding box center [215, 582] width 323 height 29
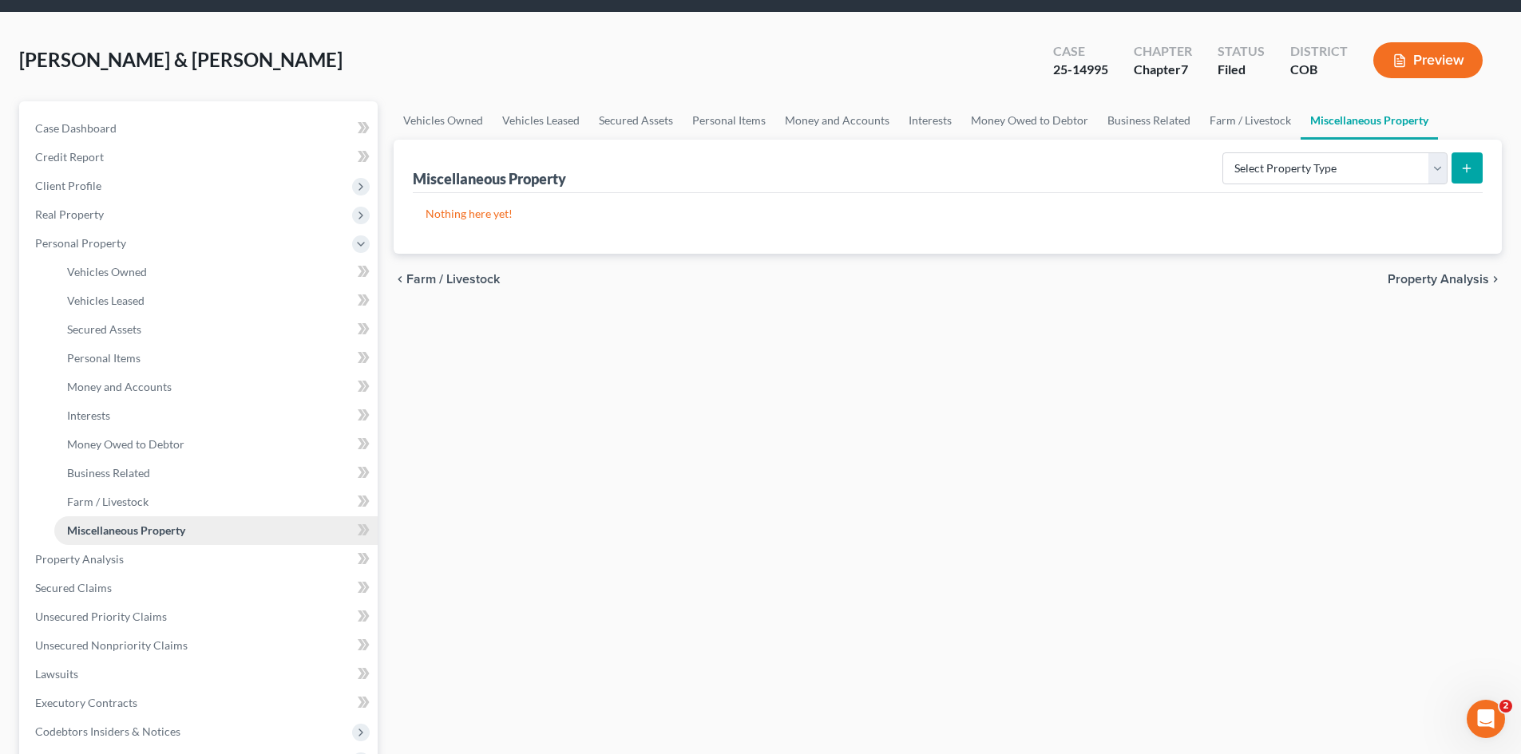
scroll to position [80, 0]
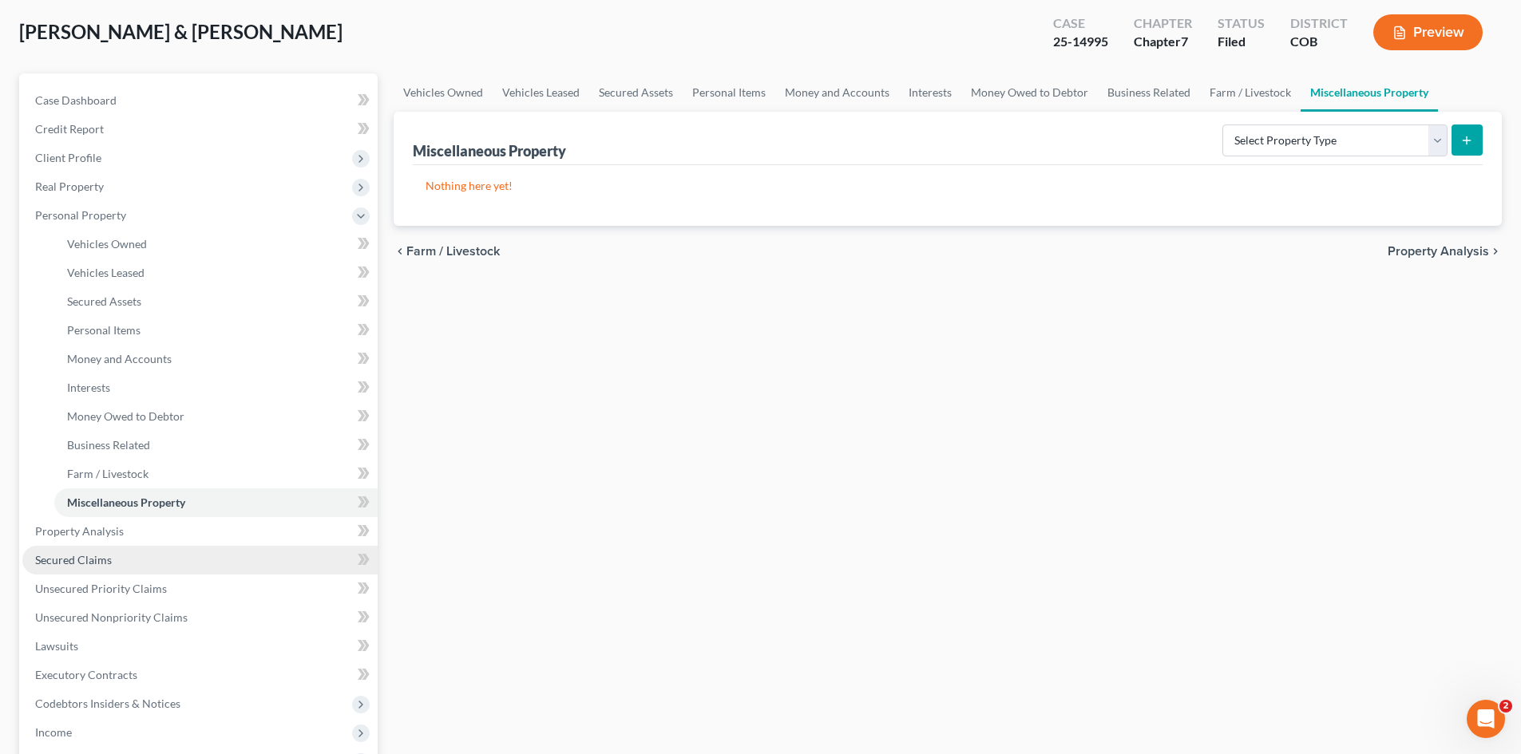
click at [85, 557] on span "Secured Claims" at bounding box center [73, 560] width 77 height 14
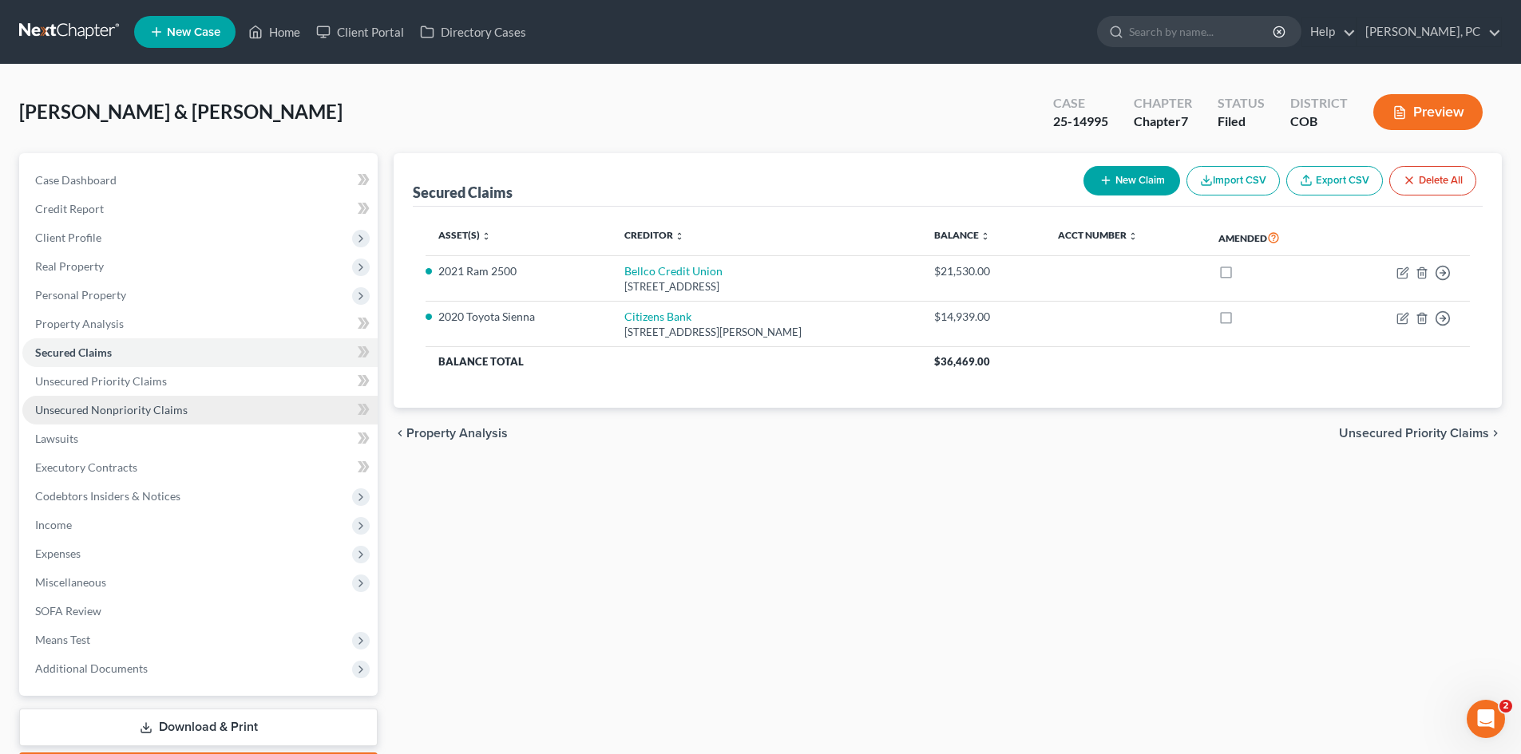
click at [144, 410] on span "Unsecured Nonpriority Claims" at bounding box center [111, 410] width 152 height 14
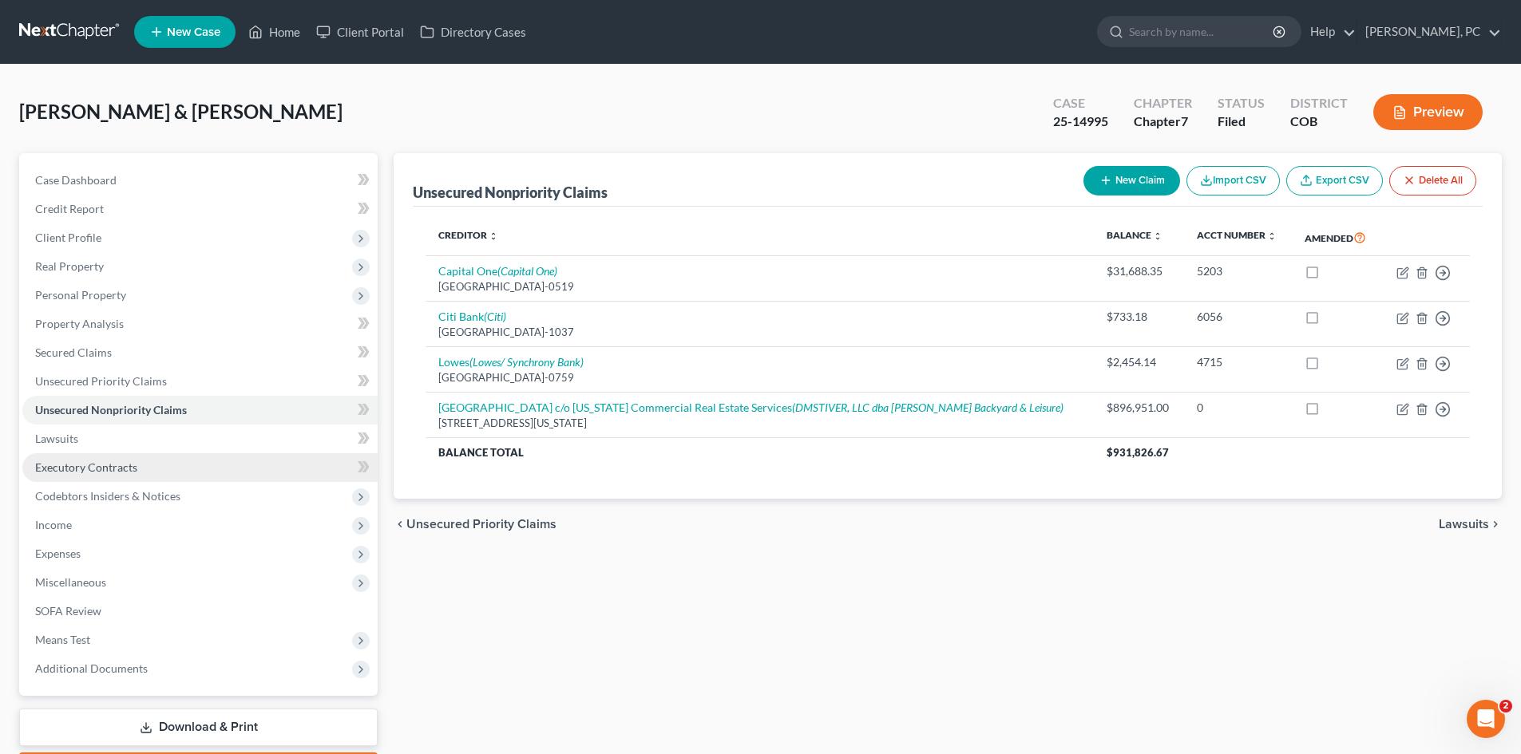
click at [91, 465] on span "Executory Contracts" at bounding box center [86, 468] width 102 height 14
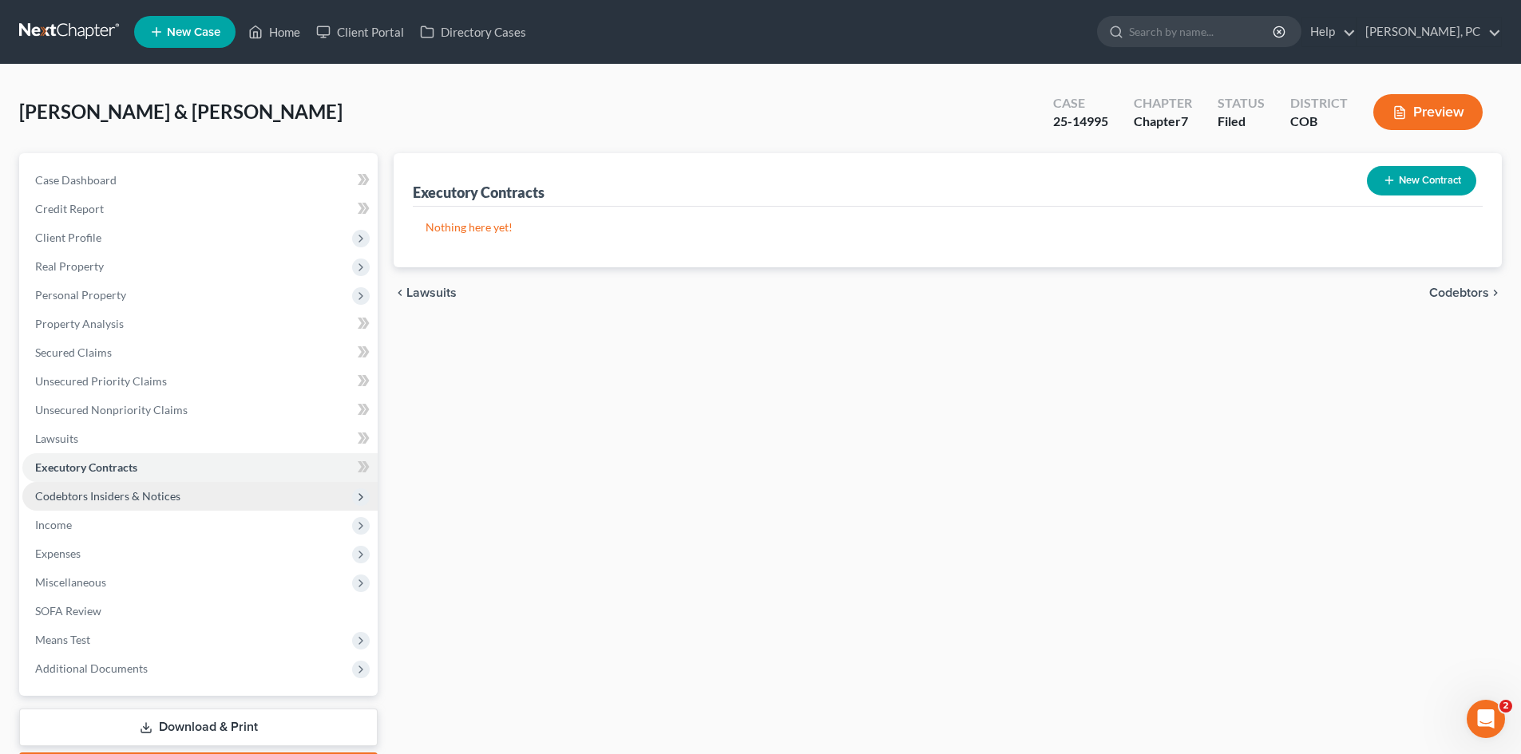
click at [109, 493] on span "Codebtors Insiders & Notices" at bounding box center [107, 496] width 145 height 14
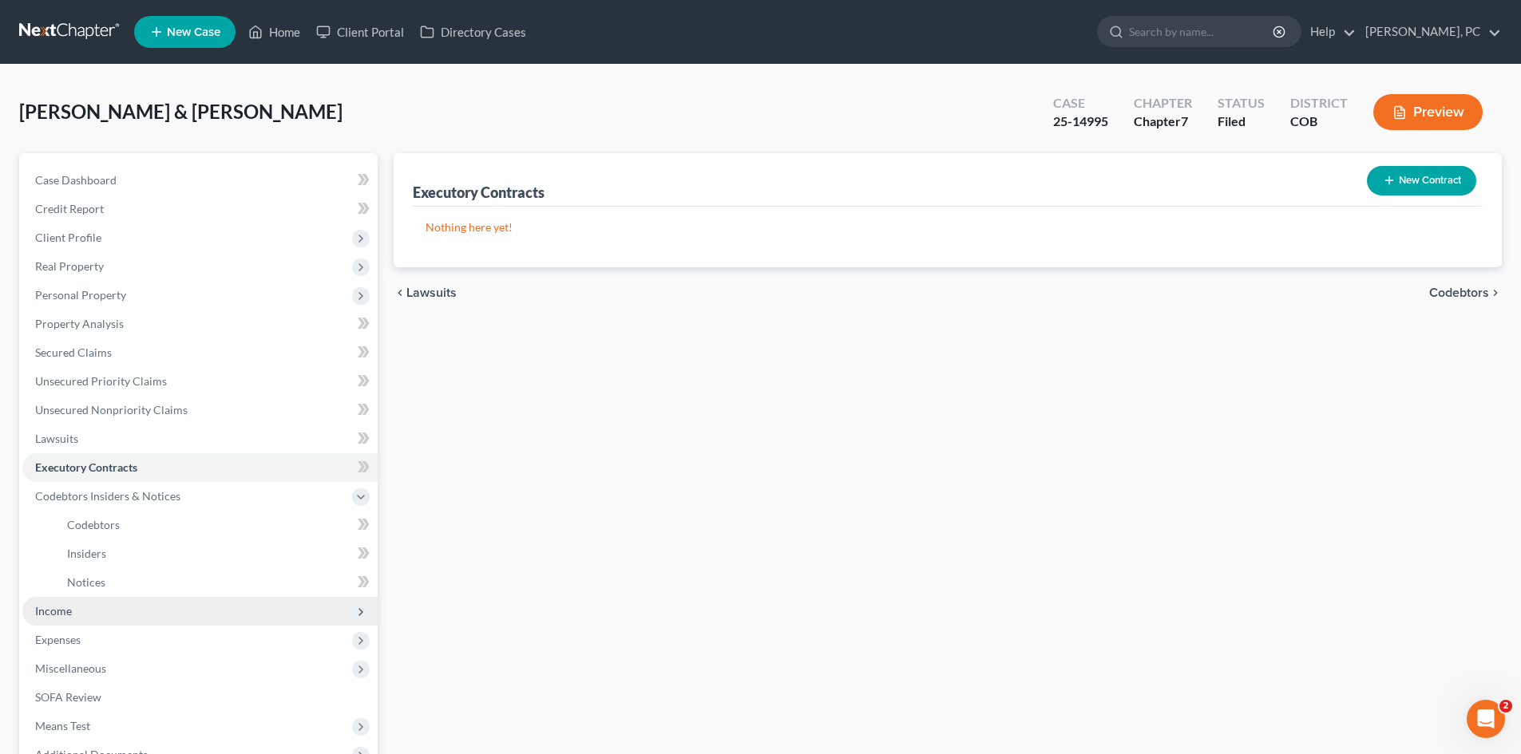
click at [52, 613] on span "Income" at bounding box center [53, 611] width 37 height 14
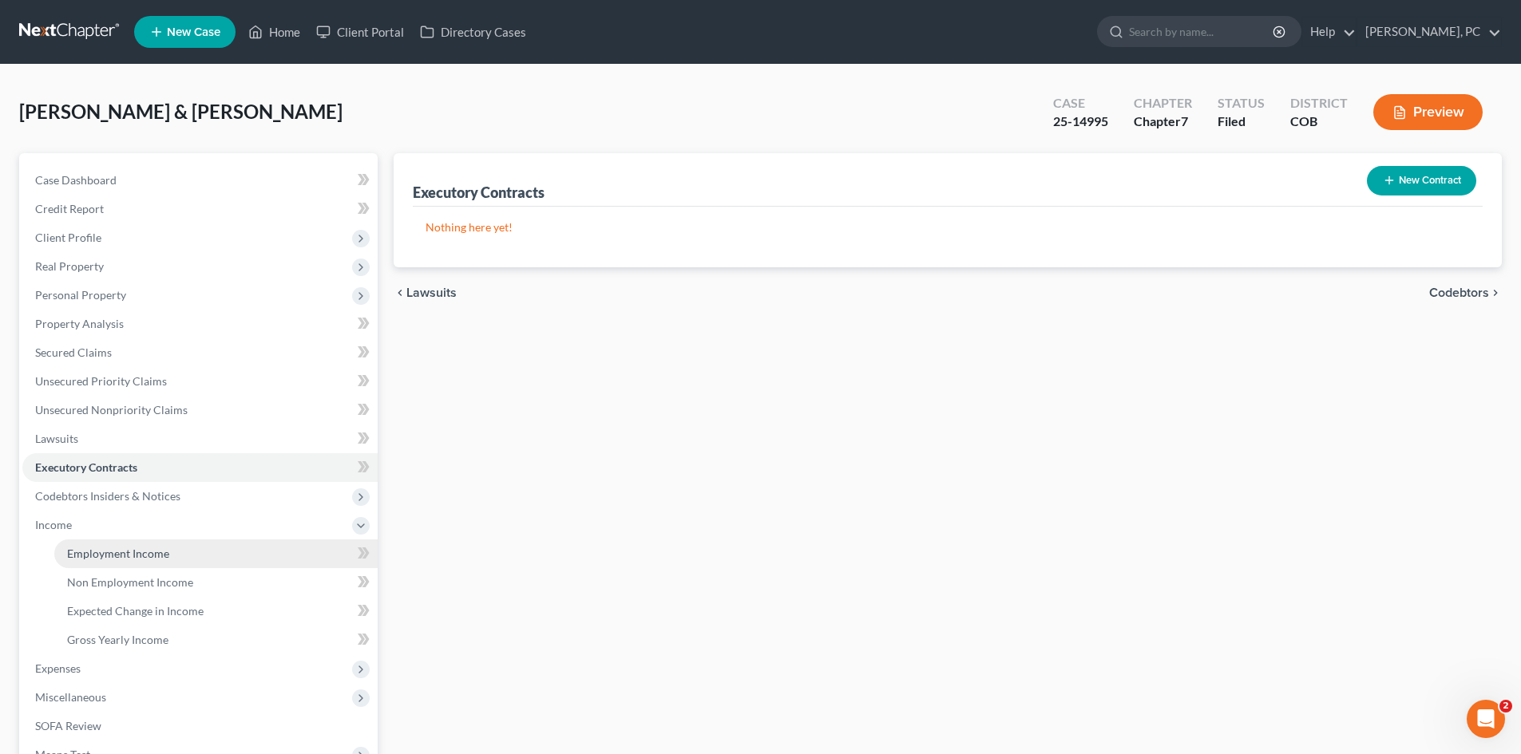
click at [129, 548] on span "Employment Income" at bounding box center [118, 554] width 102 height 14
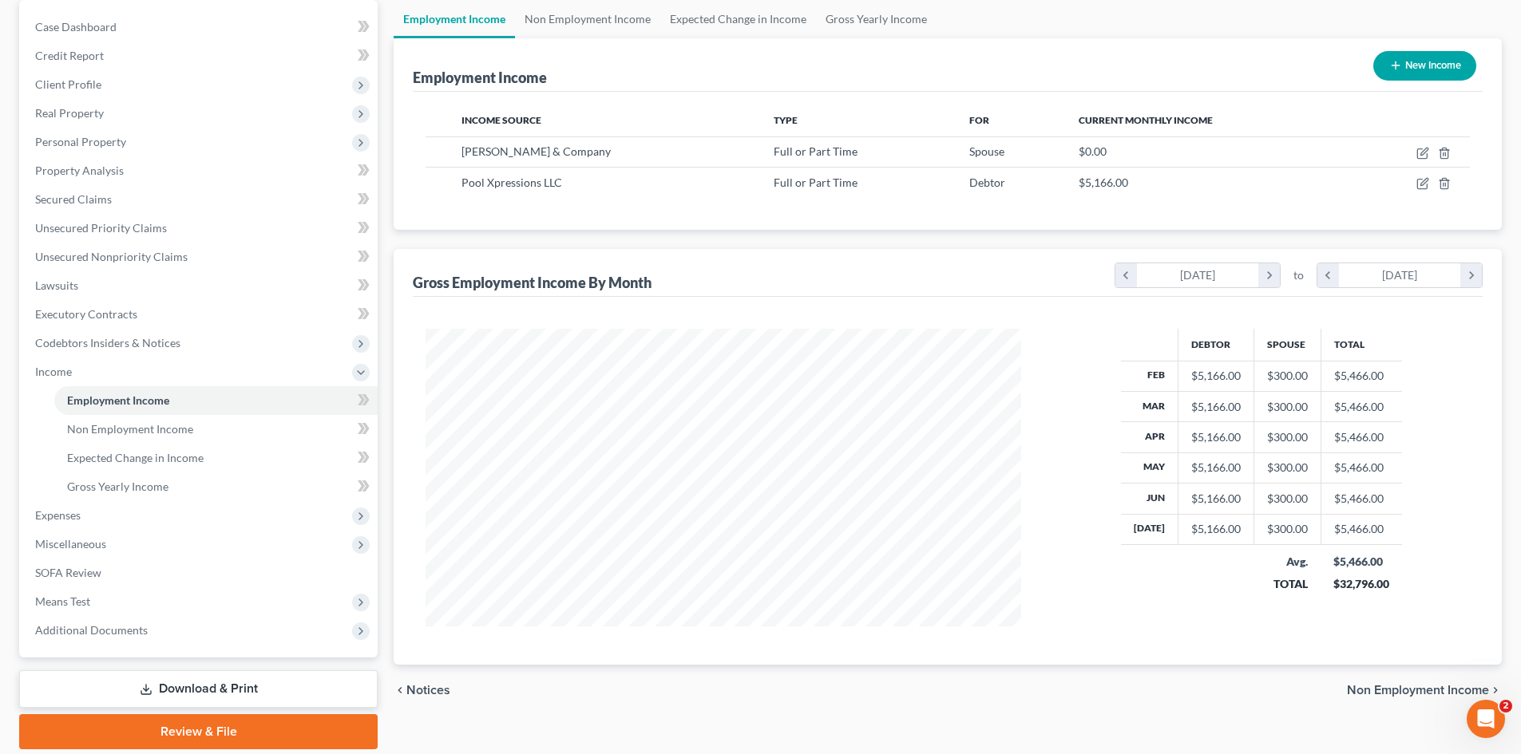
scroll to position [160, 0]
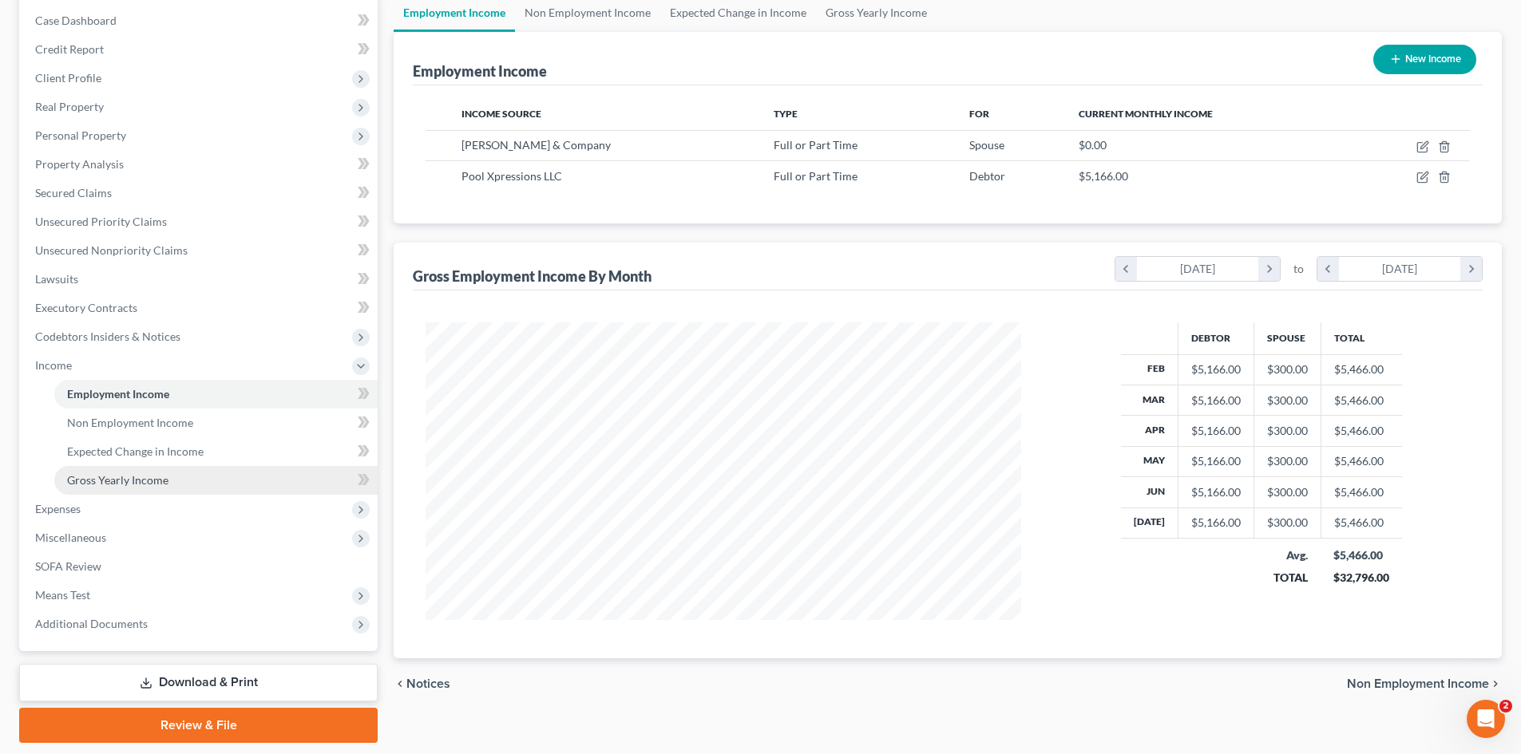
click at [164, 481] on span "Gross Yearly Income" at bounding box center [117, 480] width 101 height 14
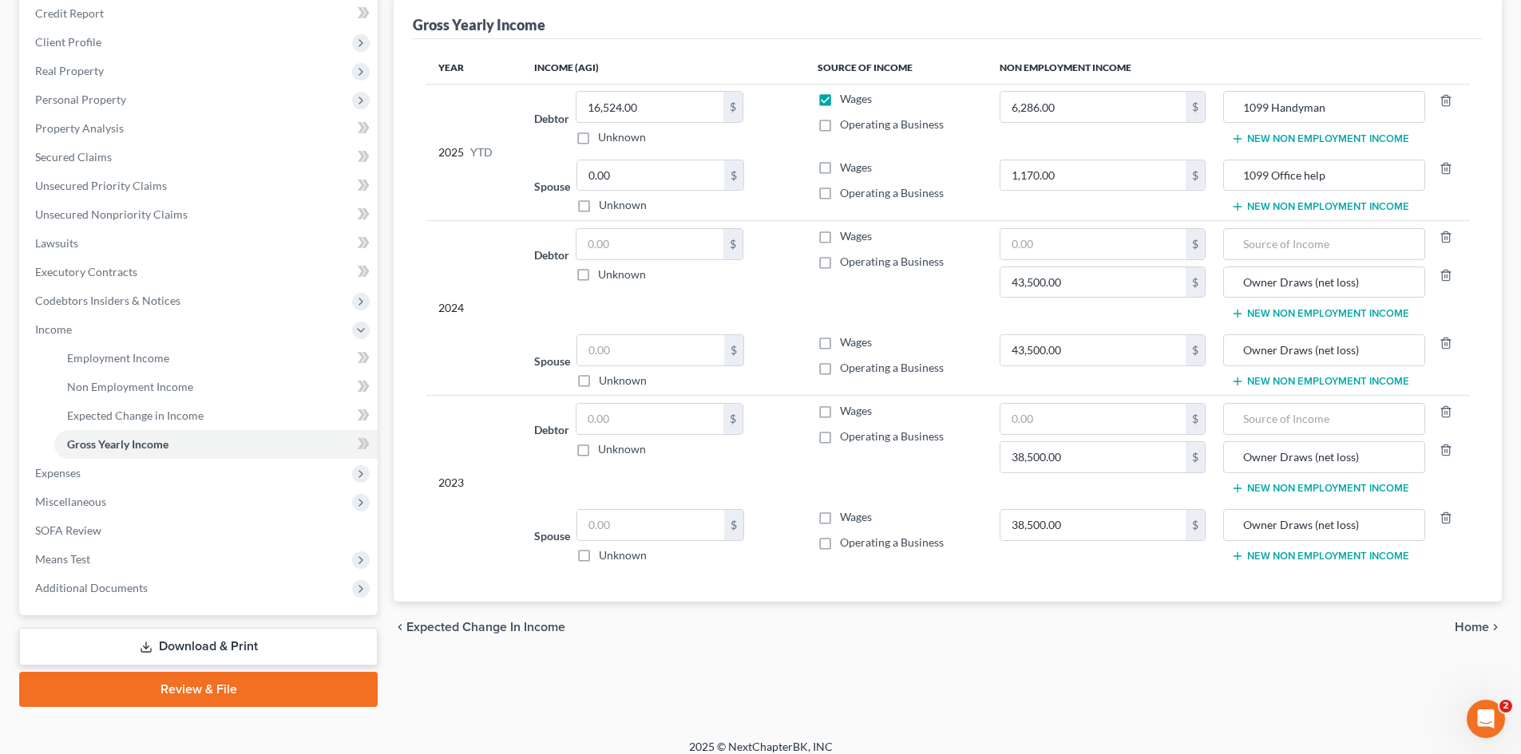
scroll to position [209, 0]
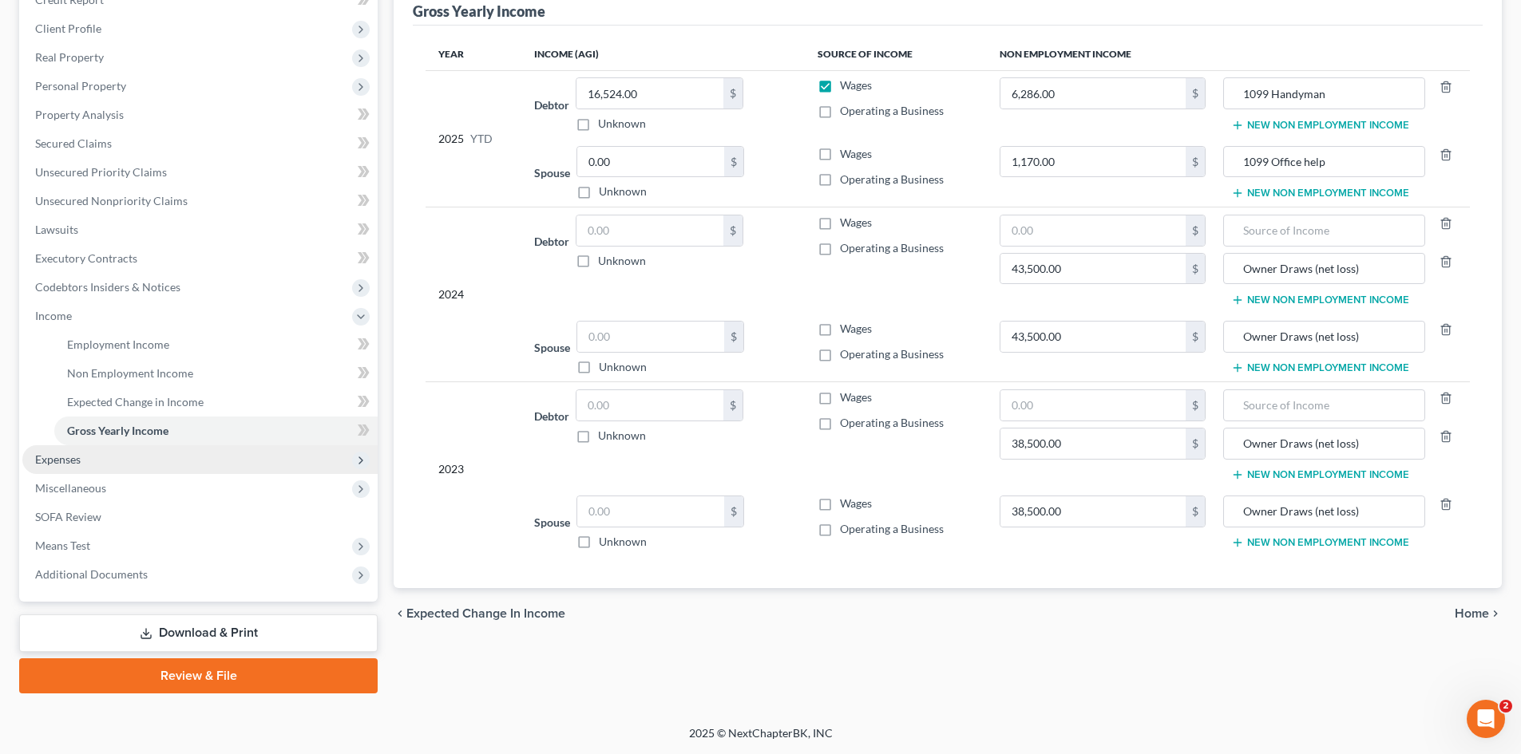
click at [70, 460] on span "Expenses" at bounding box center [58, 460] width 46 height 14
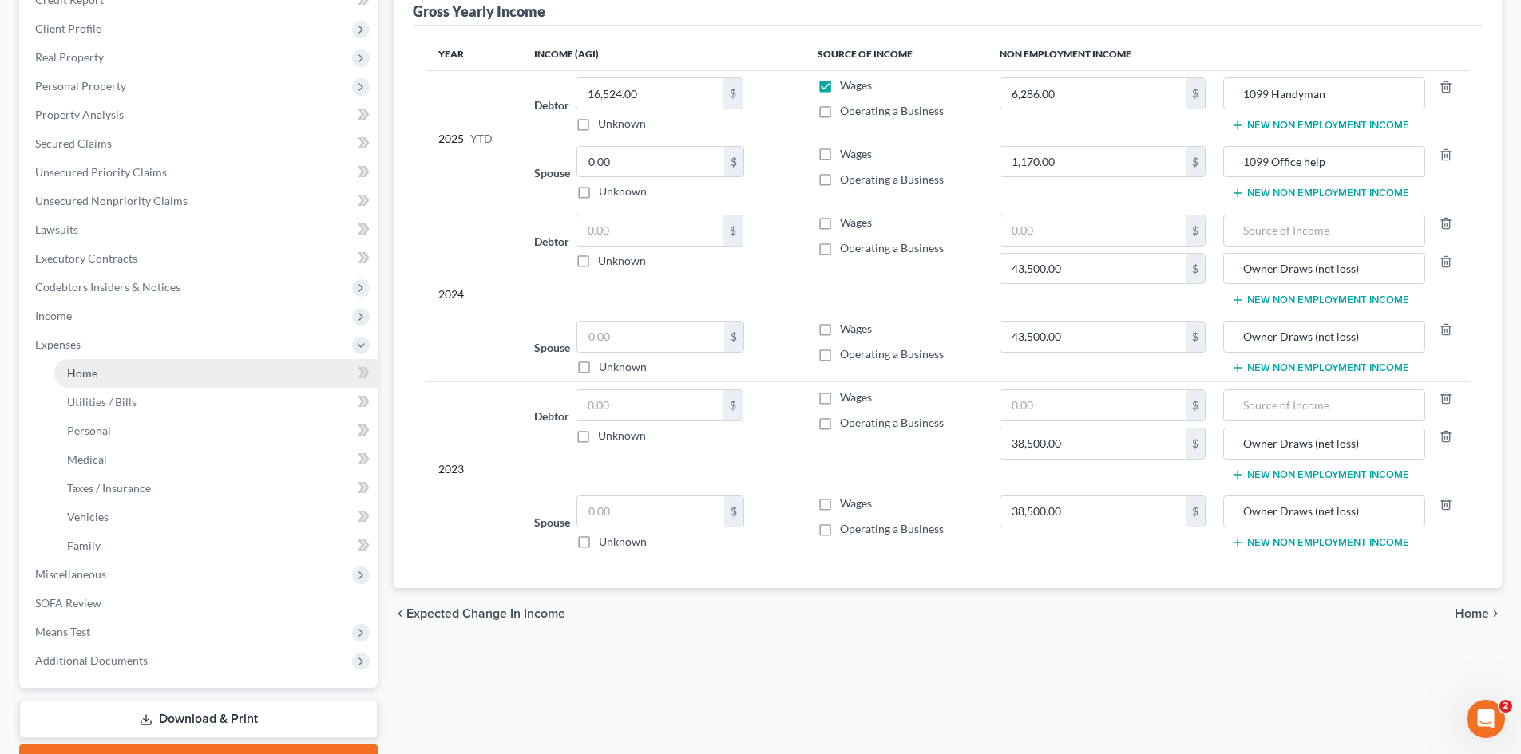
click at [83, 383] on link "Home" at bounding box center [215, 373] width 323 height 29
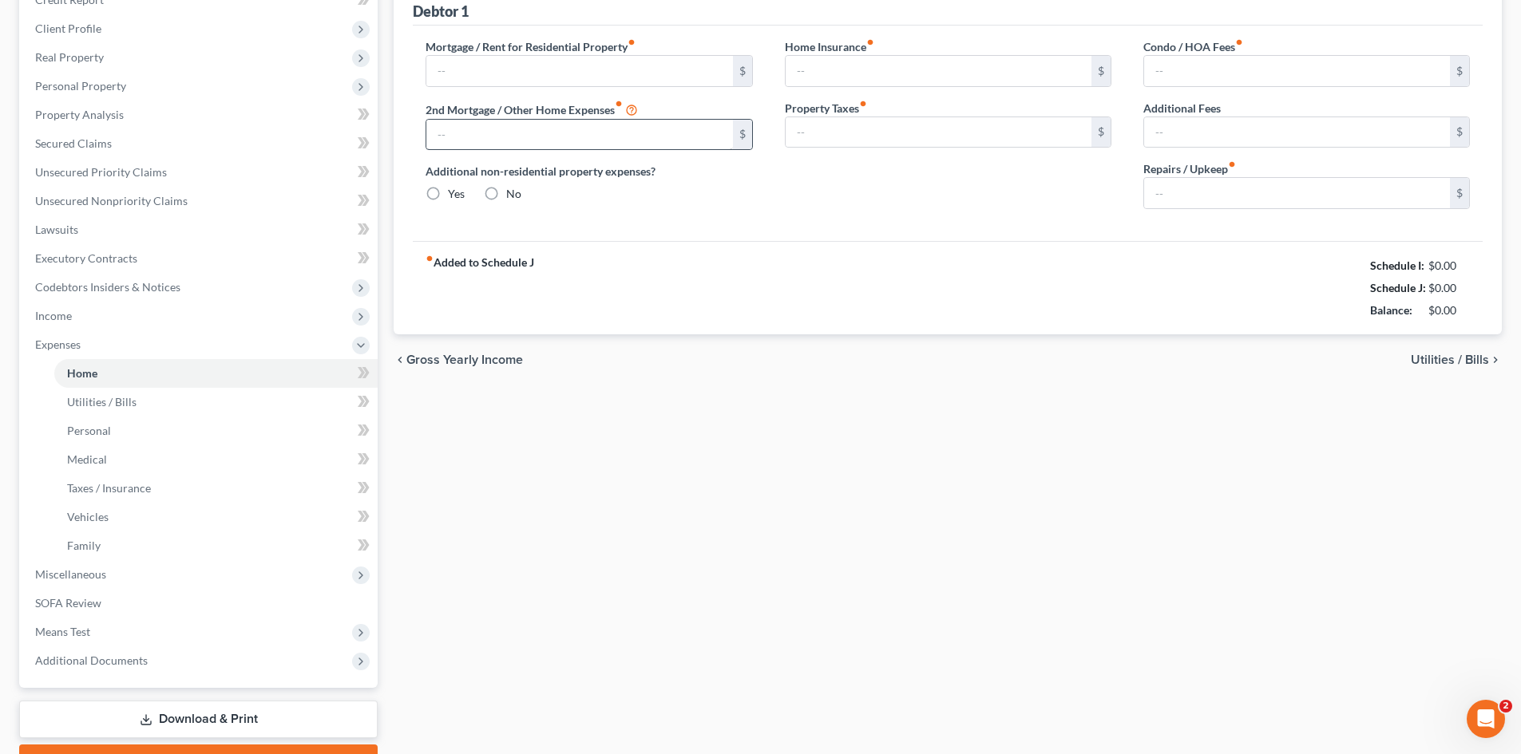
type input "1,675.00"
type input "0.00"
radio input "true"
type input "39.00"
type input "0.00"
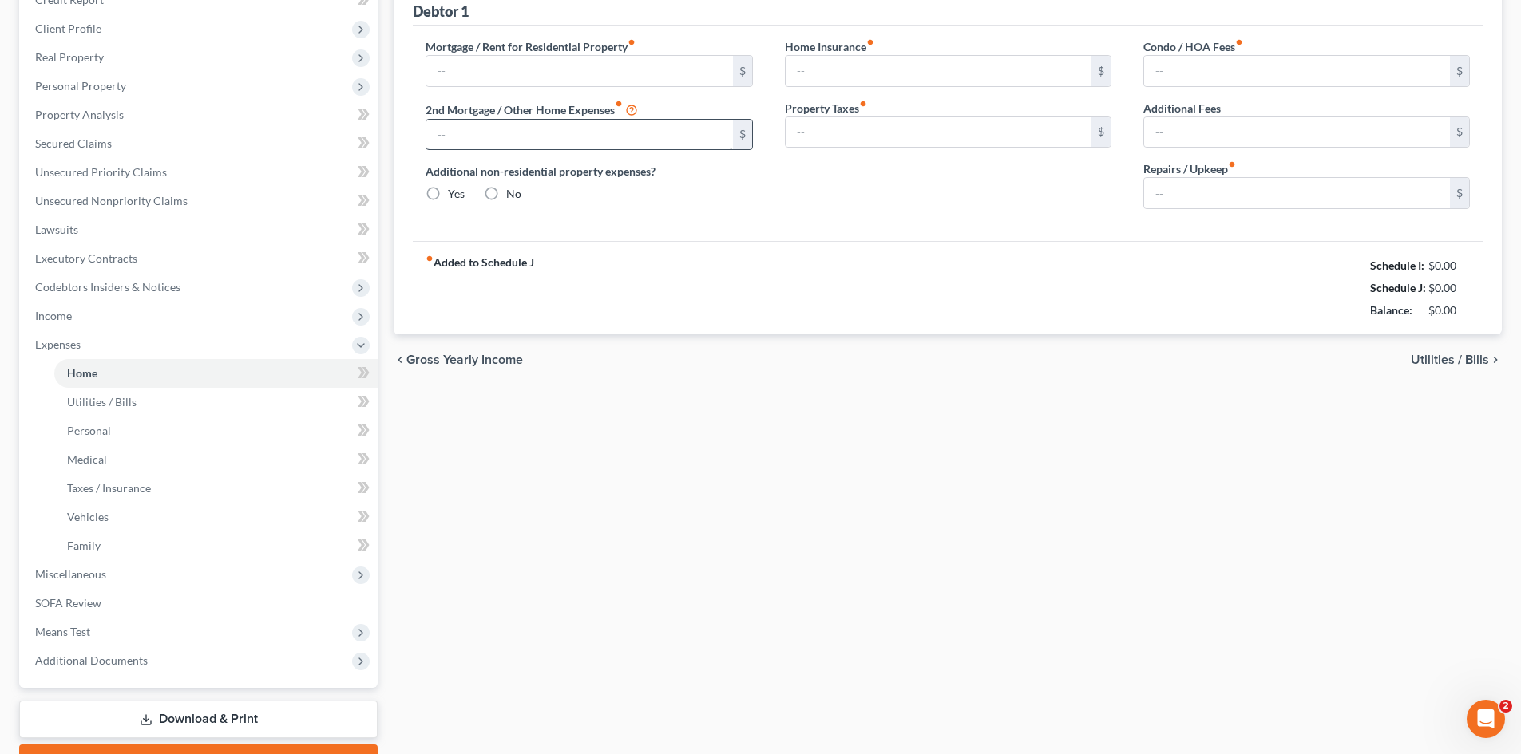
type input "0.00"
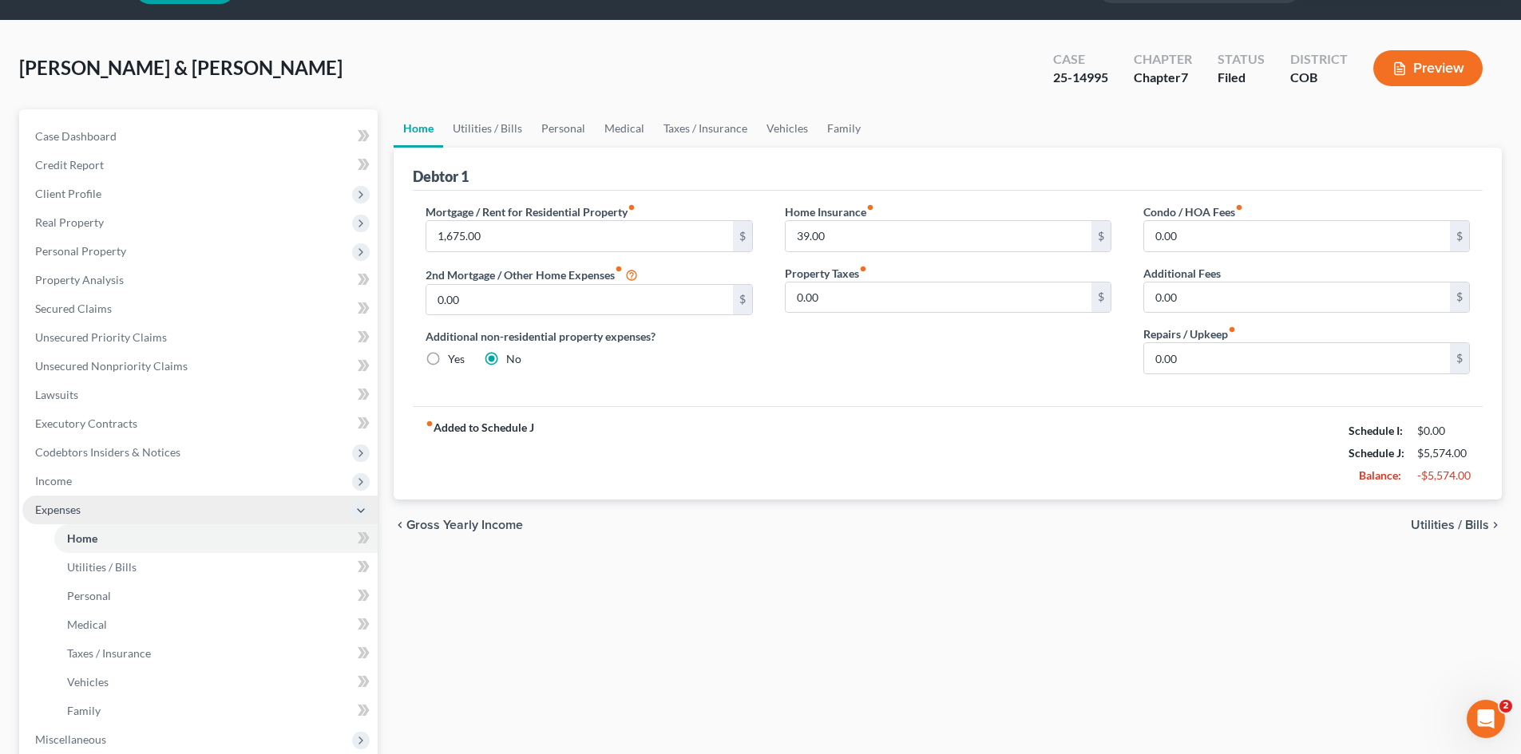
scroll to position [80, 0]
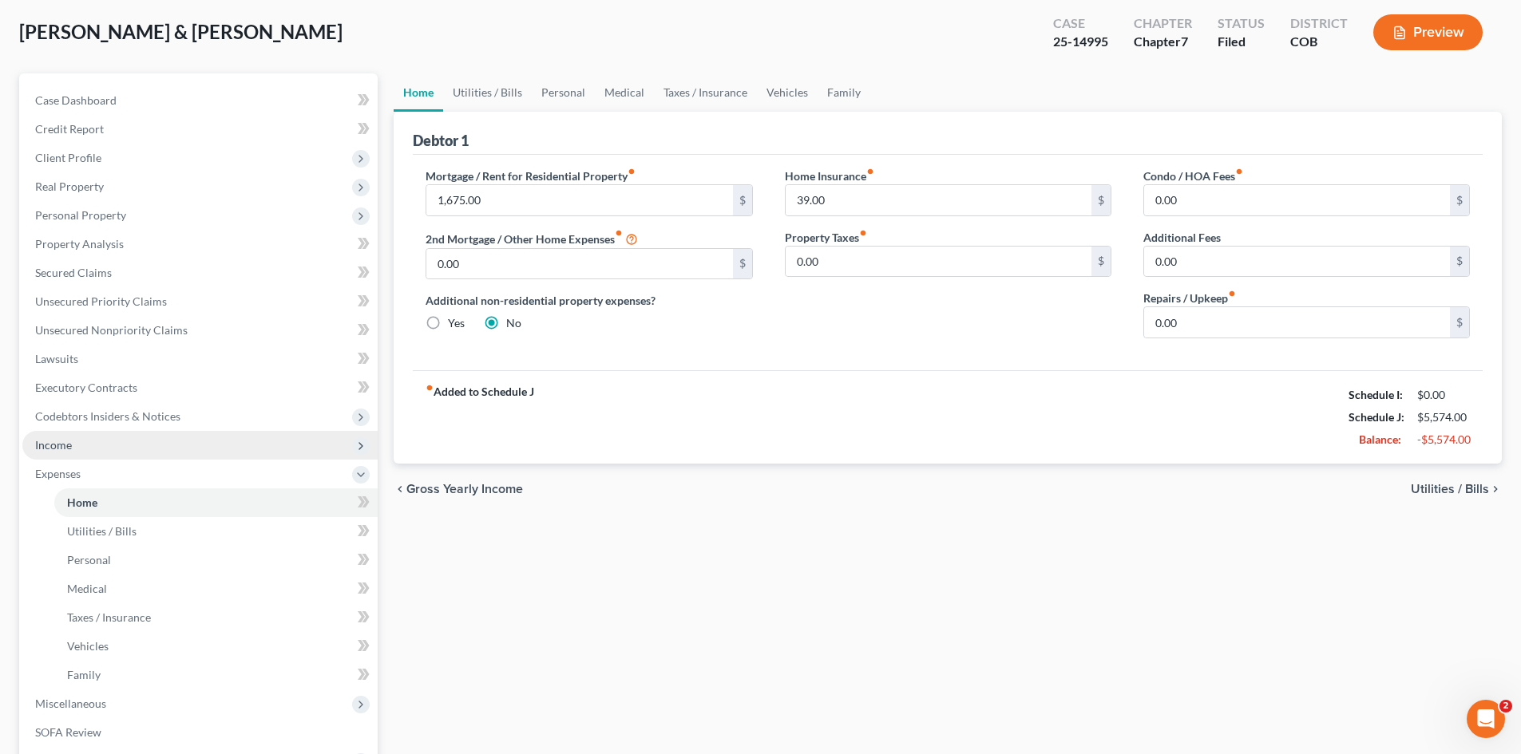
click at [67, 442] on span "Income" at bounding box center [53, 445] width 37 height 14
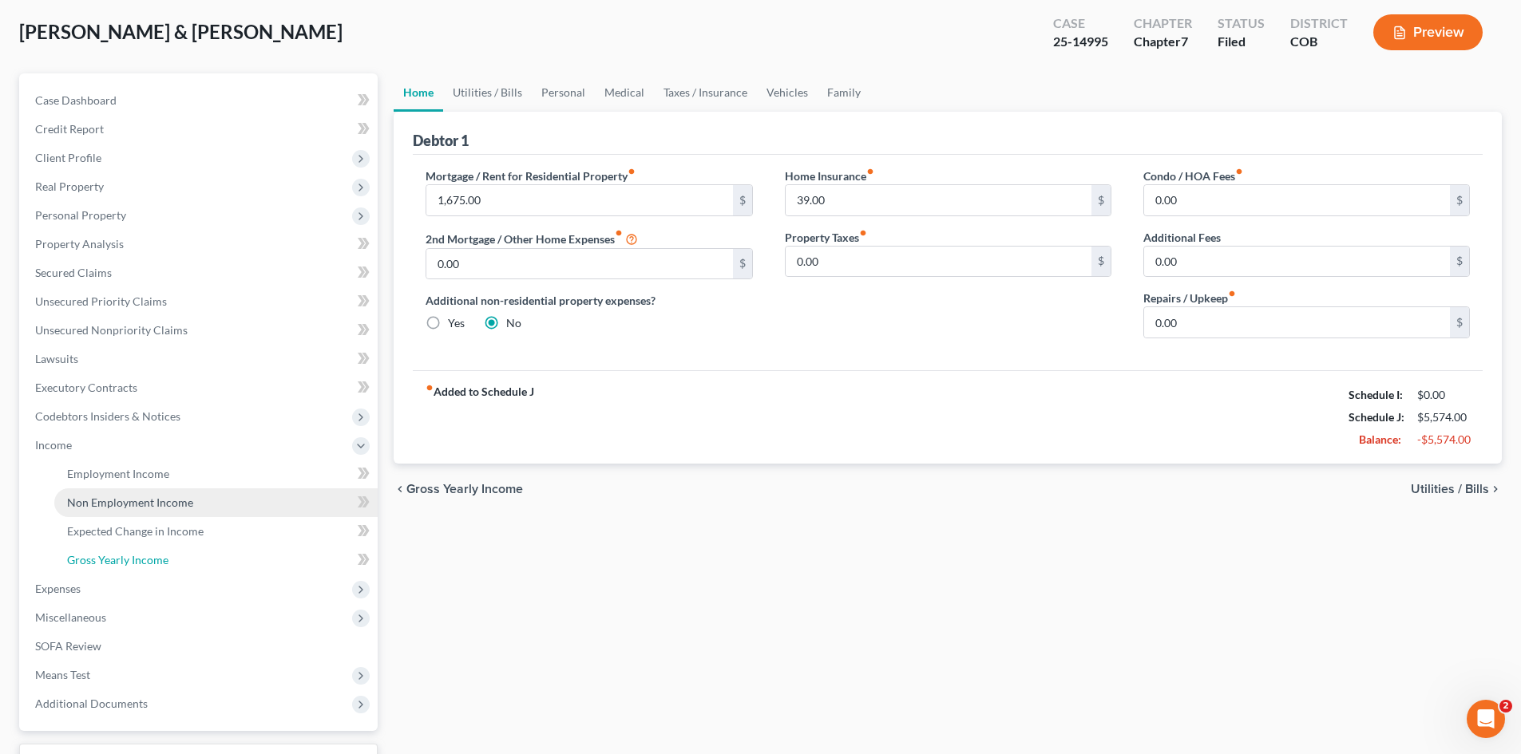
click at [110, 558] on span "Gross Yearly Income" at bounding box center [117, 560] width 101 height 14
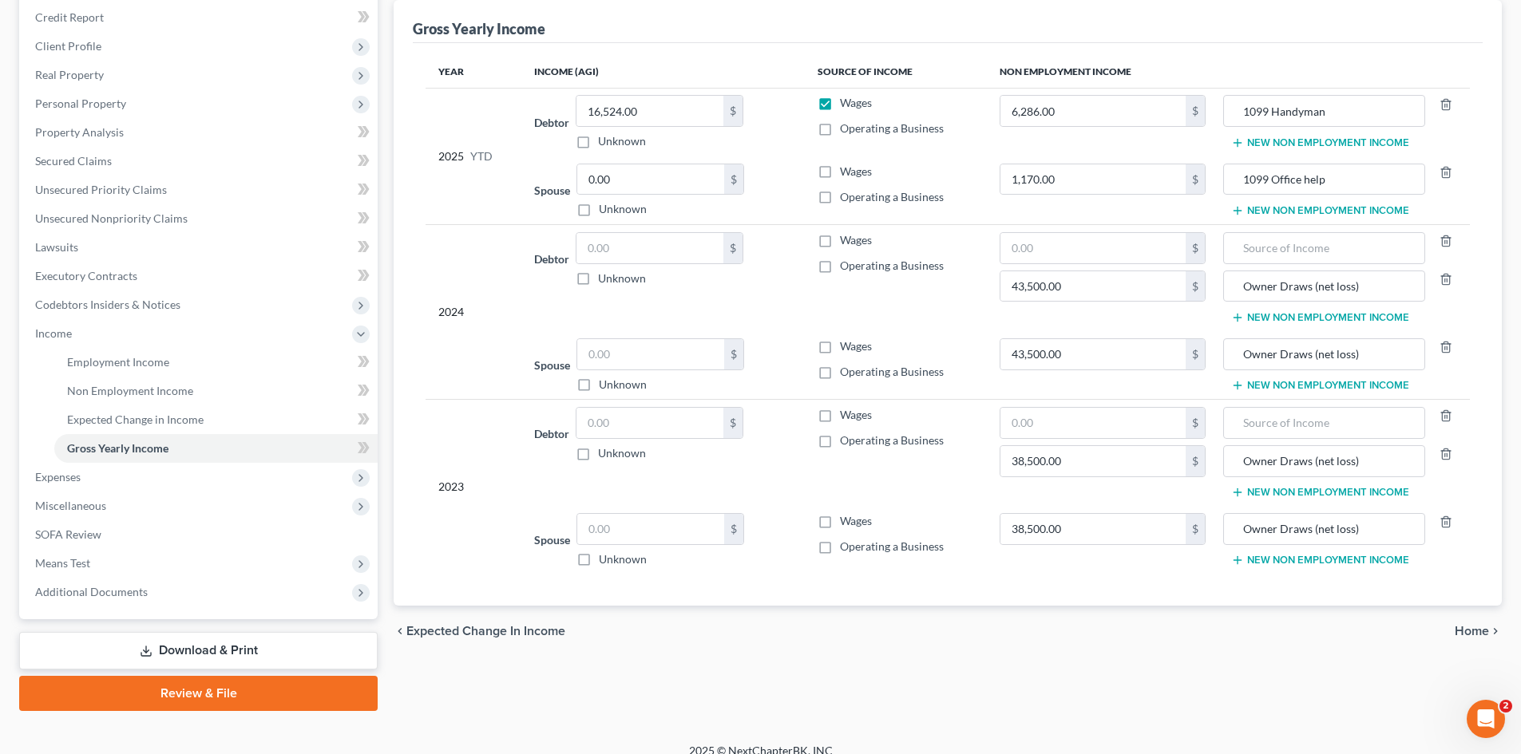
scroll to position [209, 0]
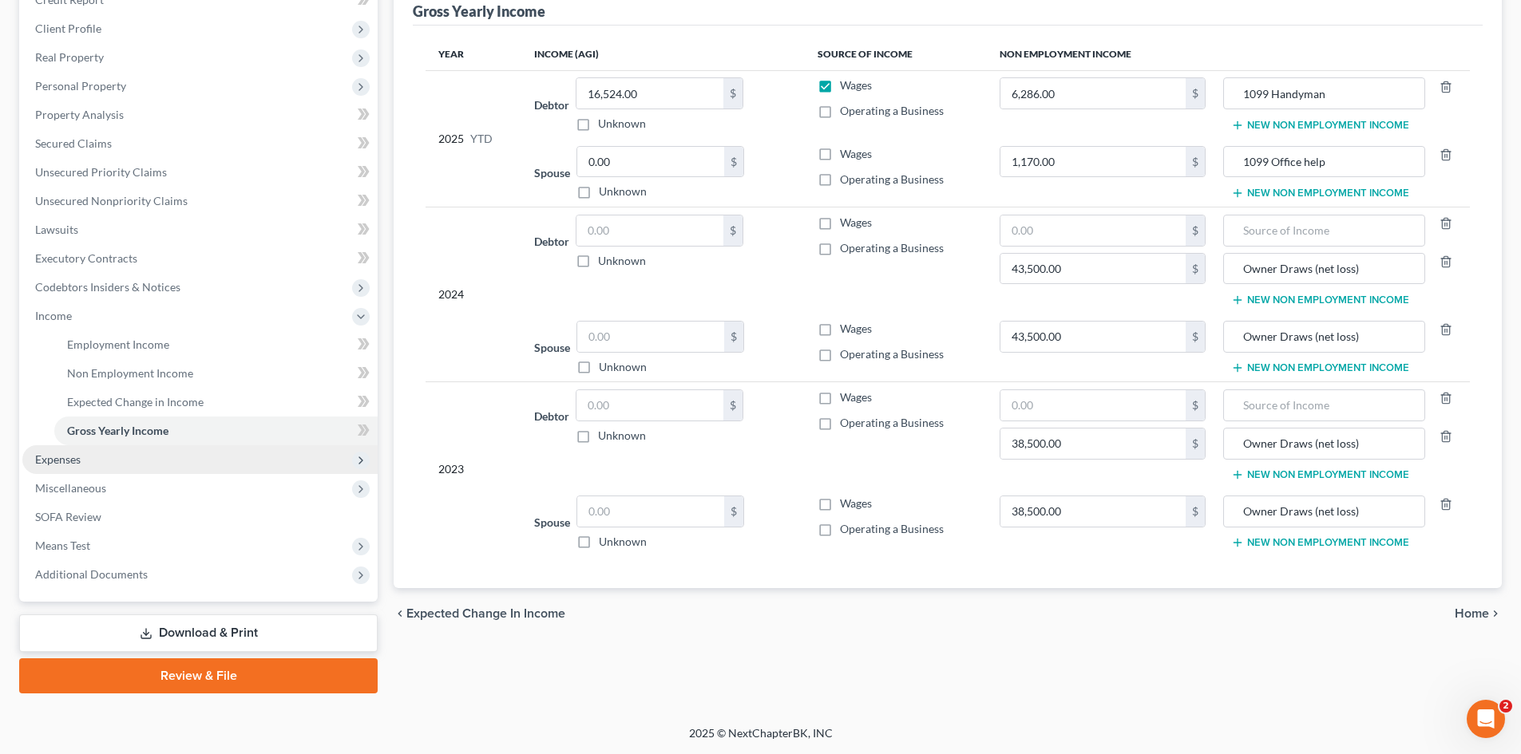
click at [48, 463] on span "Expenses" at bounding box center [58, 460] width 46 height 14
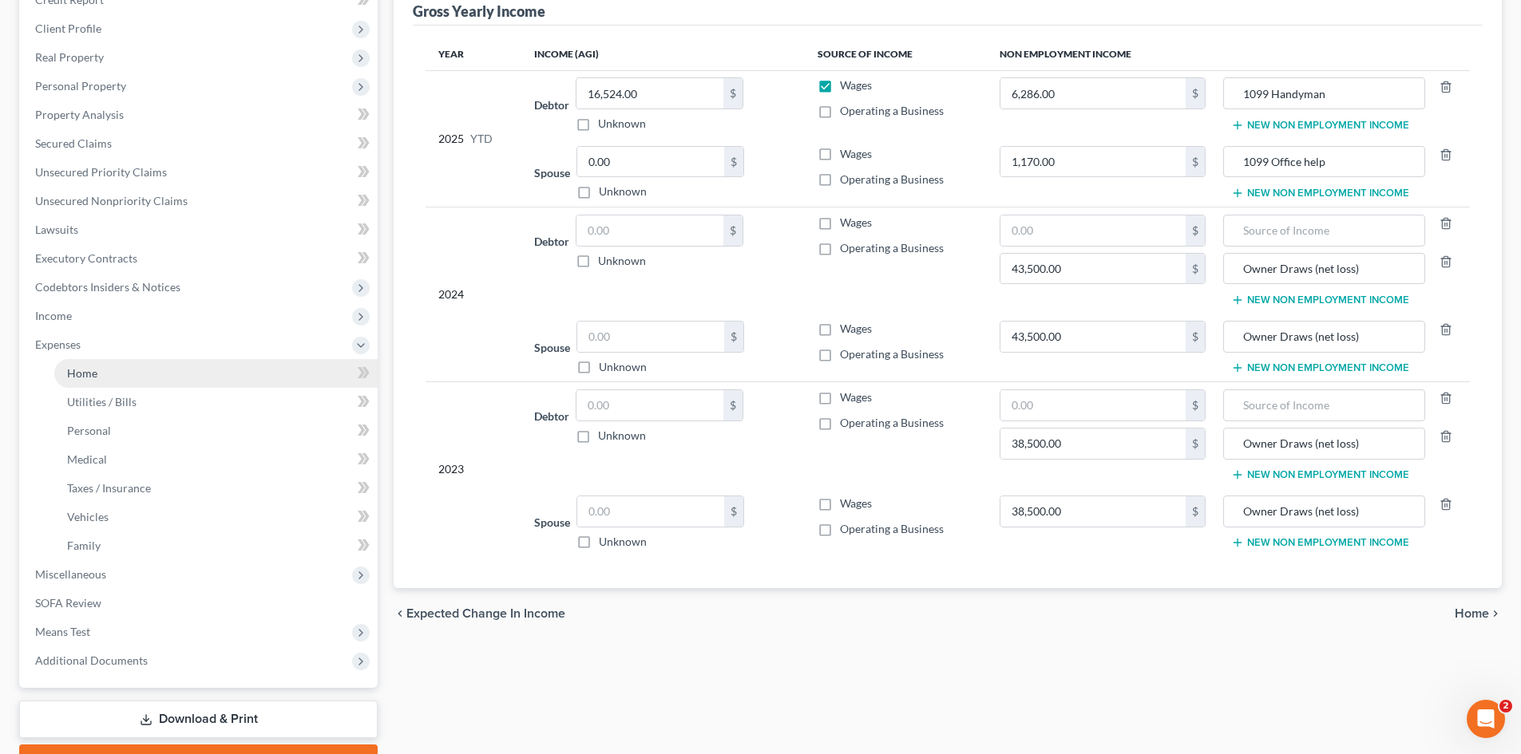
click at [92, 368] on span "Home" at bounding box center [82, 373] width 30 height 14
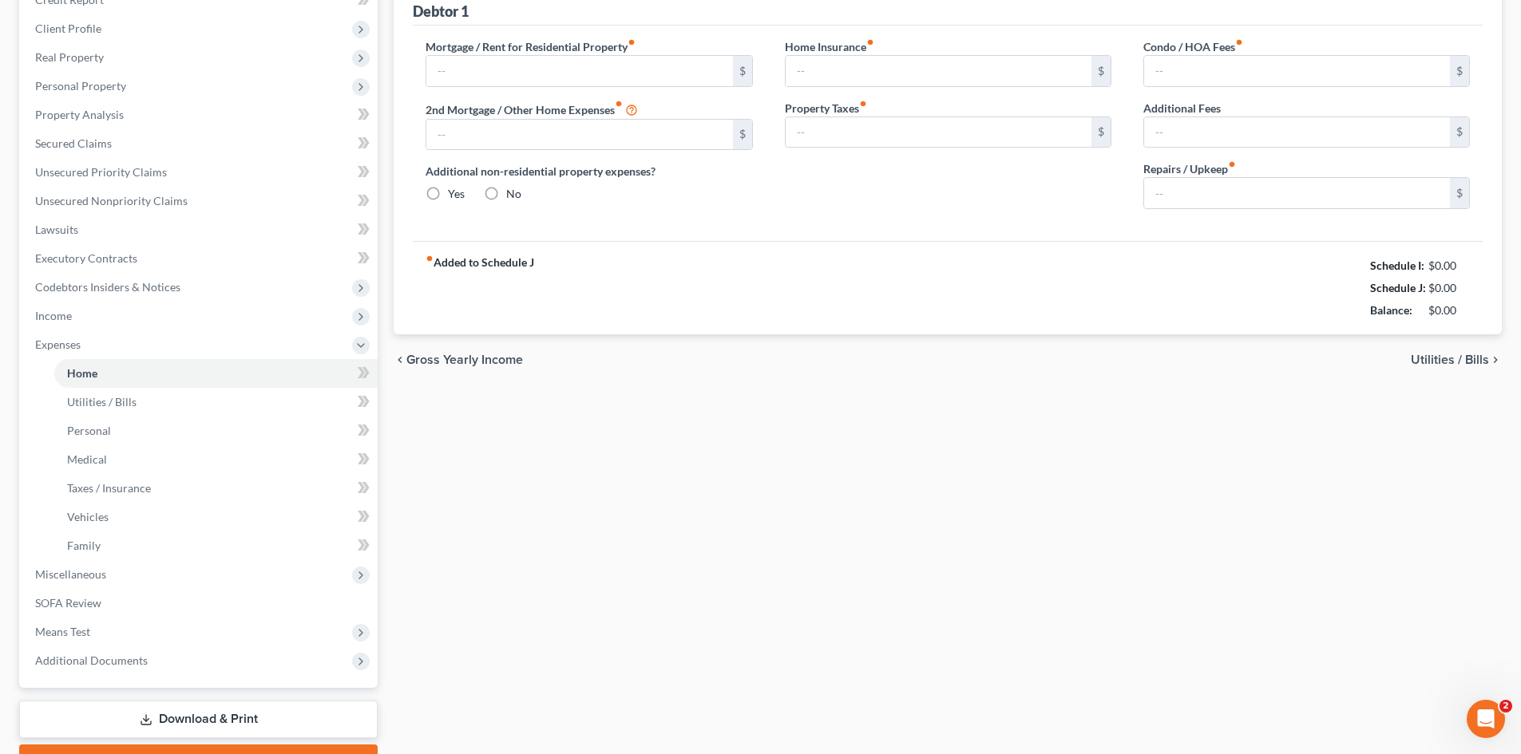
type input "1,675.00"
type input "0.00"
radio input "true"
type input "39.00"
type input "0.00"
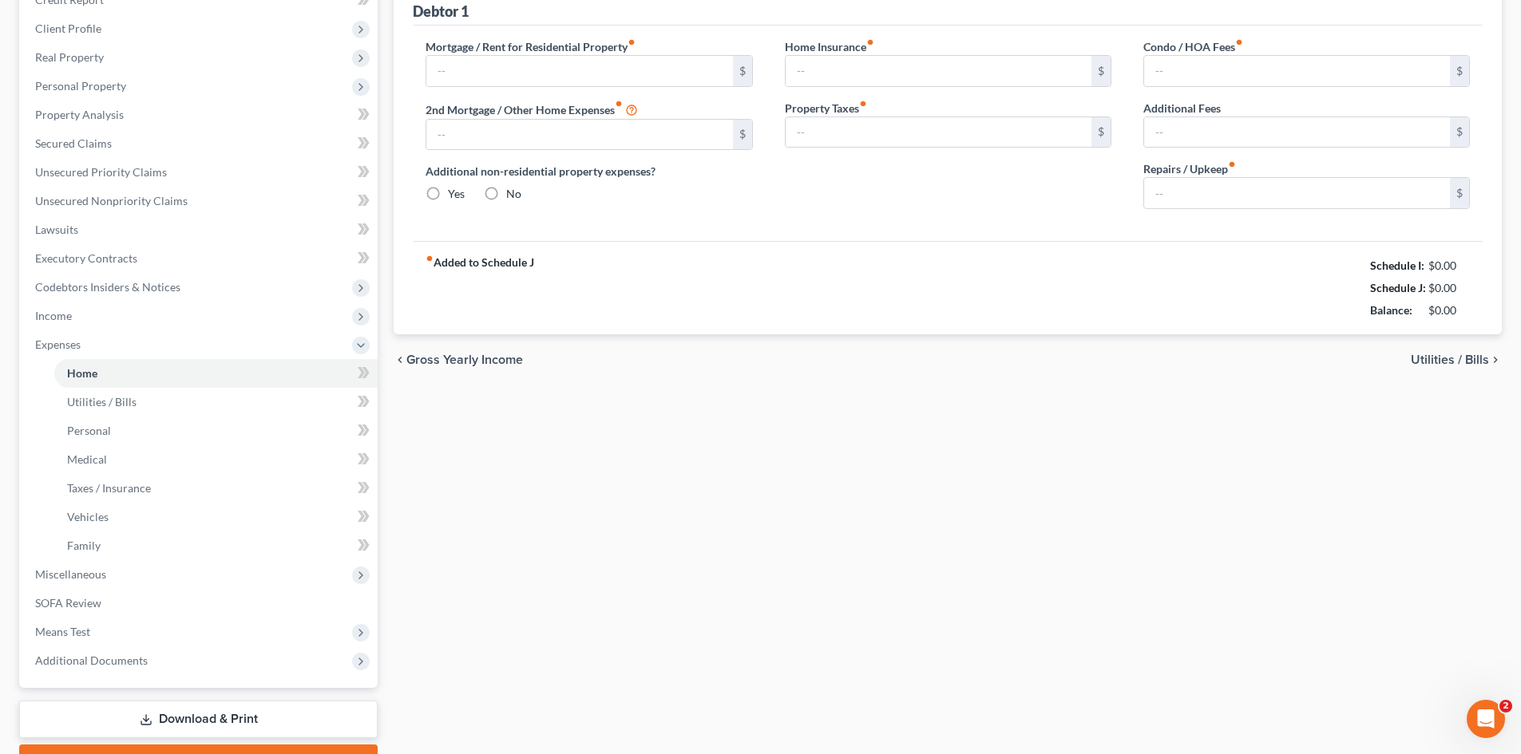
type input "0.00"
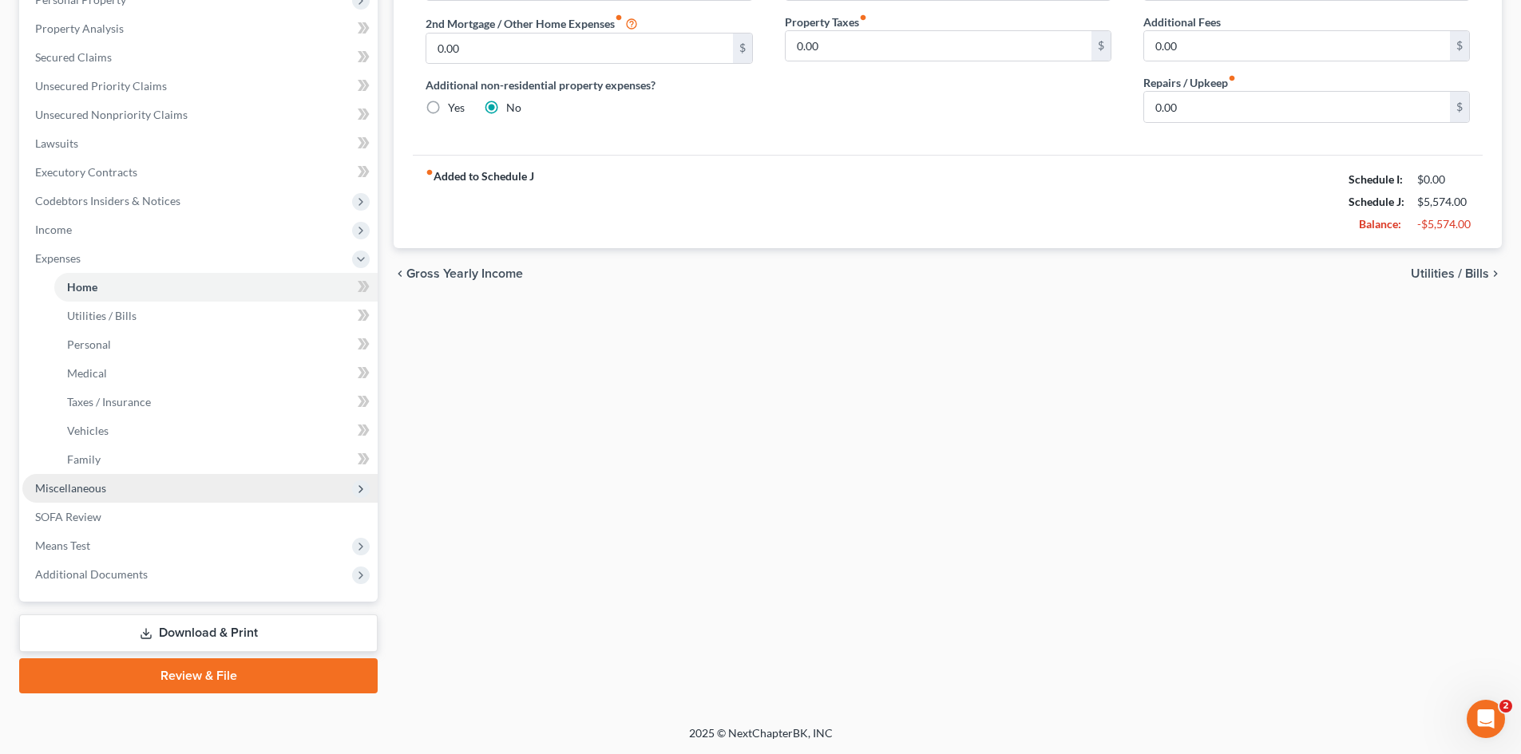
click at [82, 491] on span "Miscellaneous" at bounding box center [70, 488] width 71 height 14
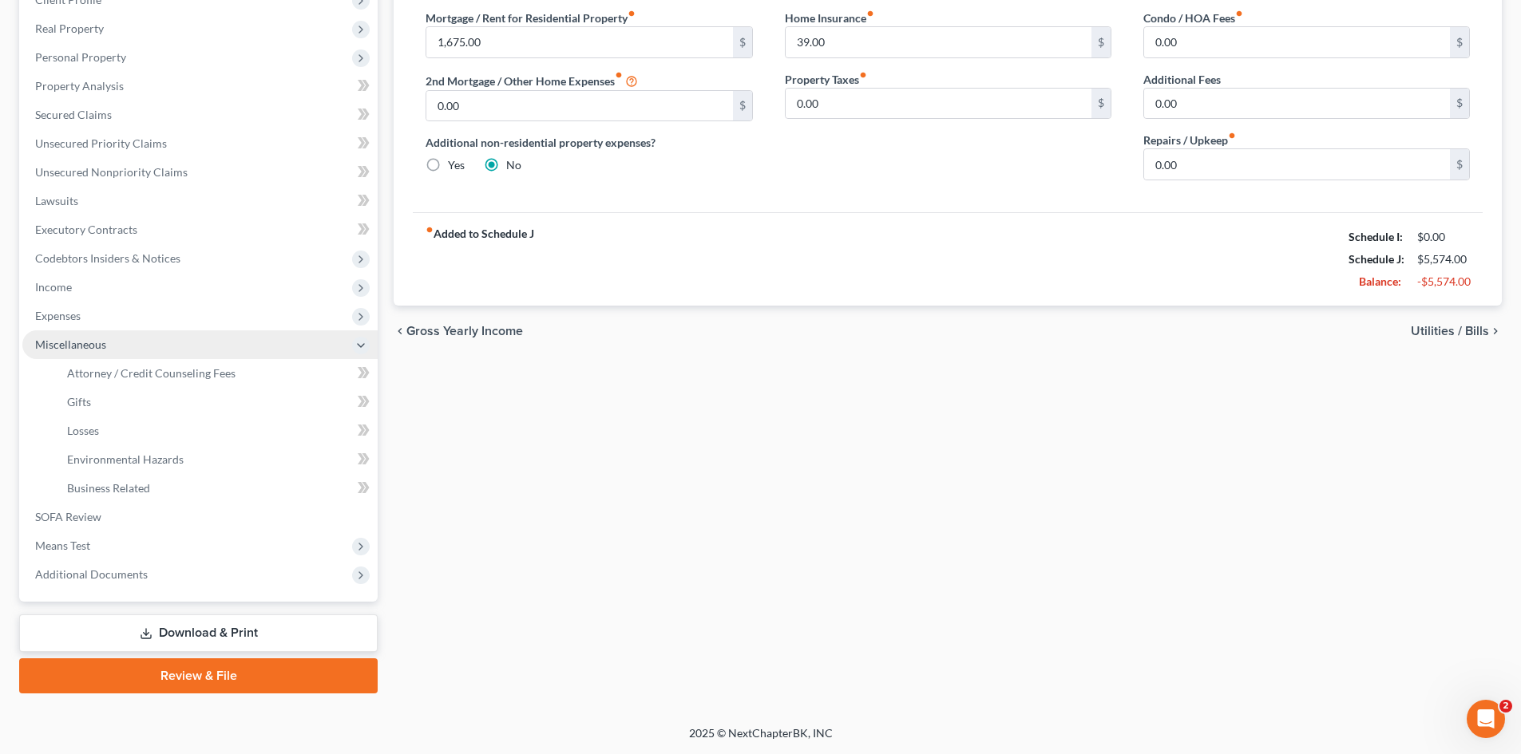
scroll to position [238, 0]
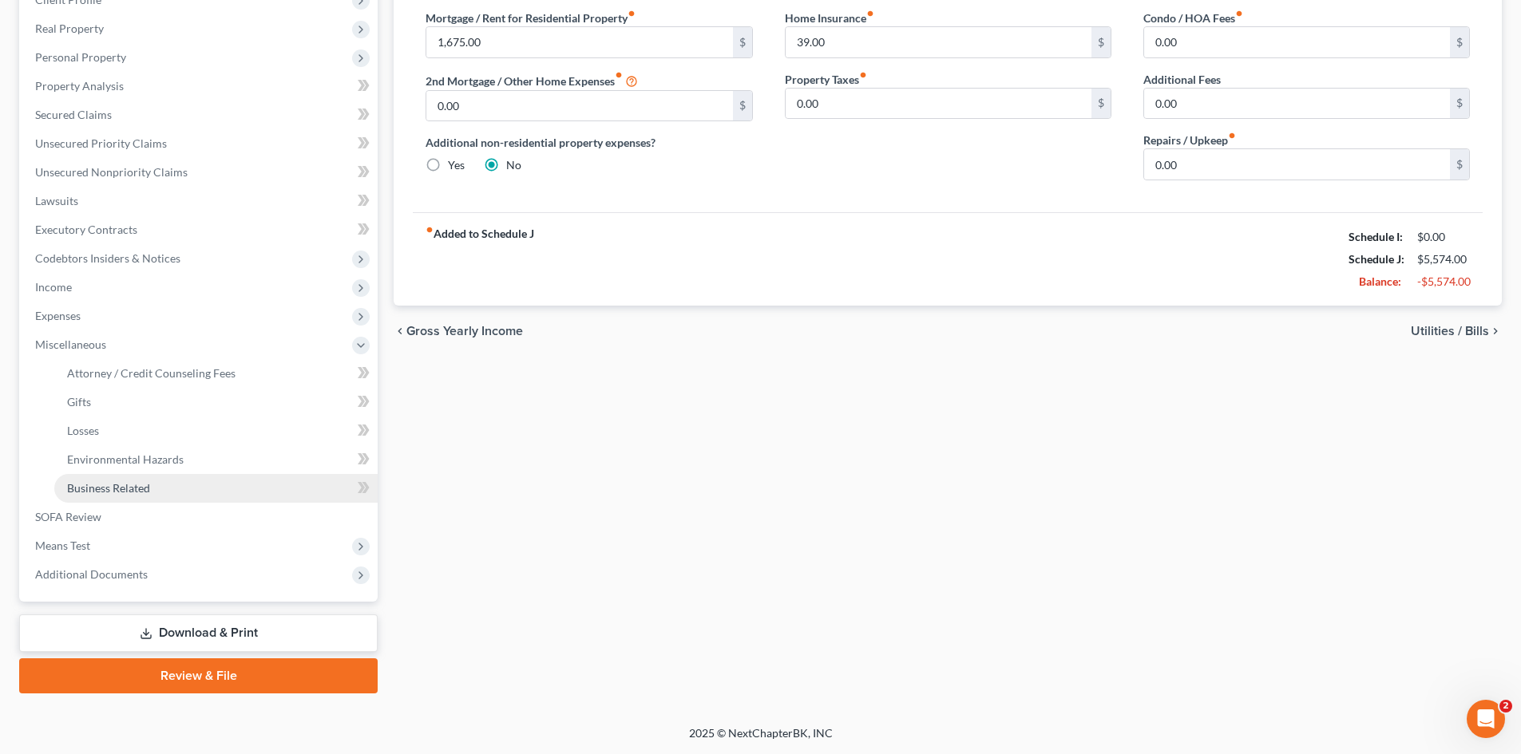
click at [125, 489] on span "Business Related" at bounding box center [108, 488] width 83 height 14
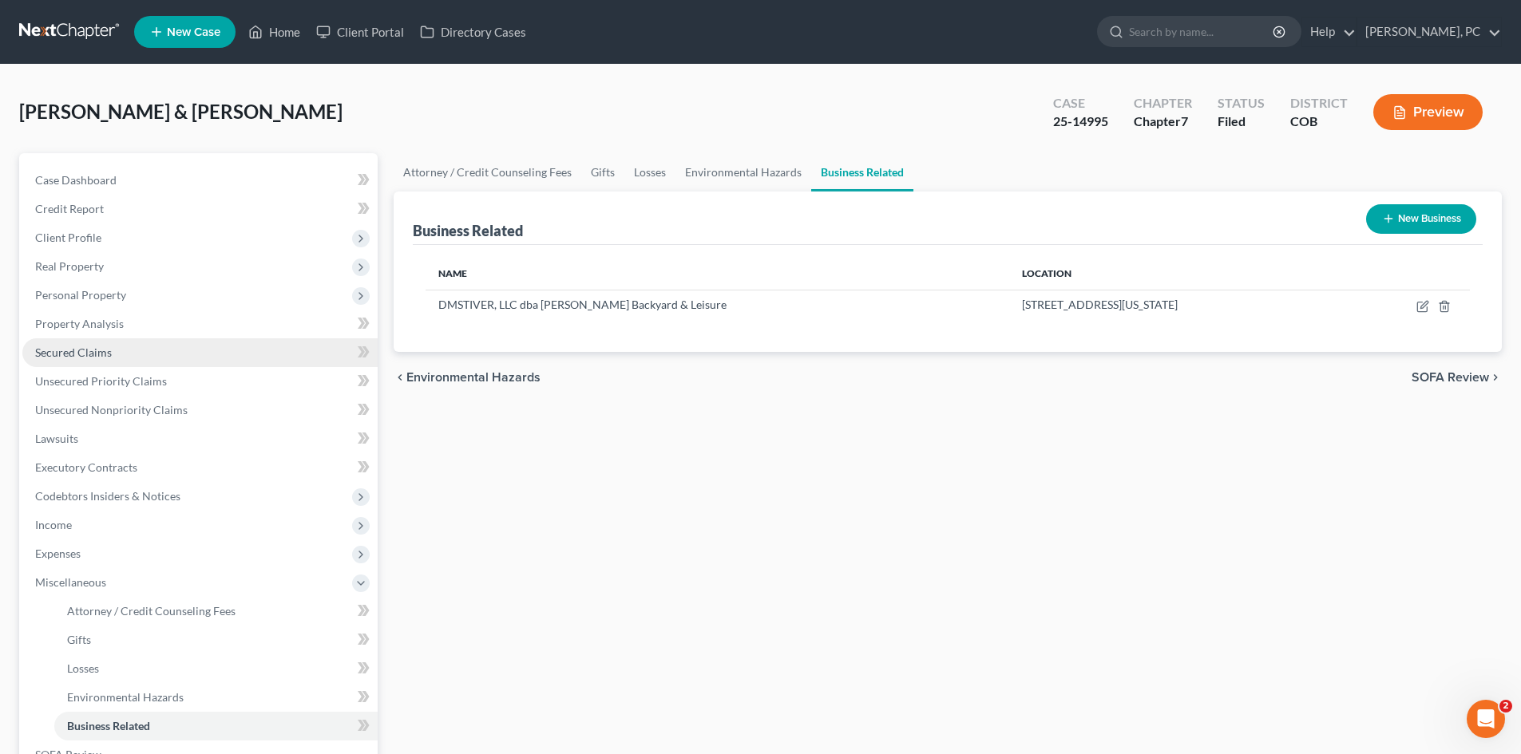
click at [75, 362] on link "Secured Claims" at bounding box center [199, 352] width 355 height 29
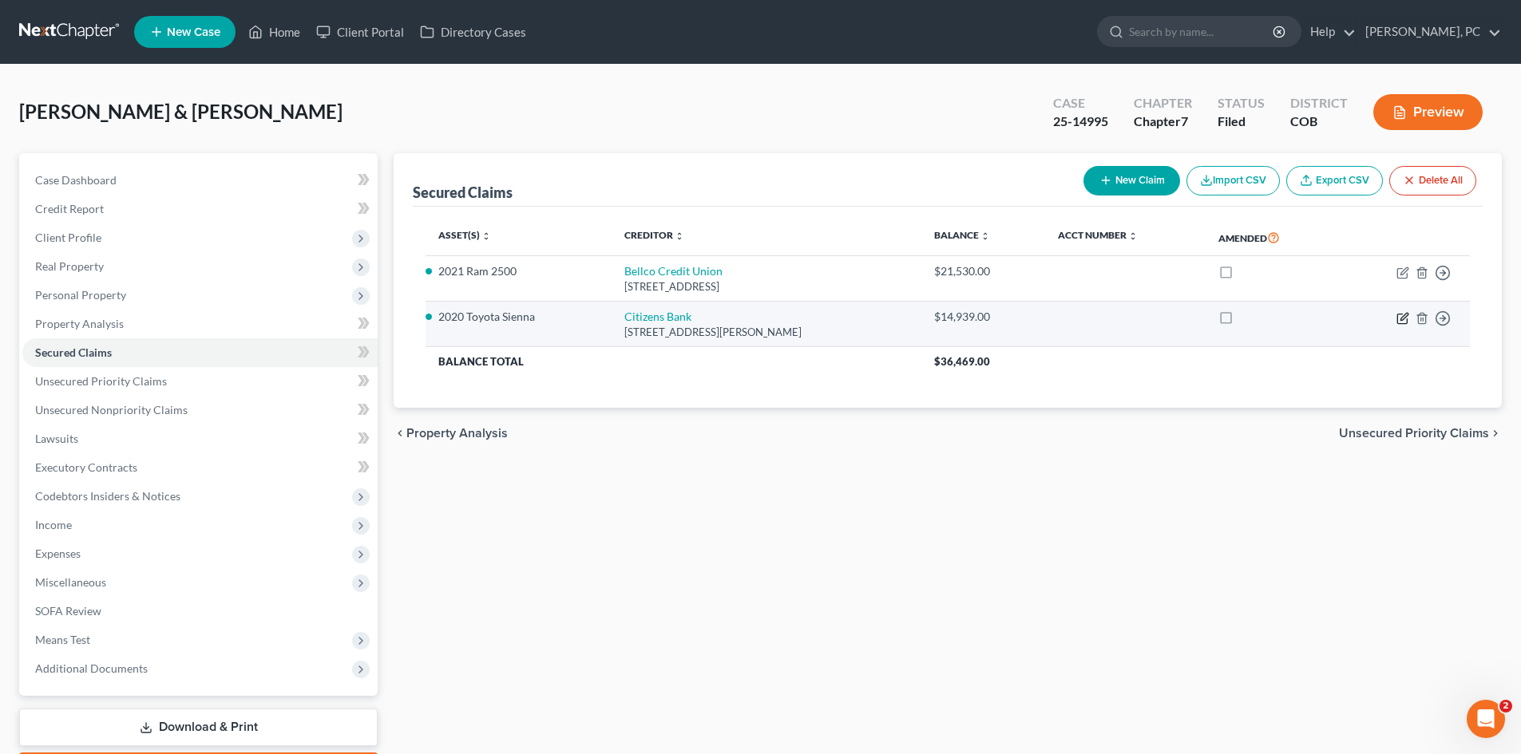
click at [1396, 317] on icon "button" at bounding box center [1402, 318] width 13 height 13
select select "23"
select select "4"
select select "2"
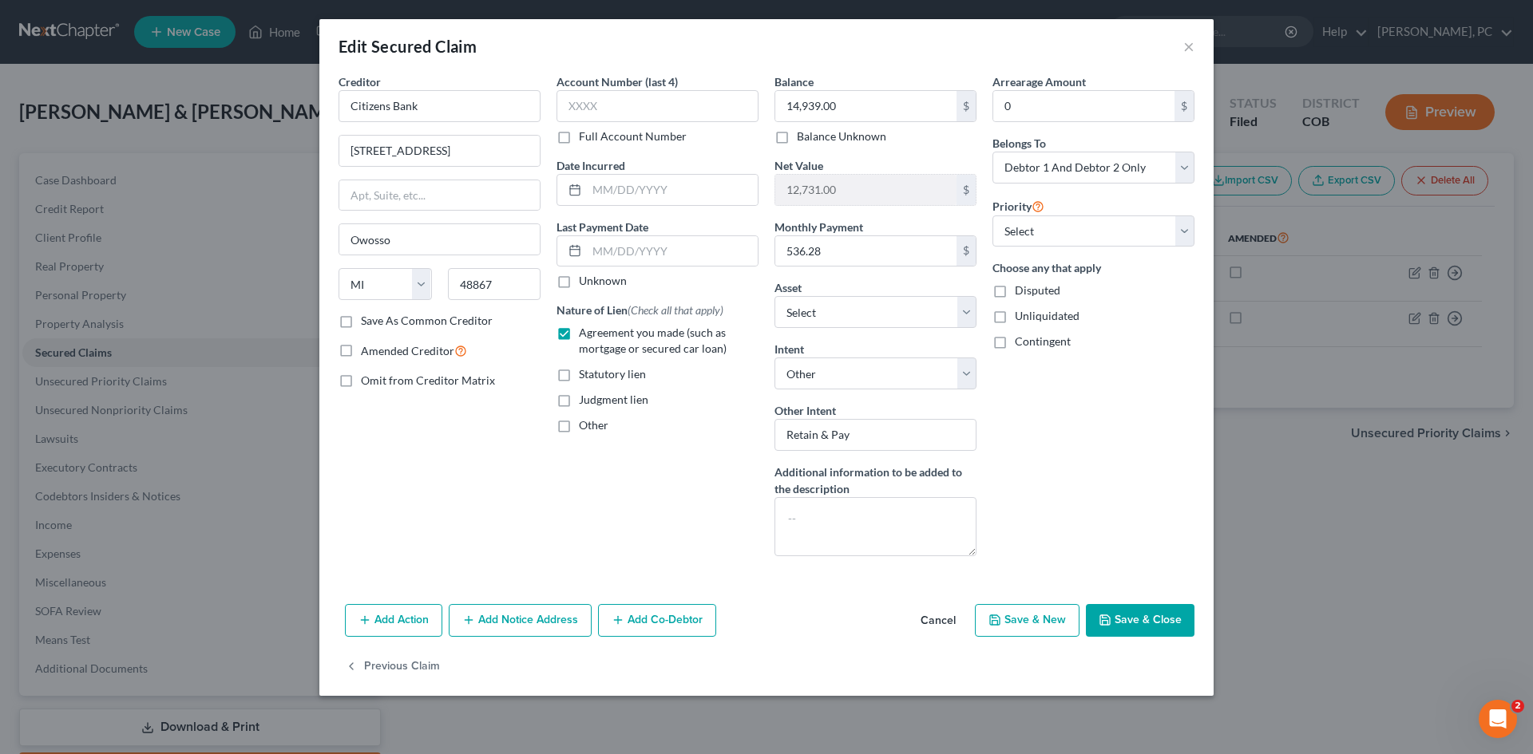
click at [1129, 620] on button "Save & Close" at bounding box center [1140, 621] width 109 height 34
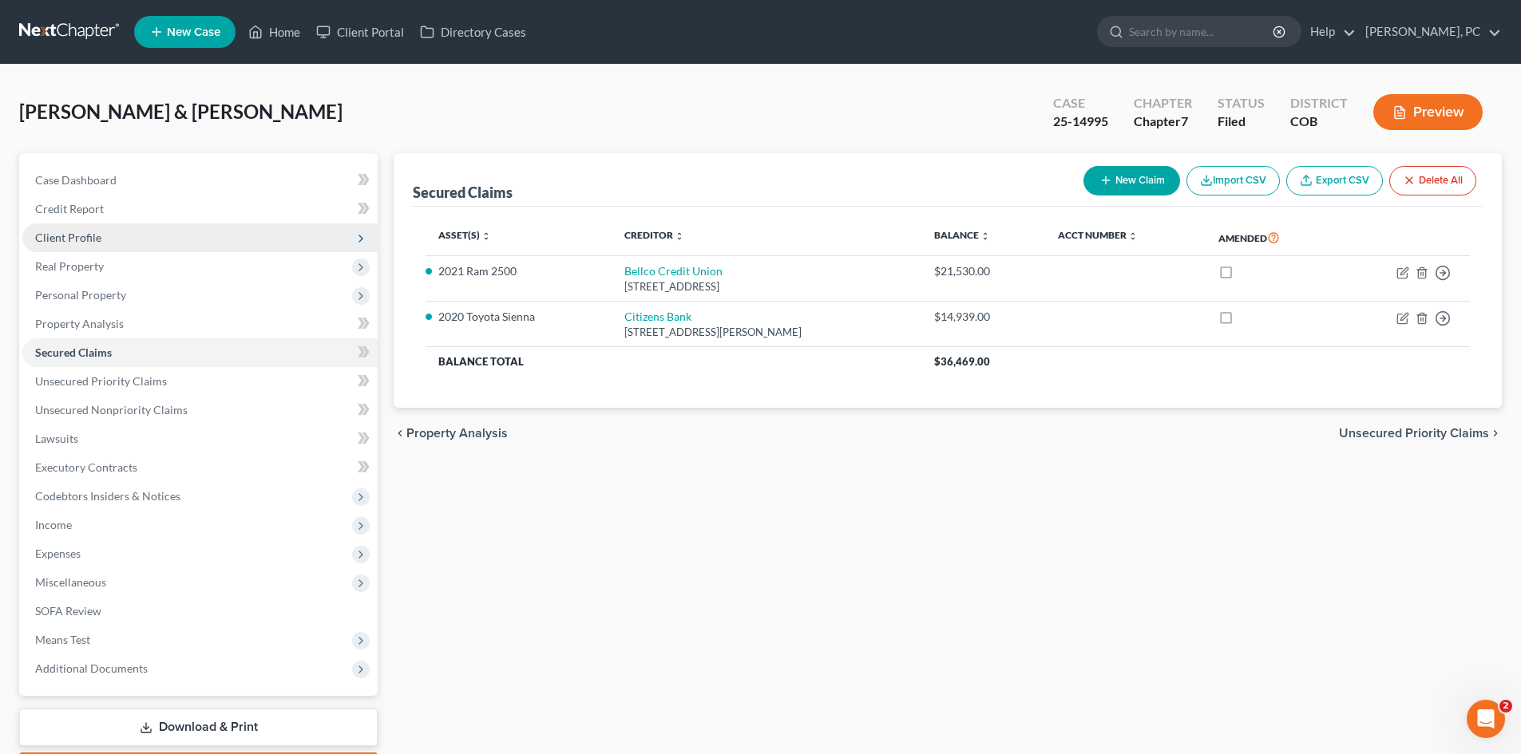
click at [78, 231] on span "Client Profile" at bounding box center [68, 238] width 66 height 14
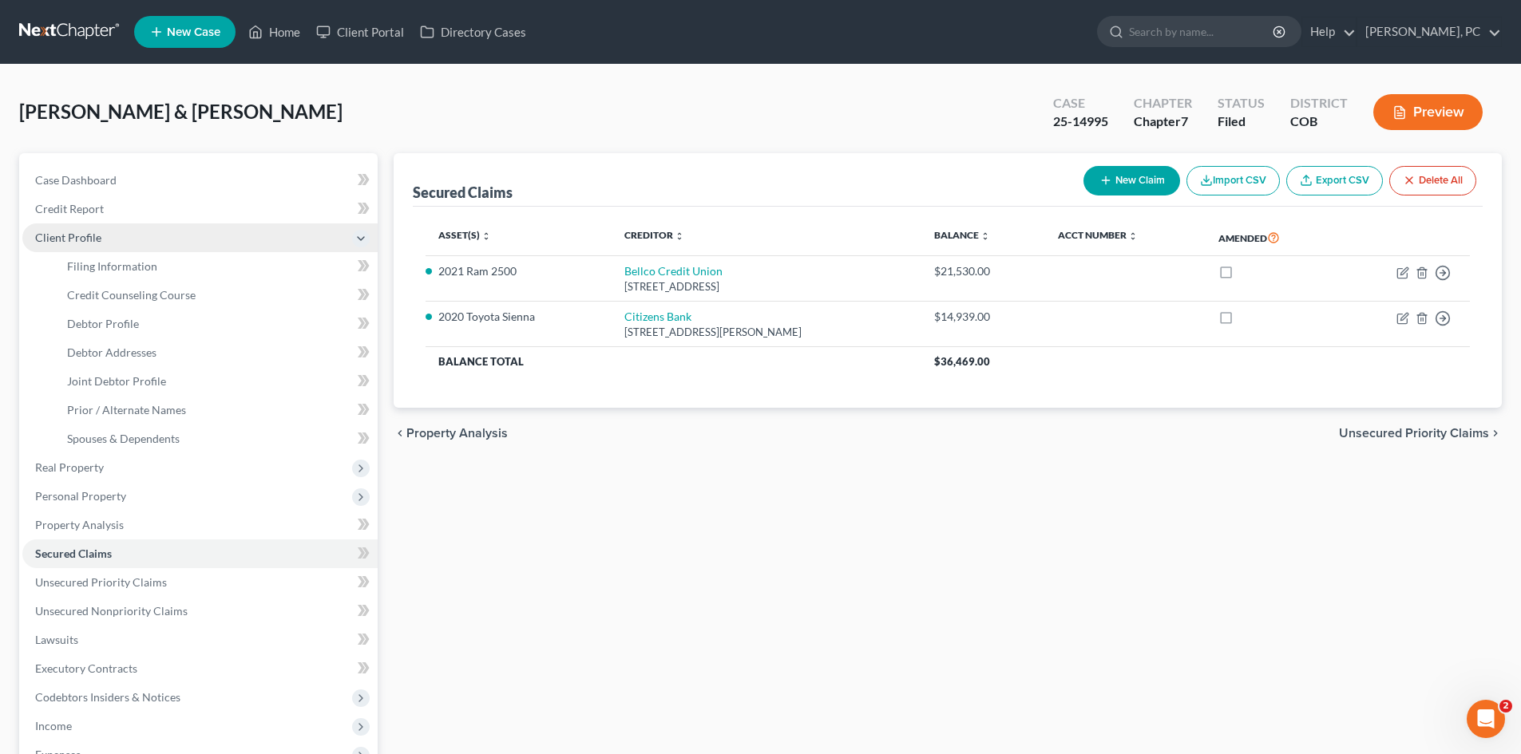
click at [81, 231] on span "Client Profile" at bounding box center [68, 238] width 66 height 14
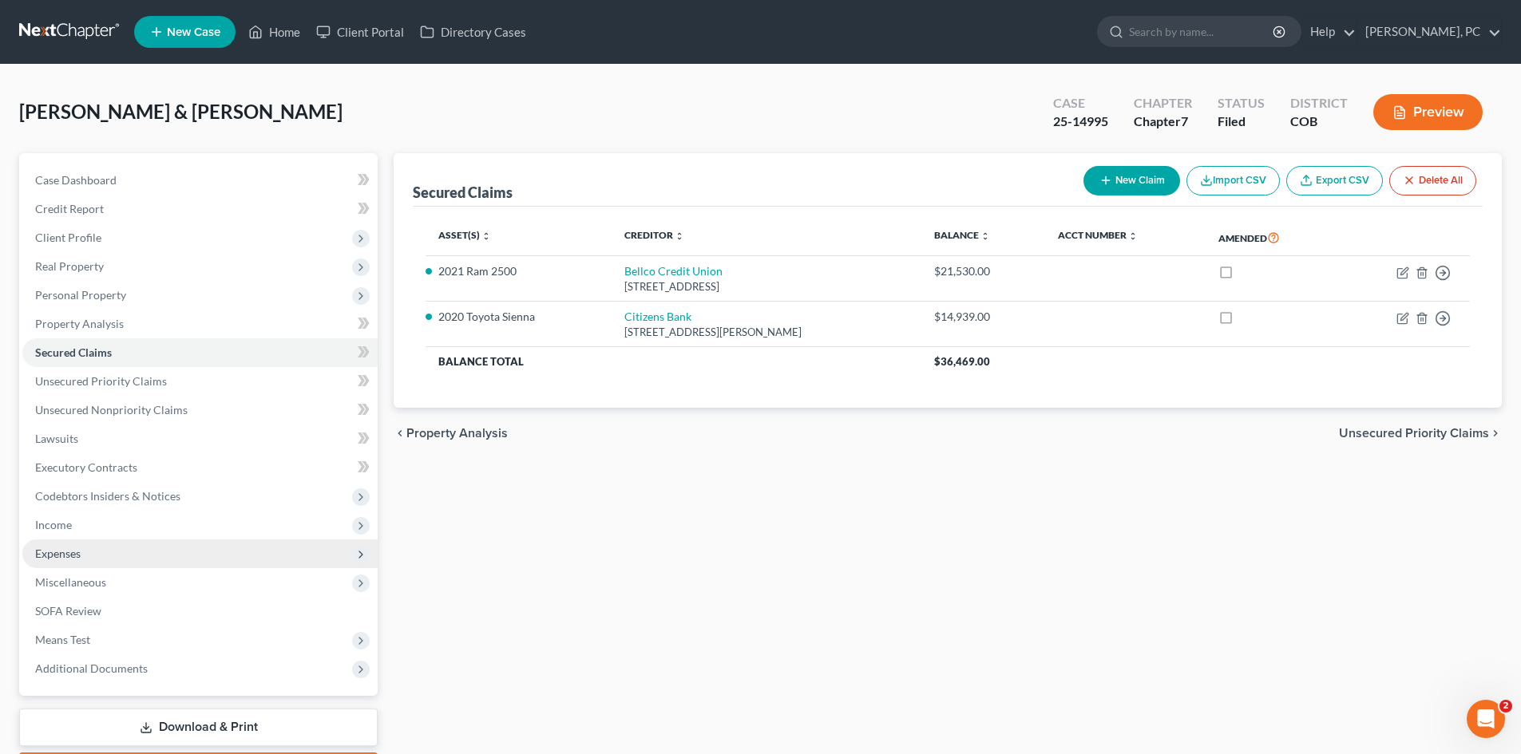
click at [76, 547] on span "Expenses" at bounding box center [58, 554] width 46 height 14
click at [70, 548] on span "Expenses" at bounding box center [58, 554] width 46 height 14
click at [295, 31] on link "Home" at bounding box center [274, 32] width 68 height 29
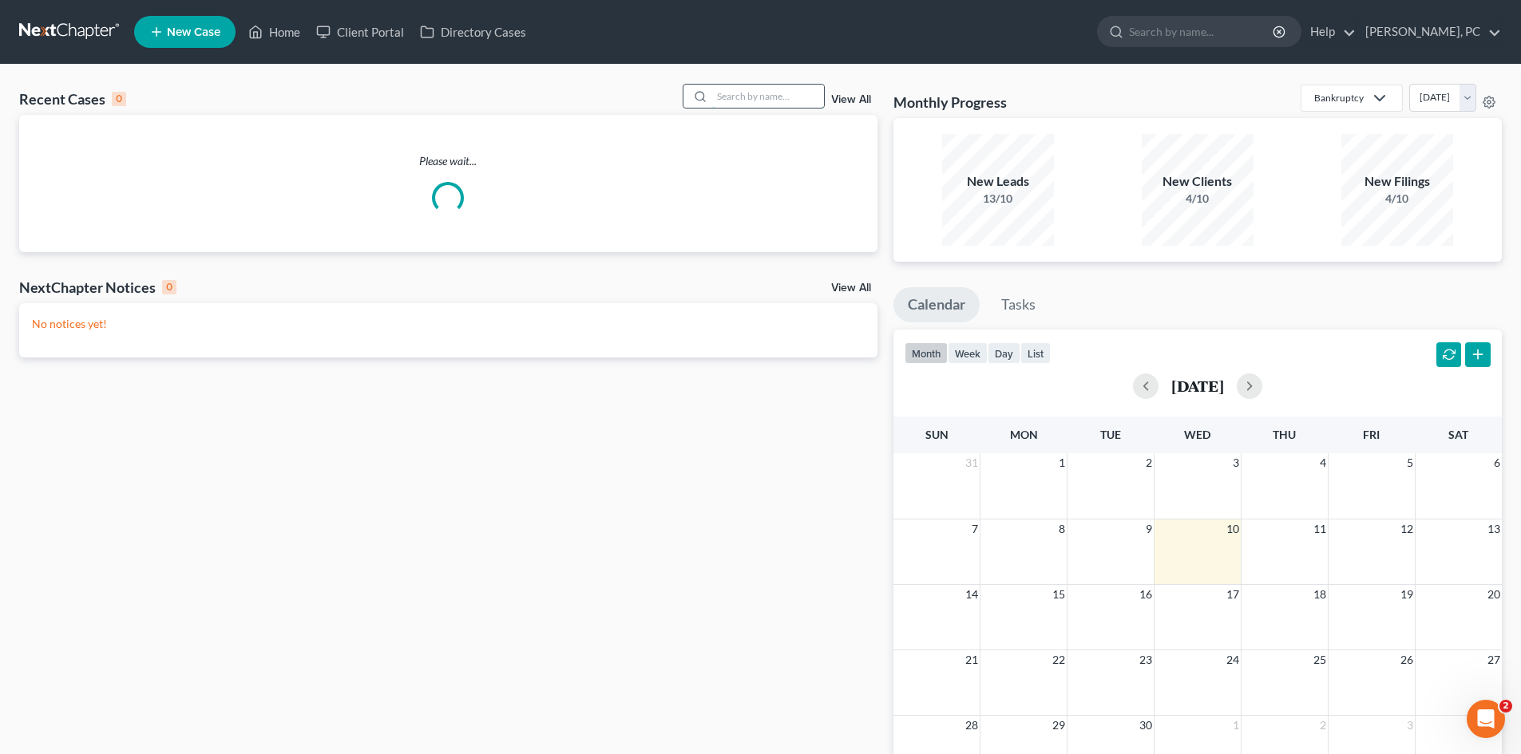
click at [755, 101] on input "search" at bounding box center [768, 96] width 112 height 23
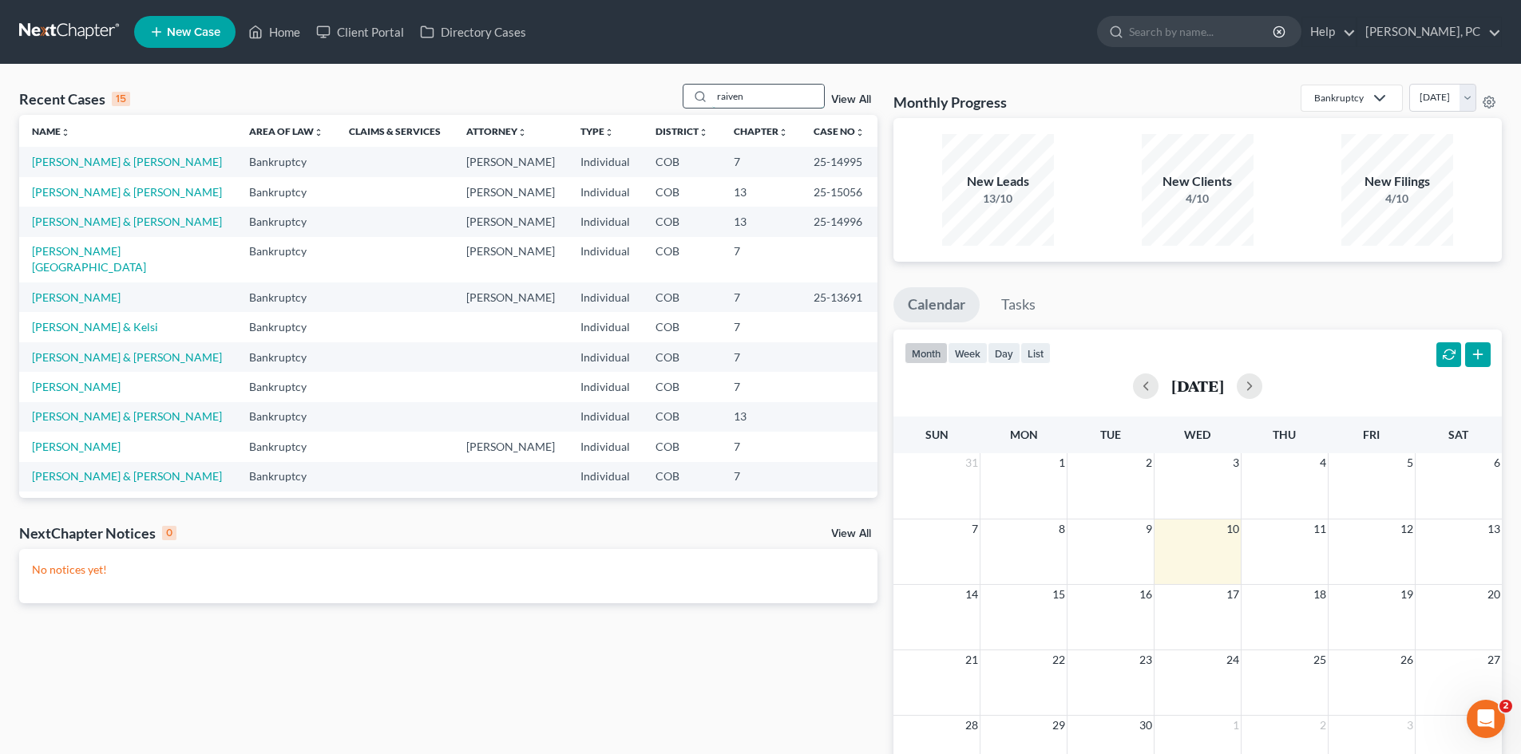
type input "raiven"
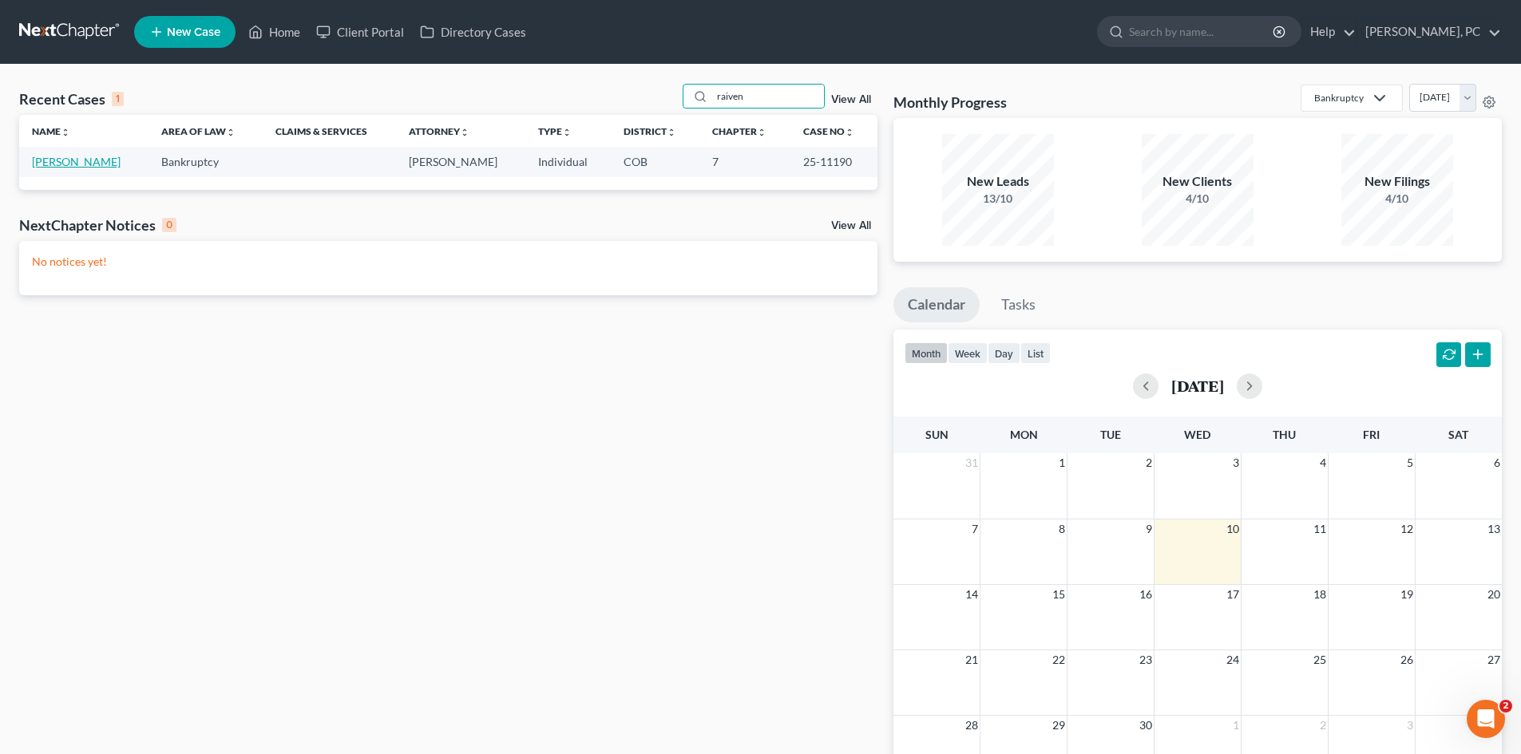
click at [49, 161] on link "[PERSON_NAME]" at bounding box center [76, 162] width 89 height 14
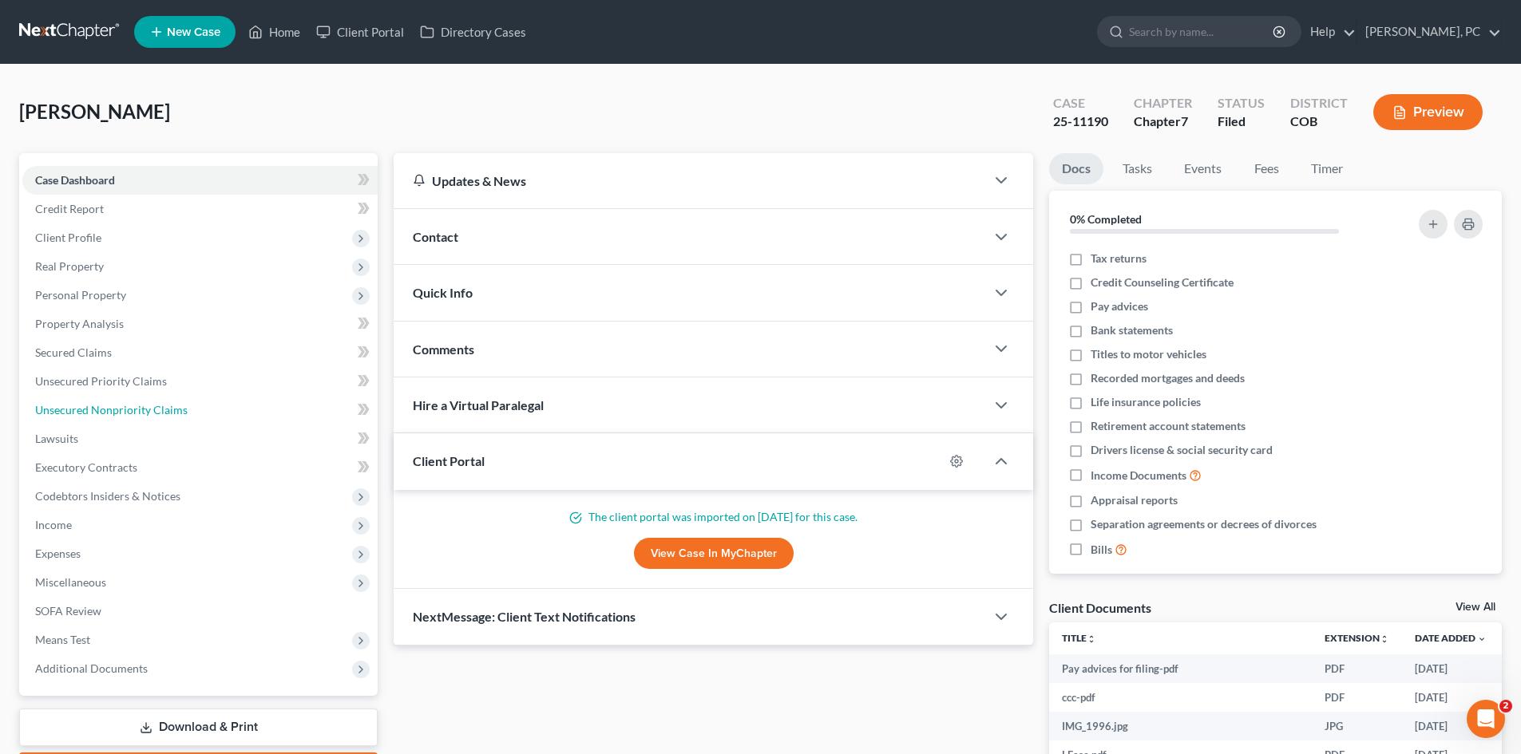
drag, startPoint x: 110, startPoint y: 401, endPoint x: 432, endPoint y: 362, distance: 324.1
click at [109, 401] on link "Unsecured Nonpriority Claims" at bounding box center [199, 410] width 355 height 29
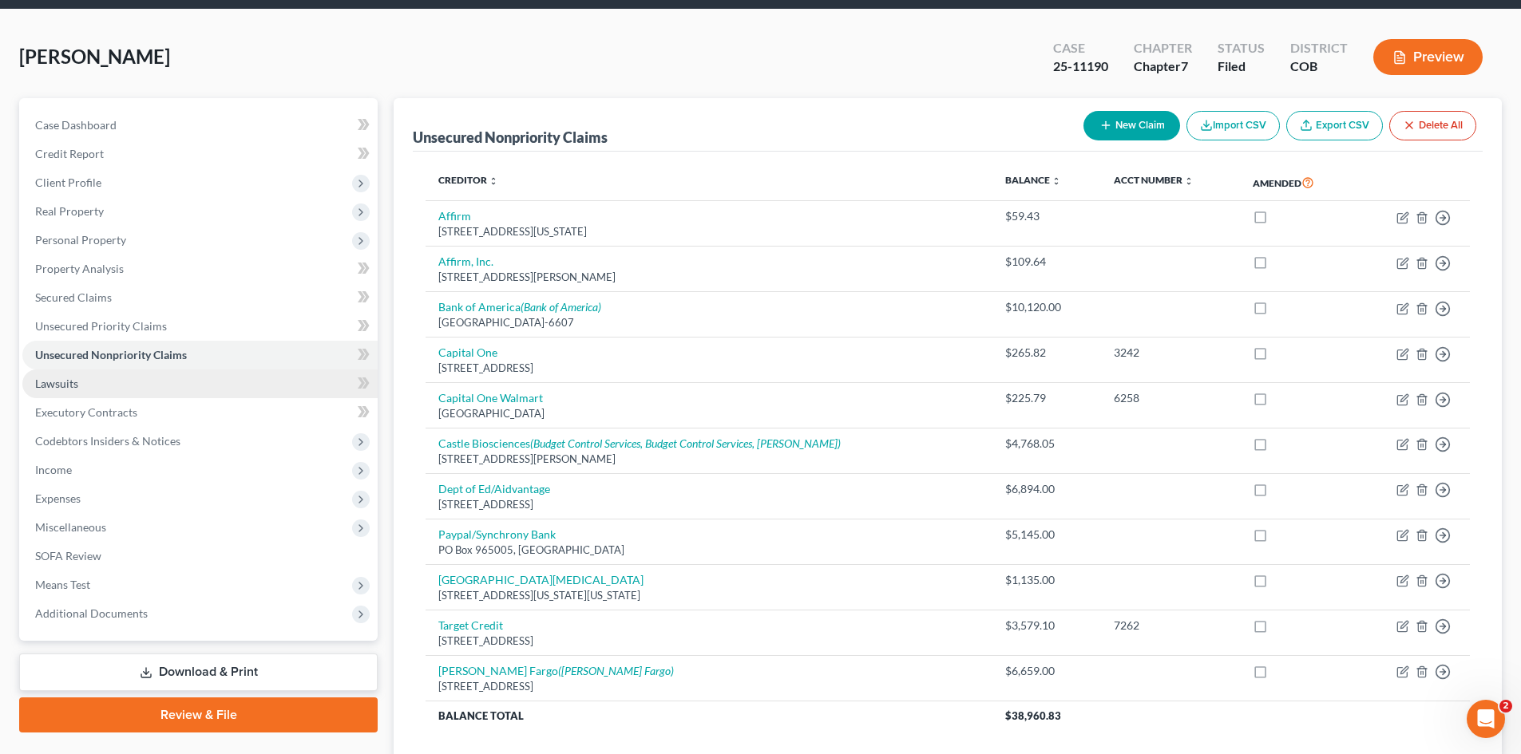
scroll to position [80, 0]
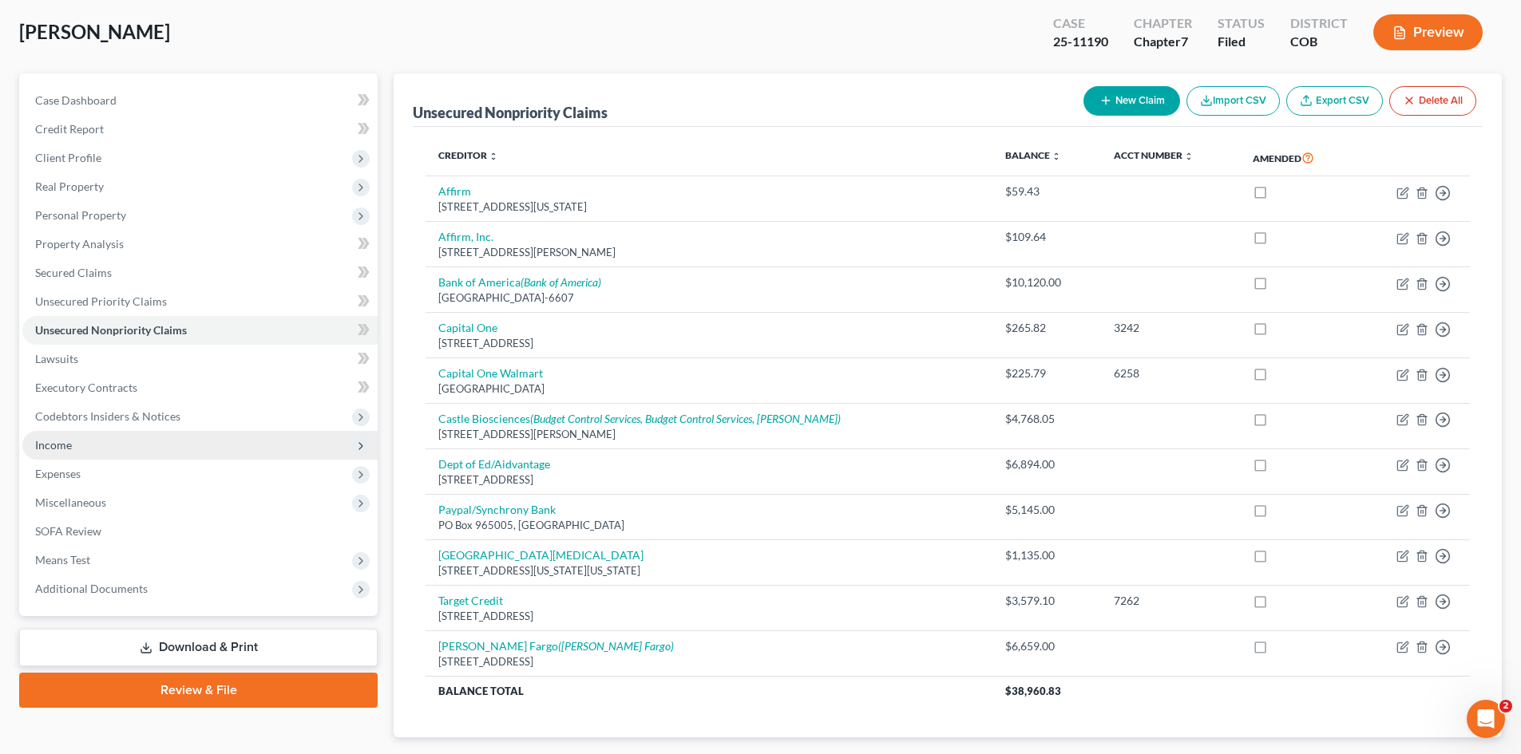
click at [43, 435] on span "Income" at bounding box center [199, 445] width 355 height 29
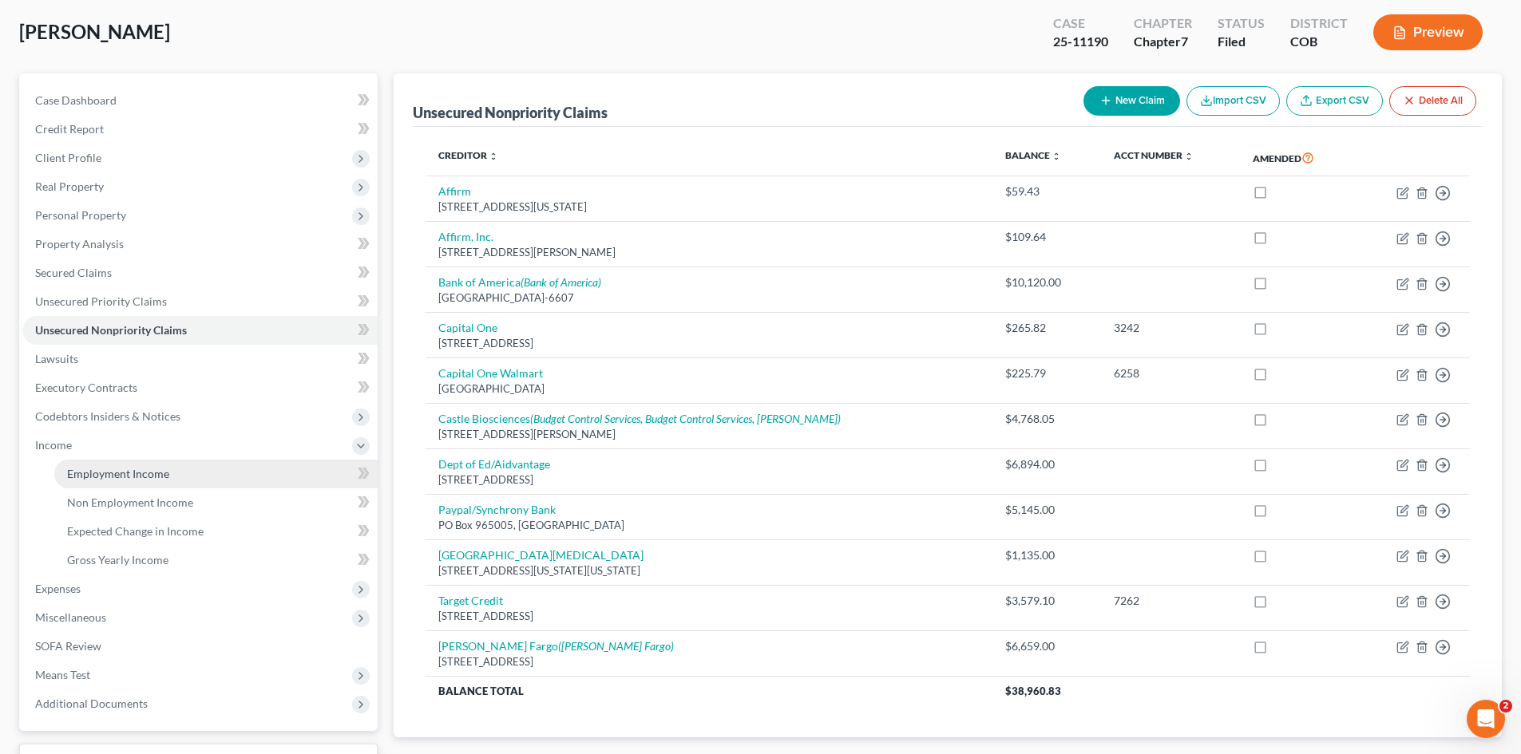
click at [114, 476] on span "Employment Income" at bounding box center [118, 474] width 102 height 14
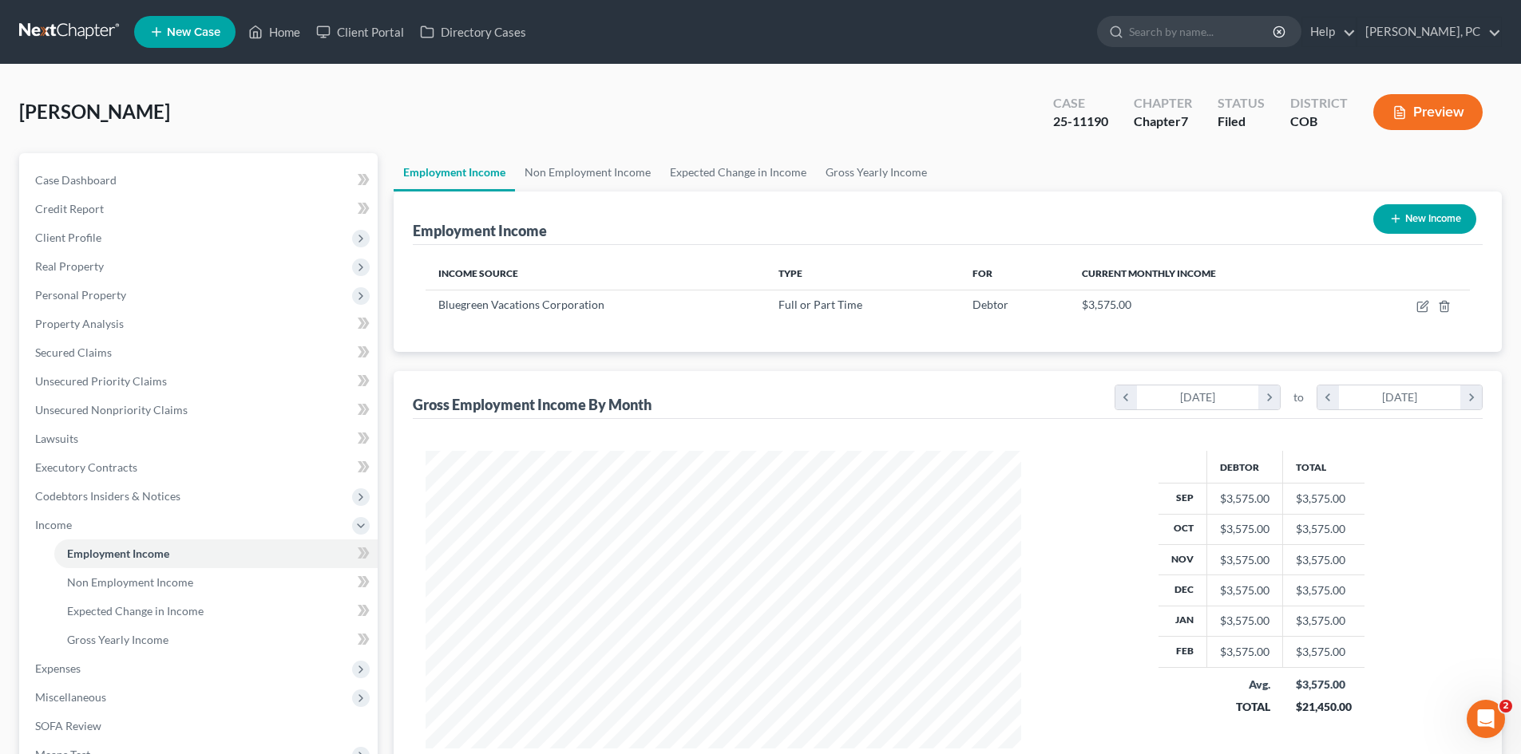
scroll to position [298, 627]
click at [77, 288] on span "Personal Property" at bounding box center [80, 295] width 91 height 14
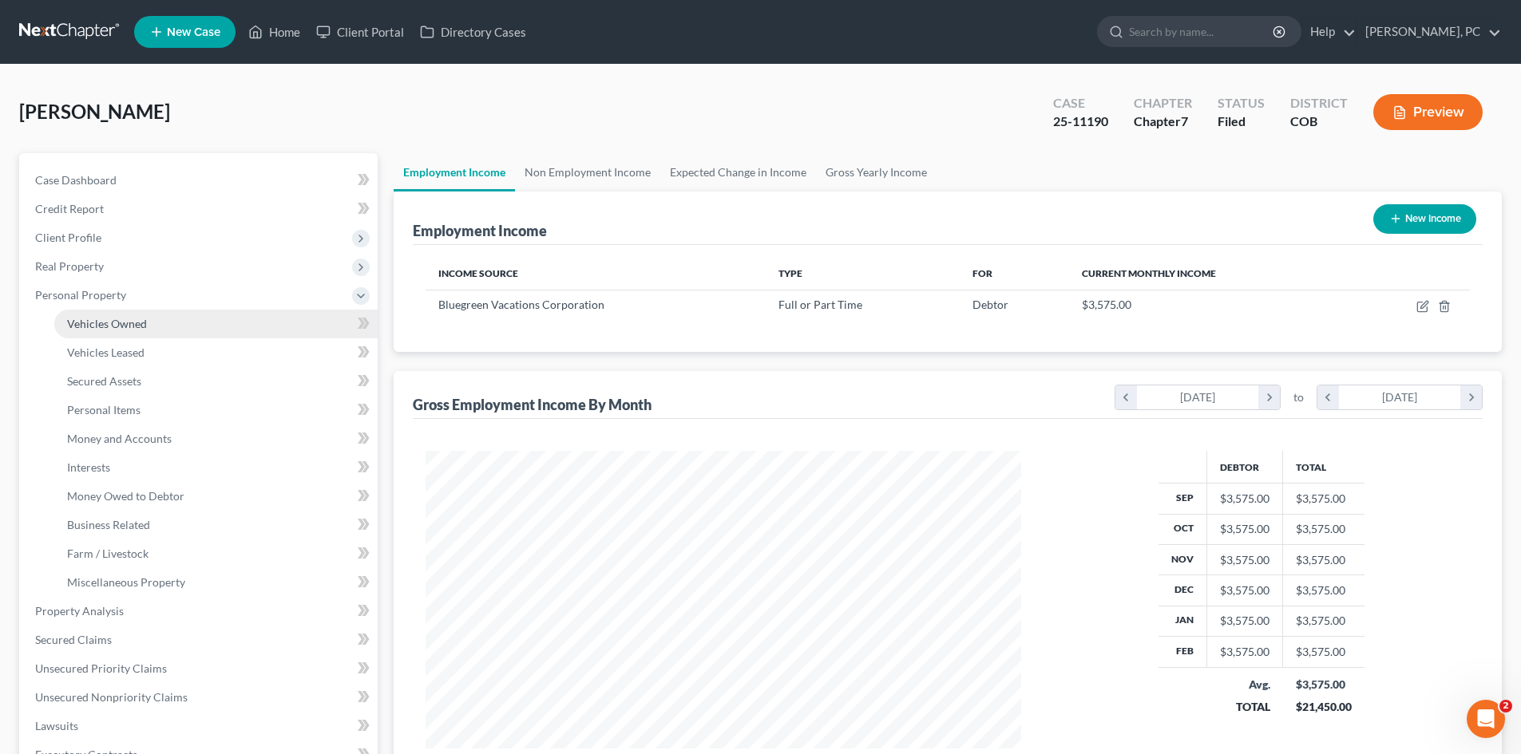
click at [123, 325] on span "Vehicles Owned" at bounding box center [107, 324] width 80 height 14
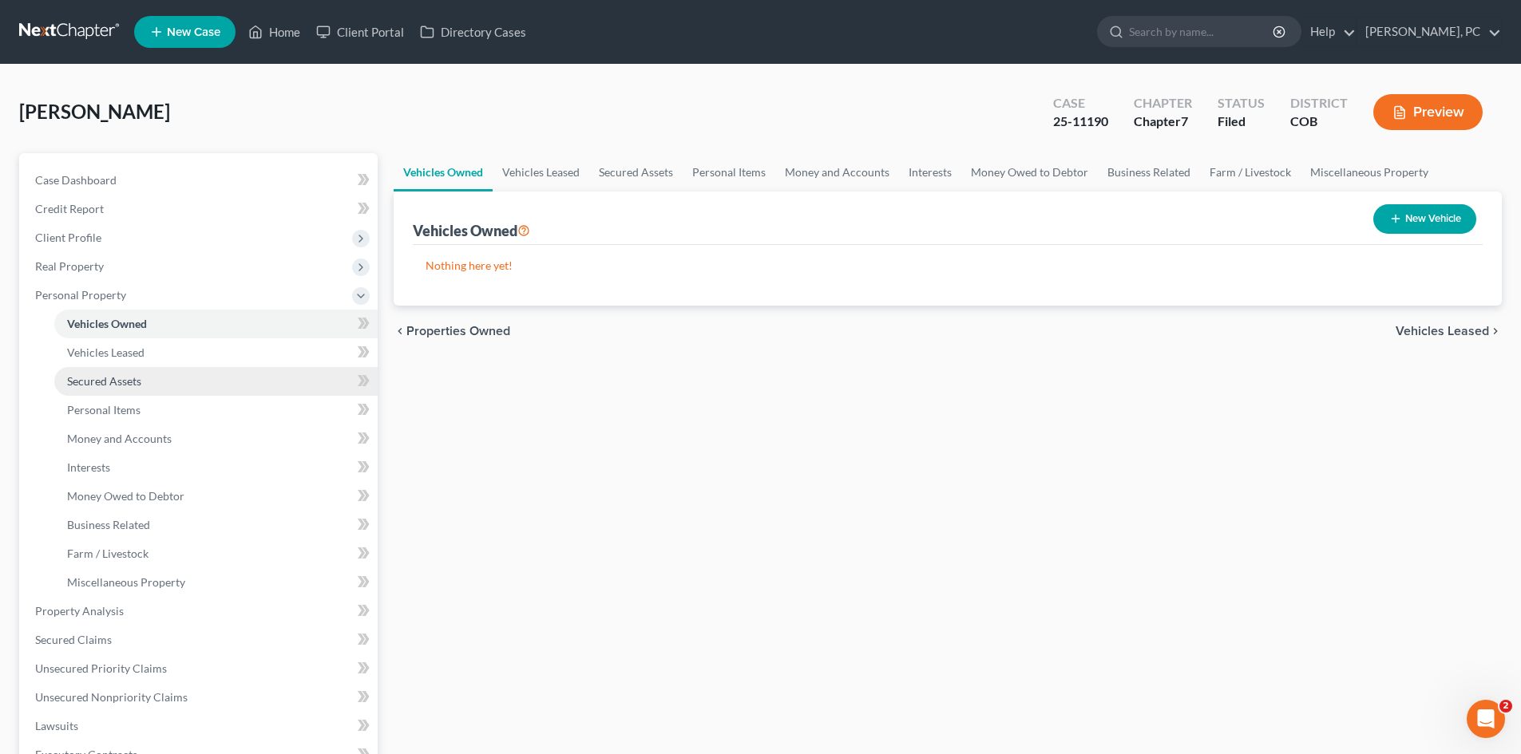
click at [117, 382] on span "Secured Assets" at bounding box center [104, 381] width 74 height 14
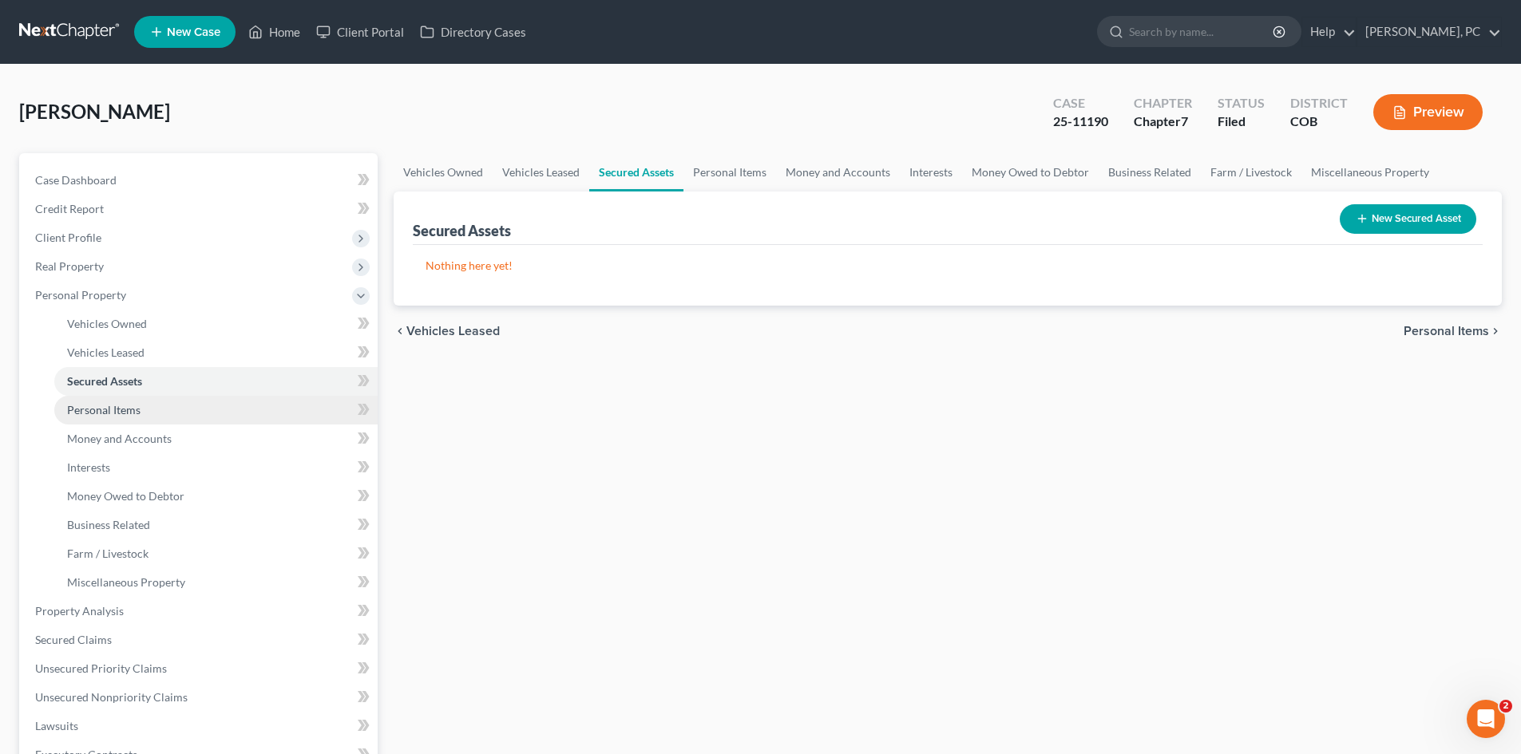
click at [121, 408] on span "Personal Items" at bounding box center [103, 410] width 73 height 14
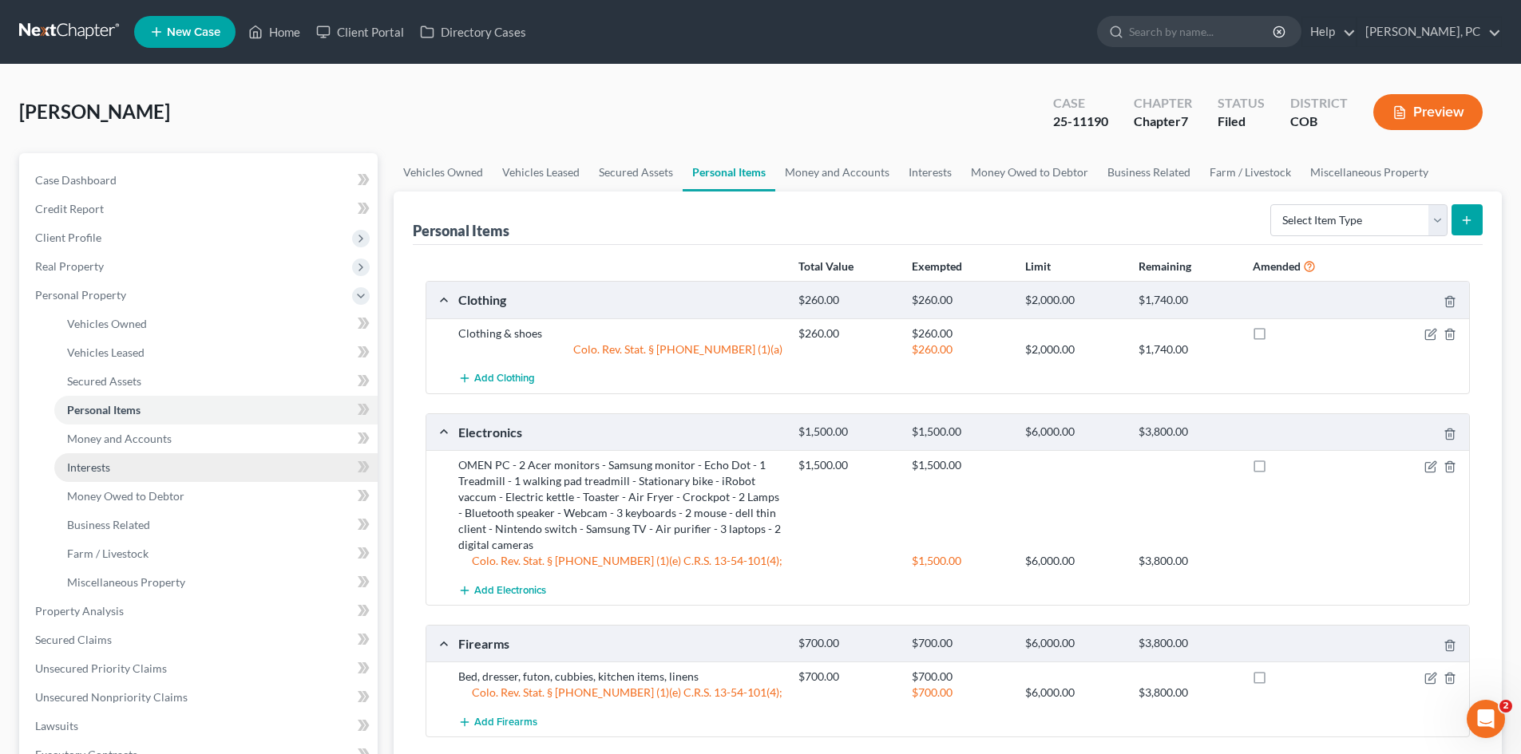
click at [95, 468] on span "Interests" at bounding box center [88, 468] width 43 height 14
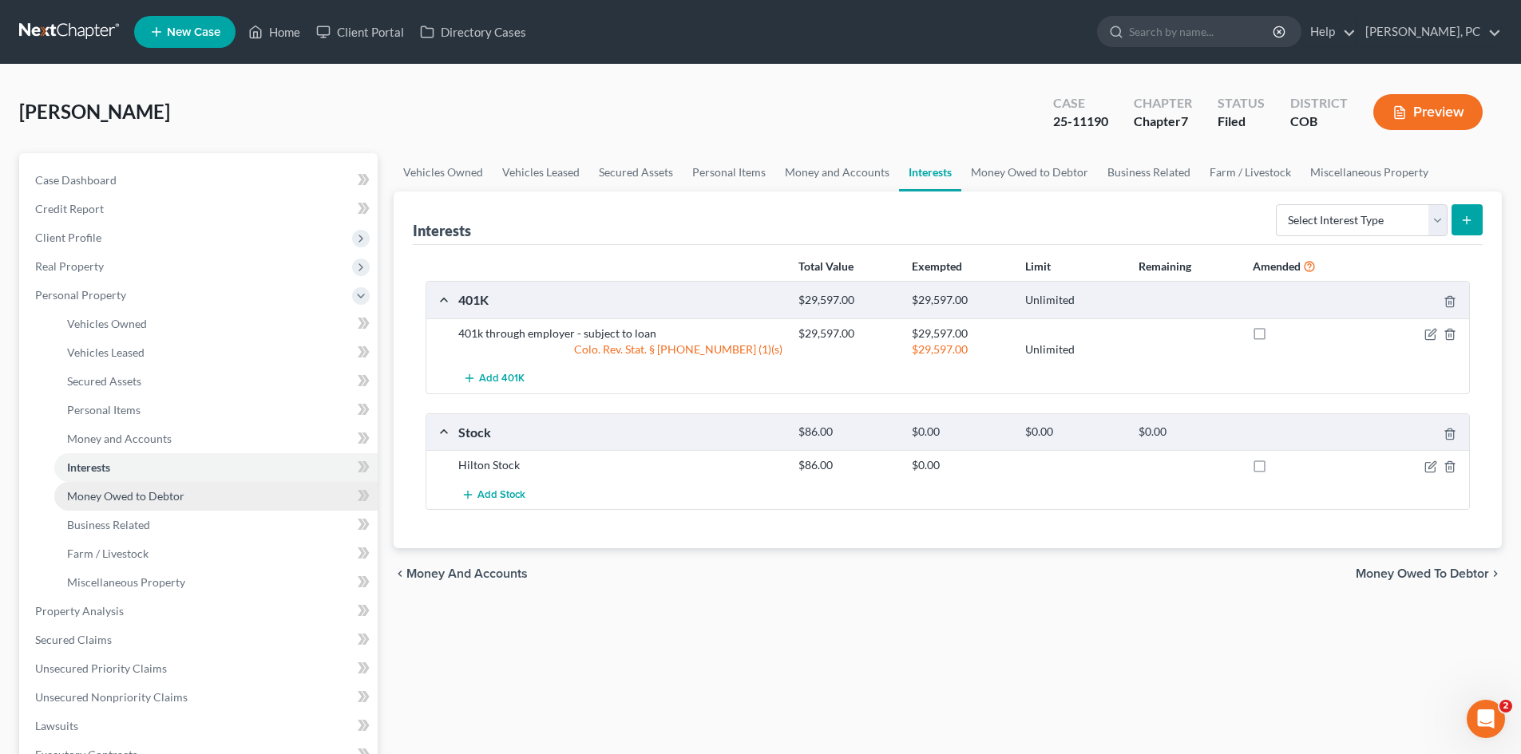
click at [125, 498] on span "Money Owed to Debtor" at bounding box center [125, 496] width 117 height 14
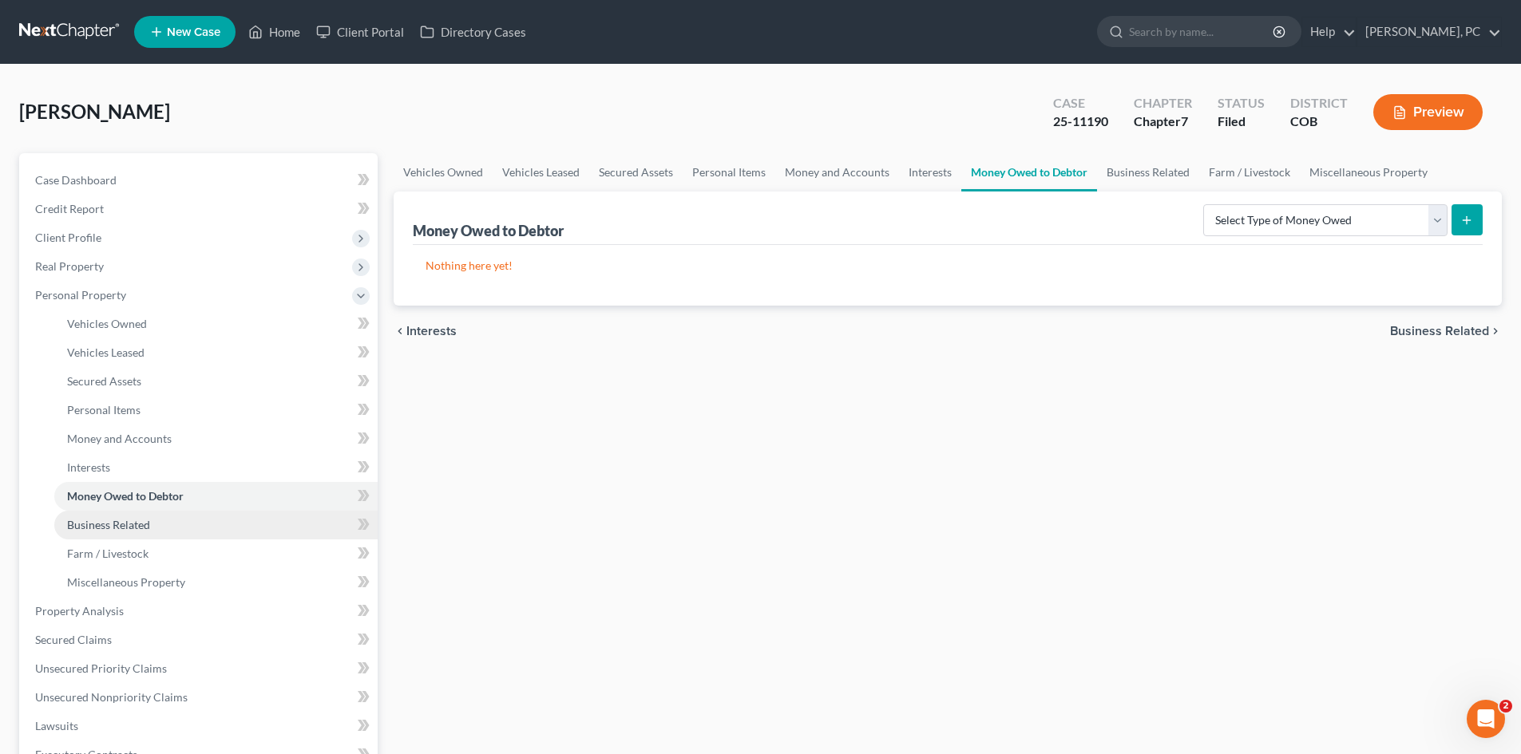
click at [89, 525] on span "Business Related" at bounding box center [108, 525] width 83 height 14
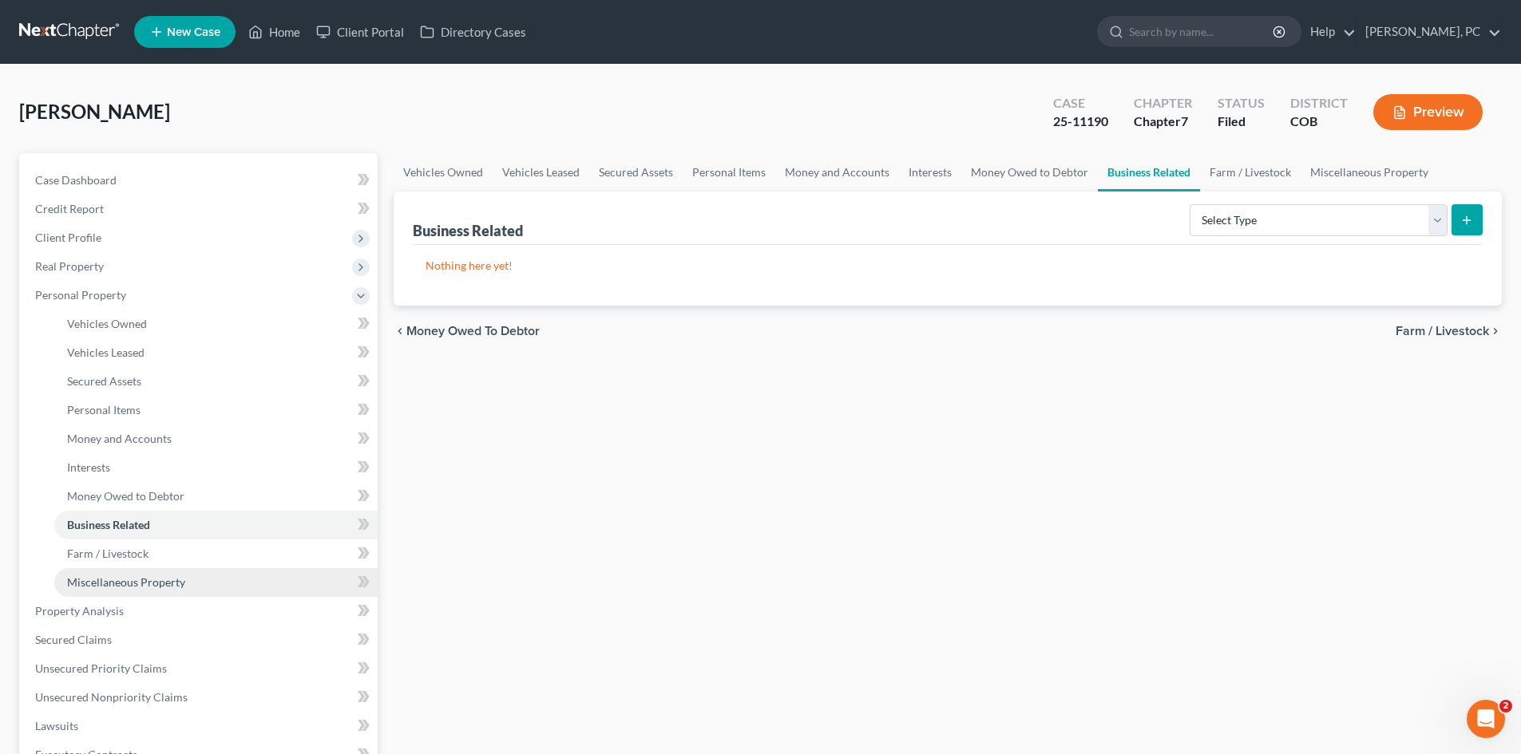
click at [148, 576] on span "Miscellaneous Property" at bounding box center [126, 583] width 118 height 14
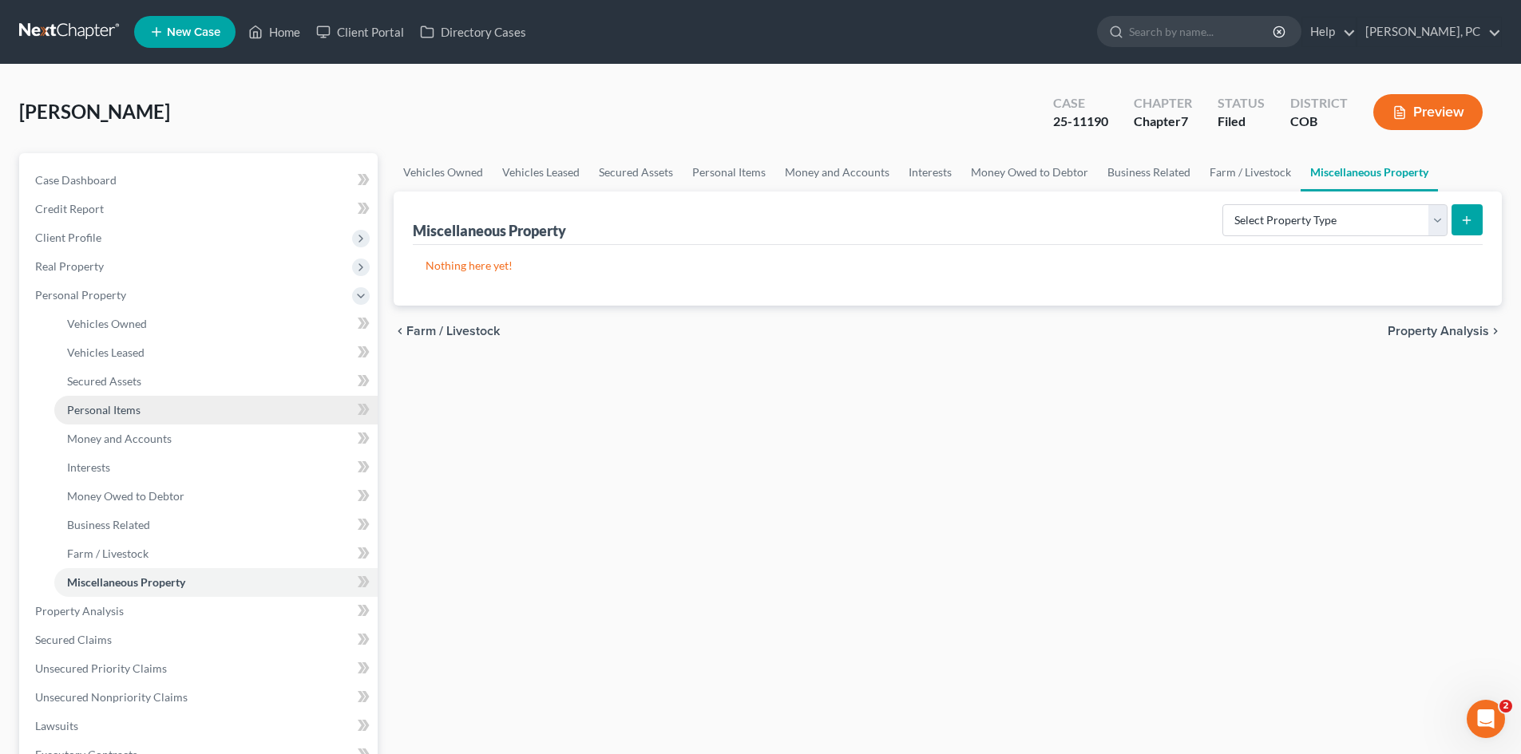
click at [116, 413] on span "Personal Items" at bounding box center [103, 410] width 73 height 14
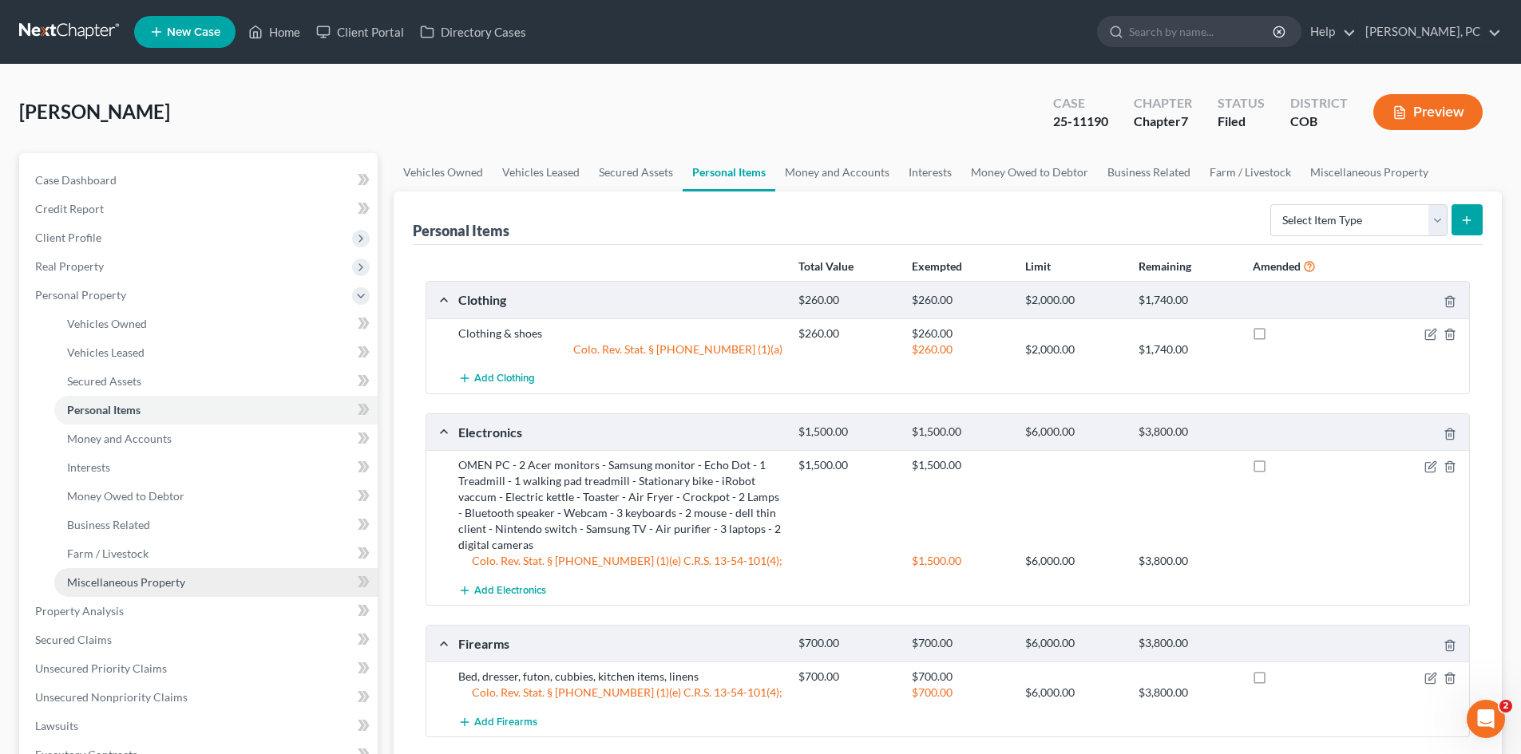
click at [127, 584] on span "Miscellaneous Property" at bounding box center [126, 583] width 118 height 14
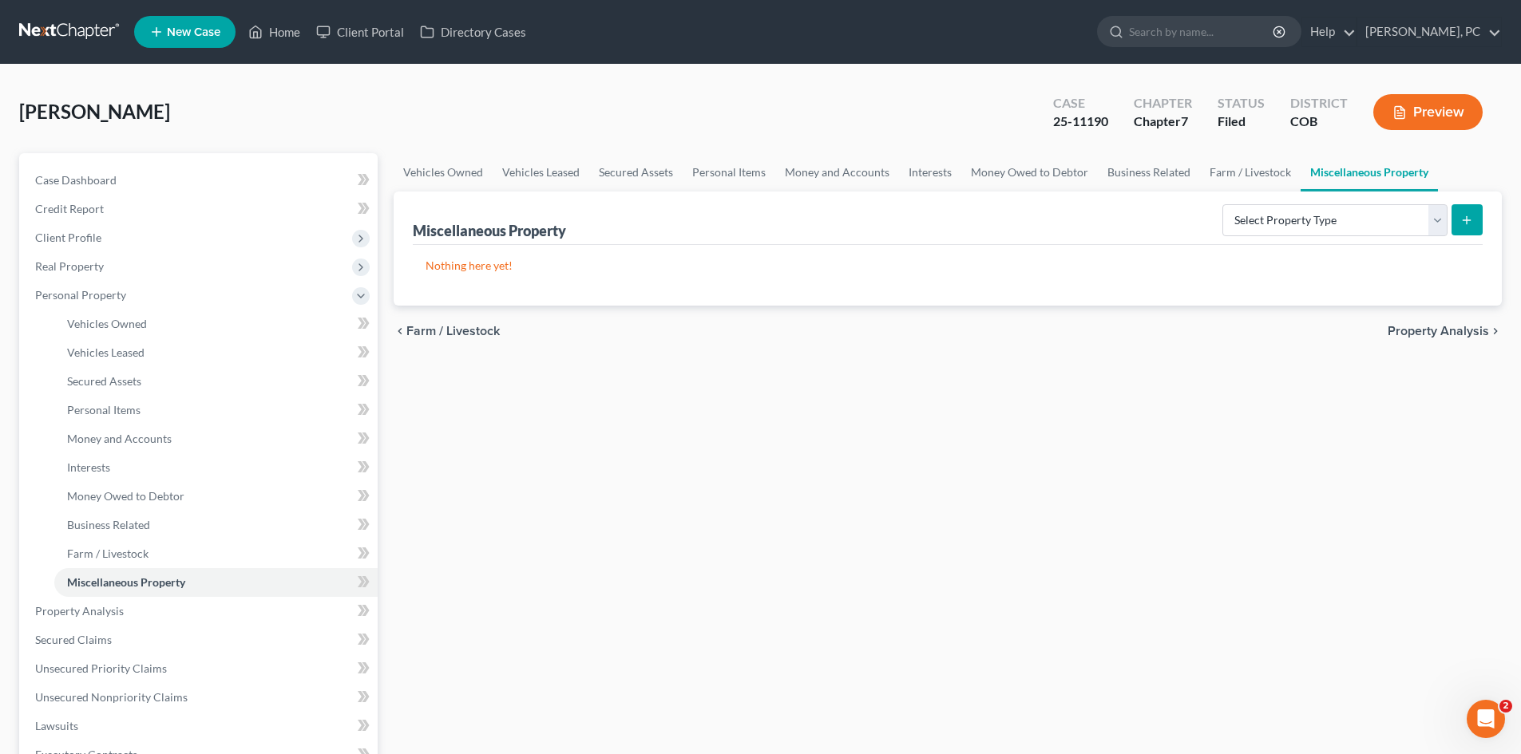
scroll to position [80, 0]
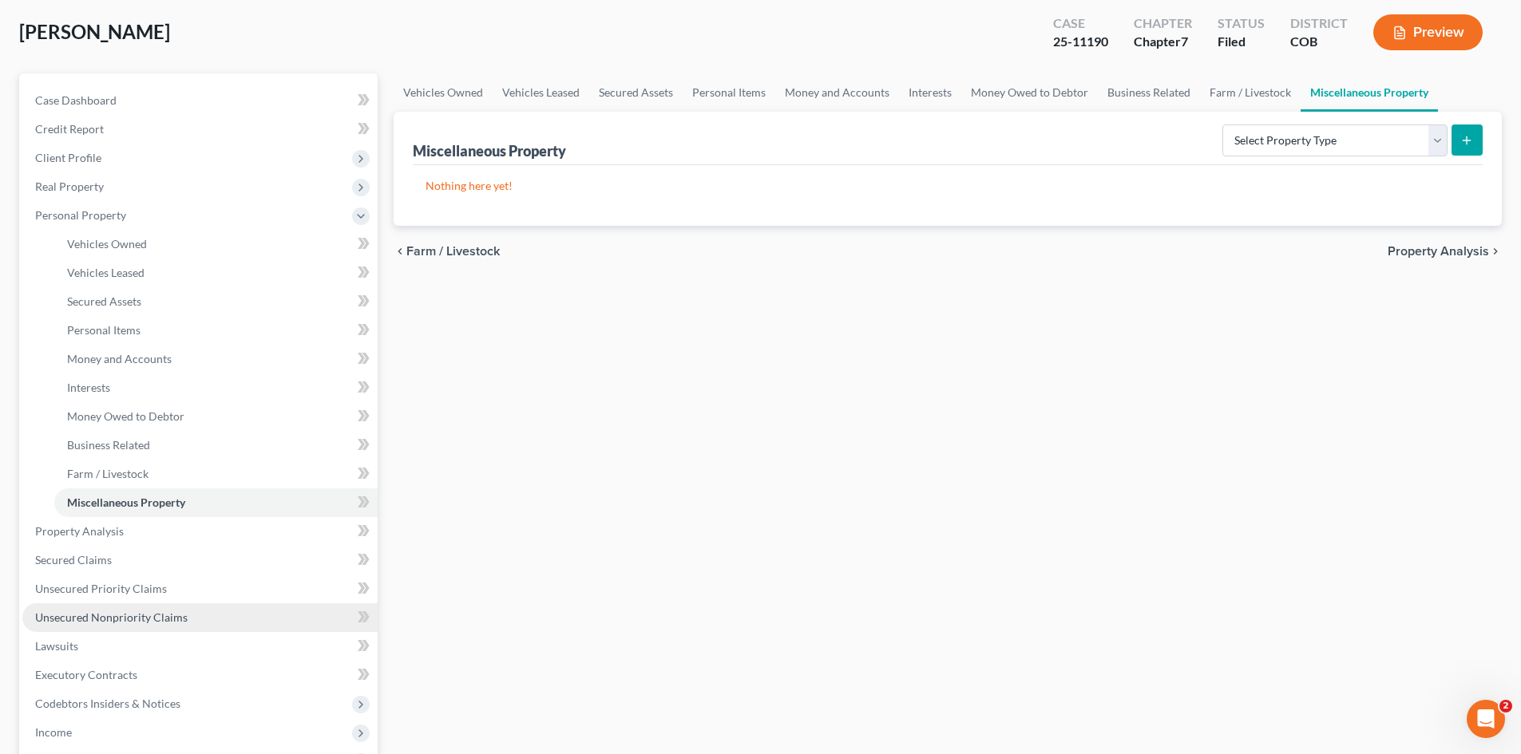
click at [134, 607] on link "Unsecured Nonpriority Claims" at bounding box center [199, 618] width 355 height 29
